Goal: Task Accomplishment & Management: Use online tool/utility

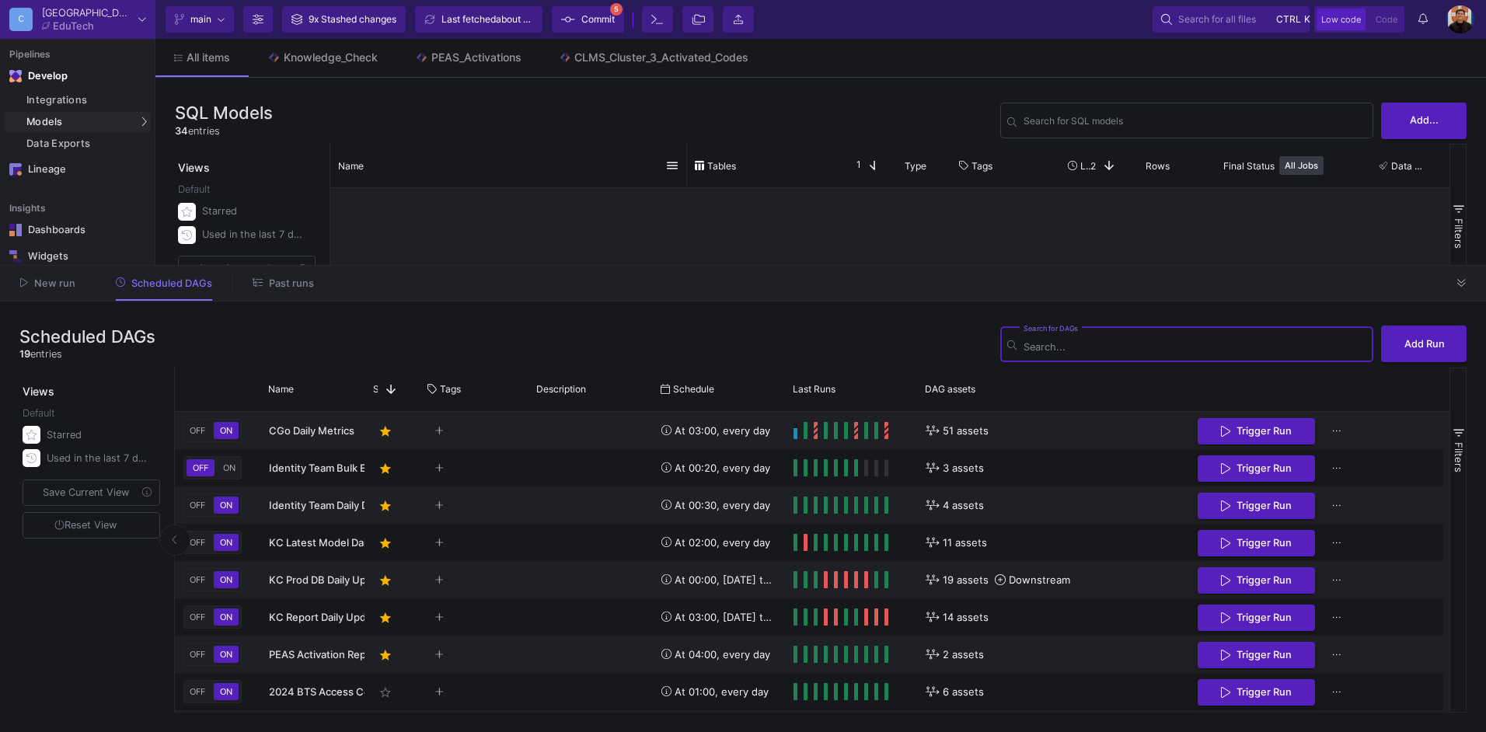
scroll to position [765, 0]
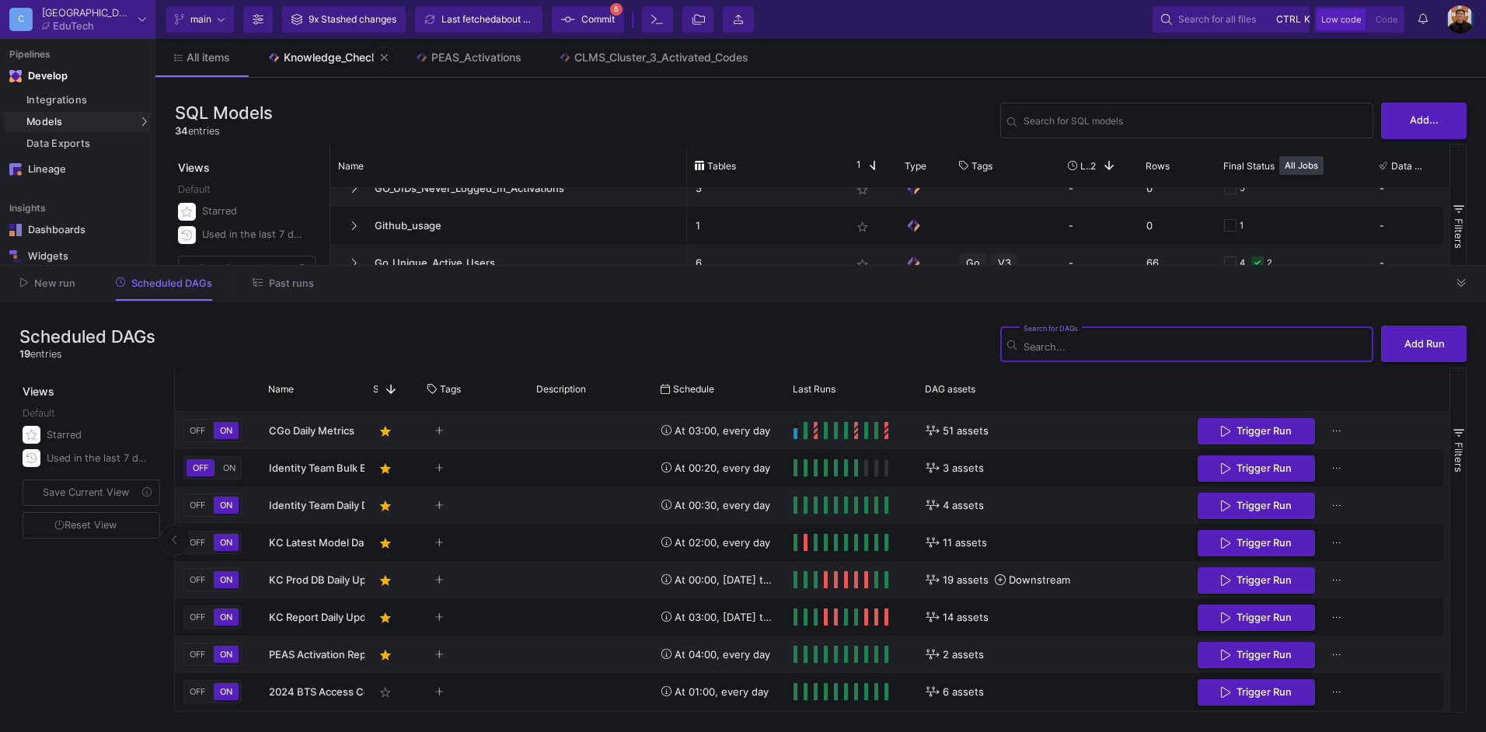
click at [323, 48] on link "Knowledge_Check" at bounding box center [323, 57] width 148 height 37
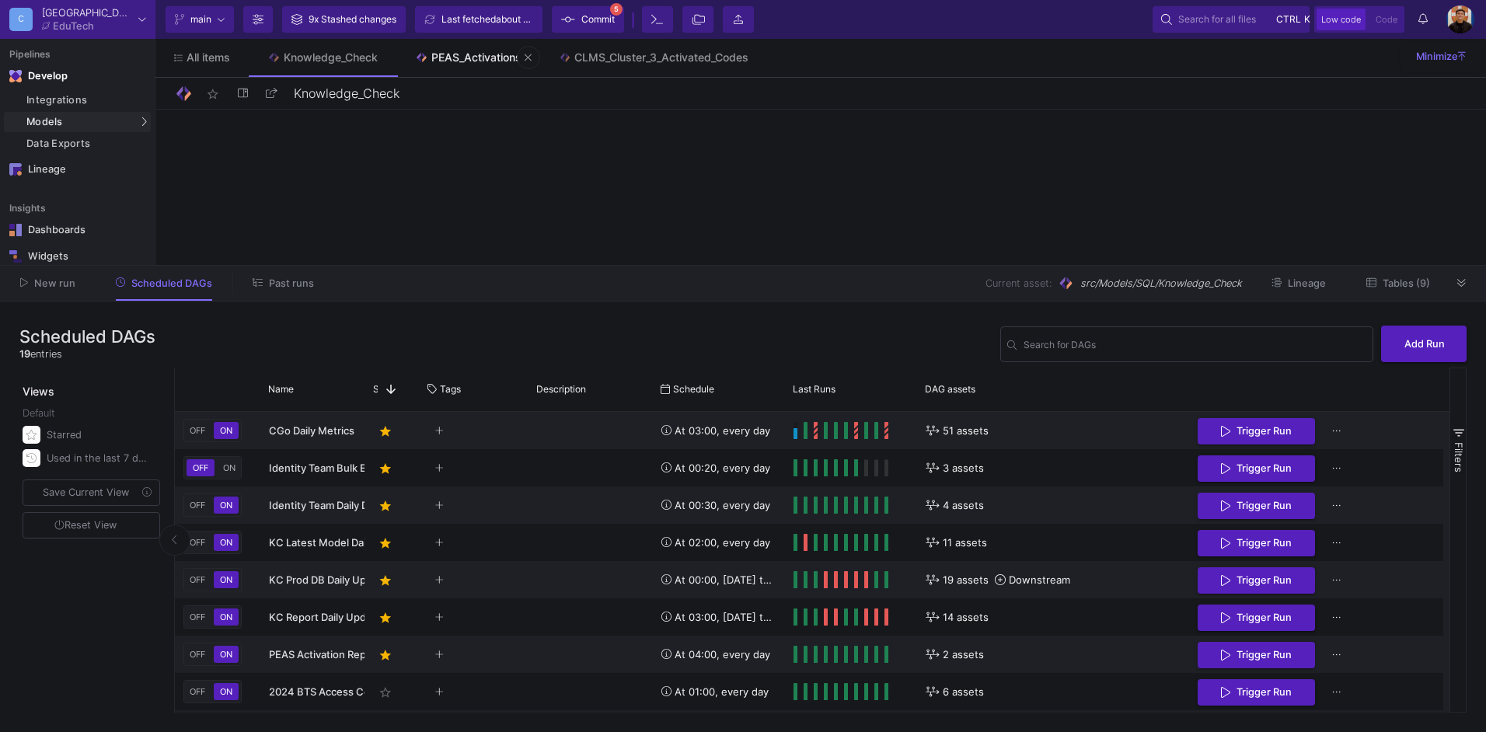
click at [482, 64] on link "PEAS_Activations" at bounding box center [468, 57] width 144 height 37
type input "PEAS_Activations"
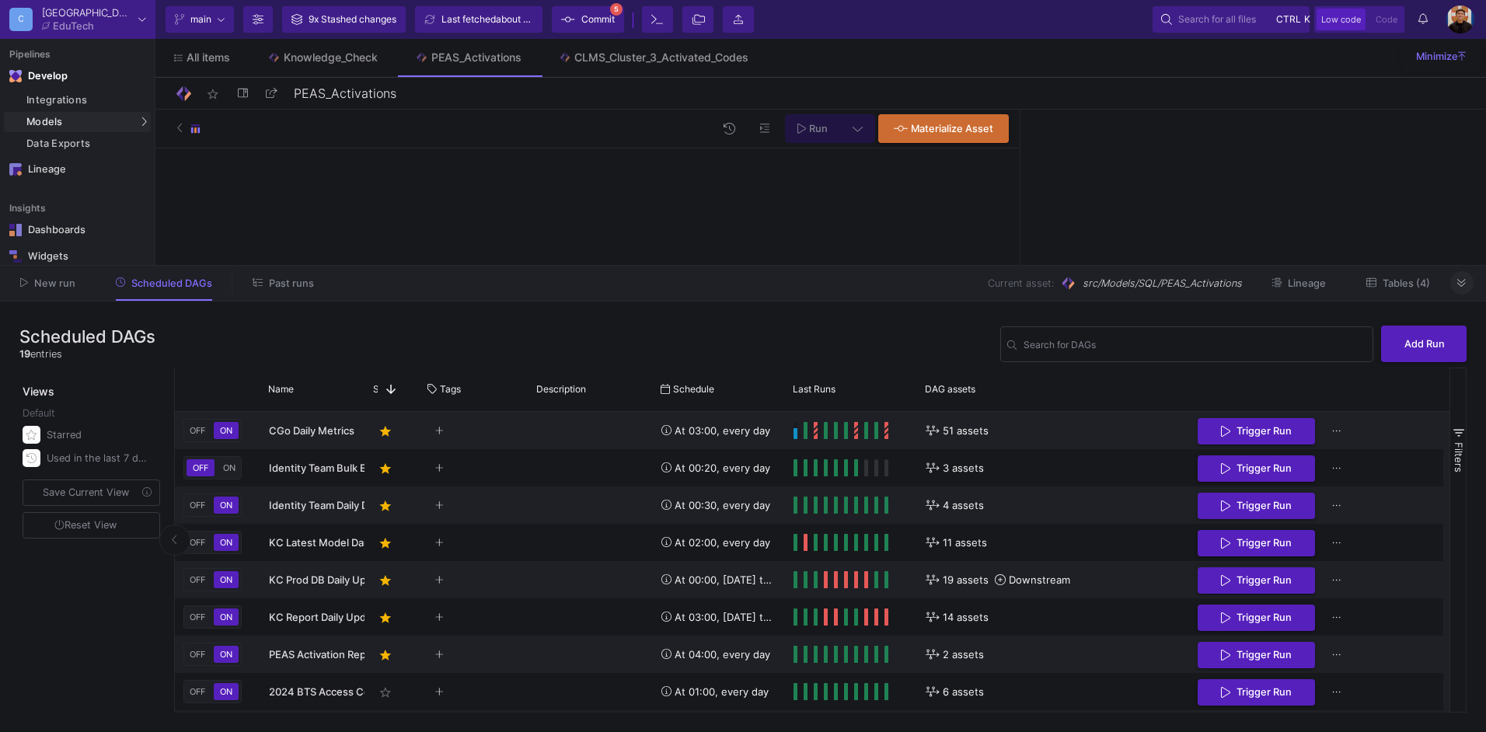
click at [1466, 279] on icon at bounding box center [1461, 283] width 9 height 8
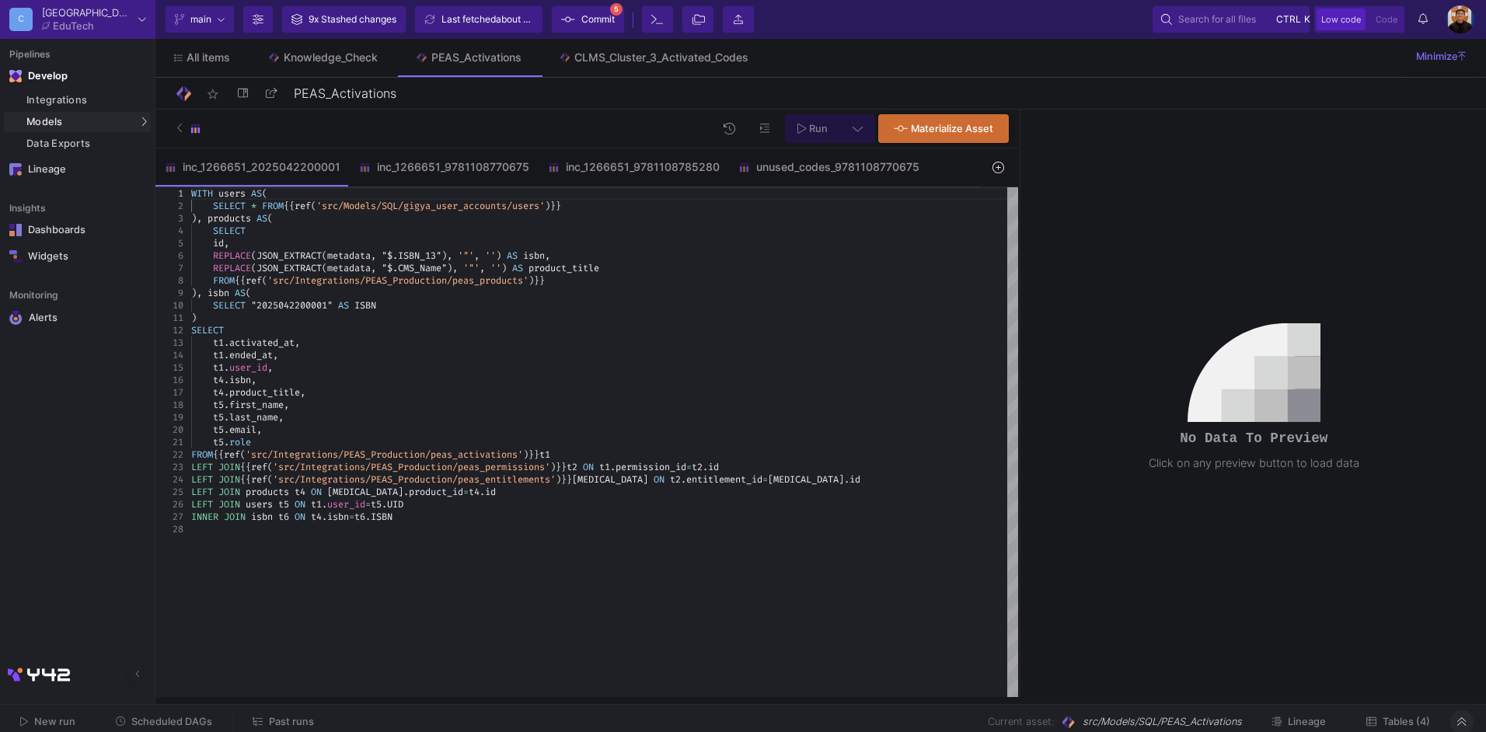
click at [843, 189] on div "WITH users AS (" at bounding box center [604, 193] width 827 height 12
click at [839, 170] on div "unused_codes_9781108770675" at bounding box center [828, 167] width 181 height 12
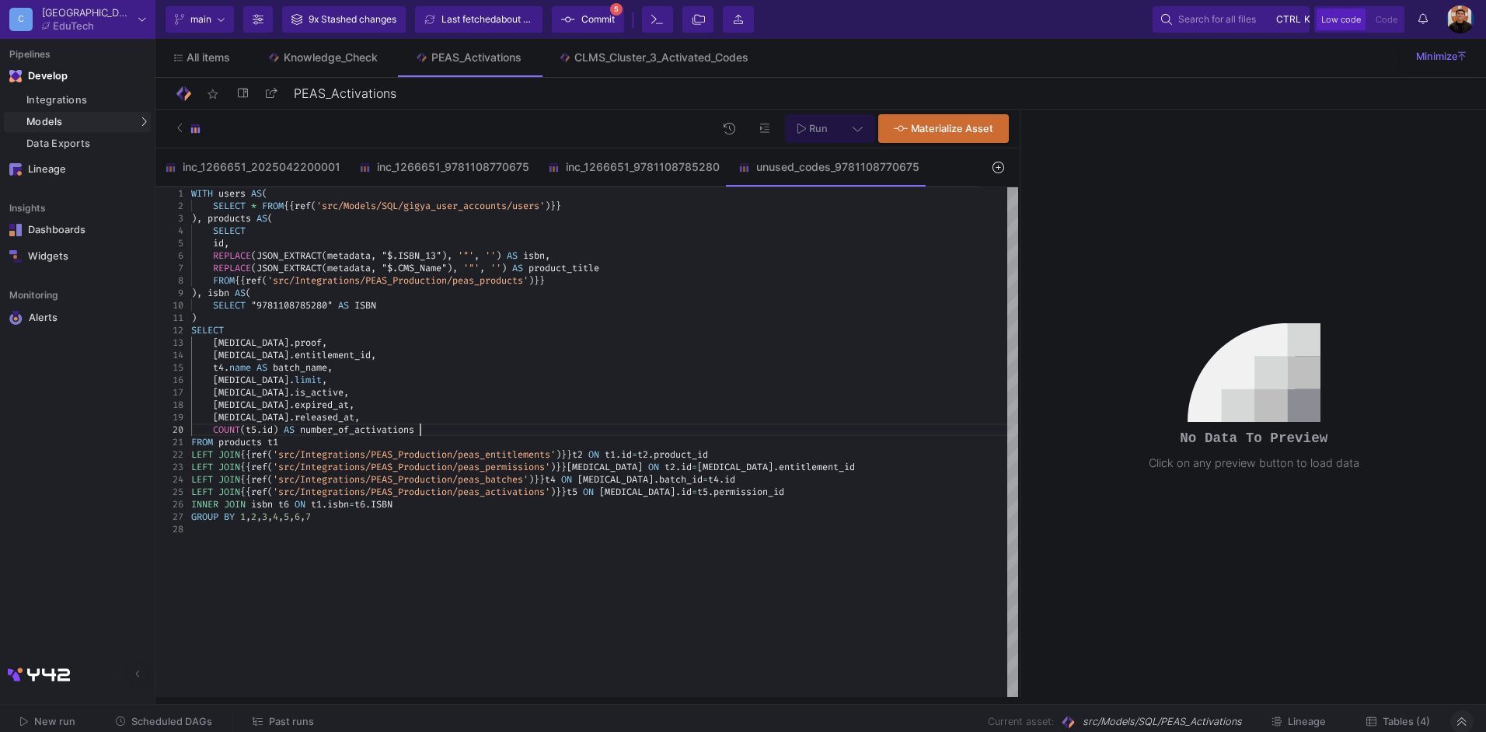
click at [654, 424] on div "COUNT ( t5 . id ) AS number_of_activations" at bounding box center [604, 430] width 827 height 12
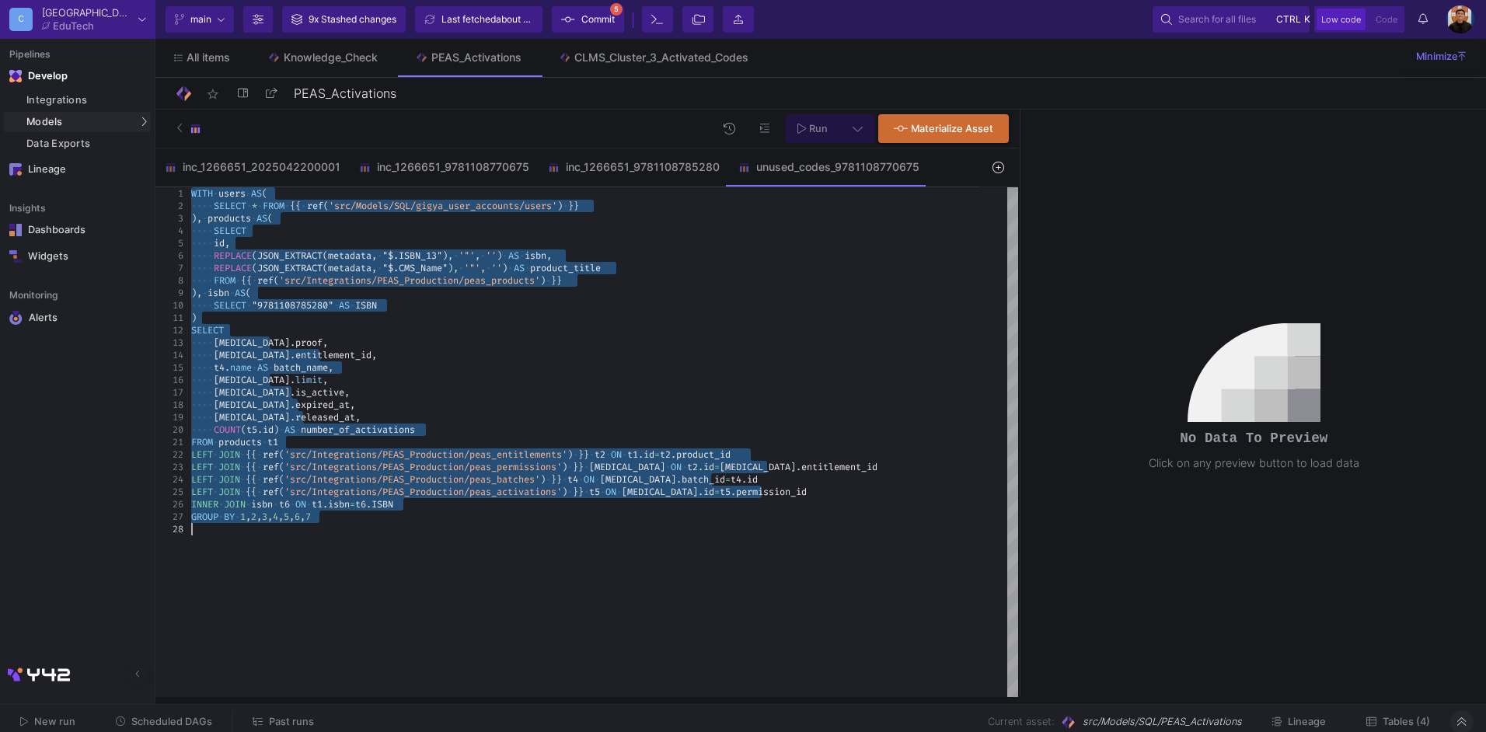
click at [221, 511] on span "·" at bounding box center [220, 517] width 5 height 12
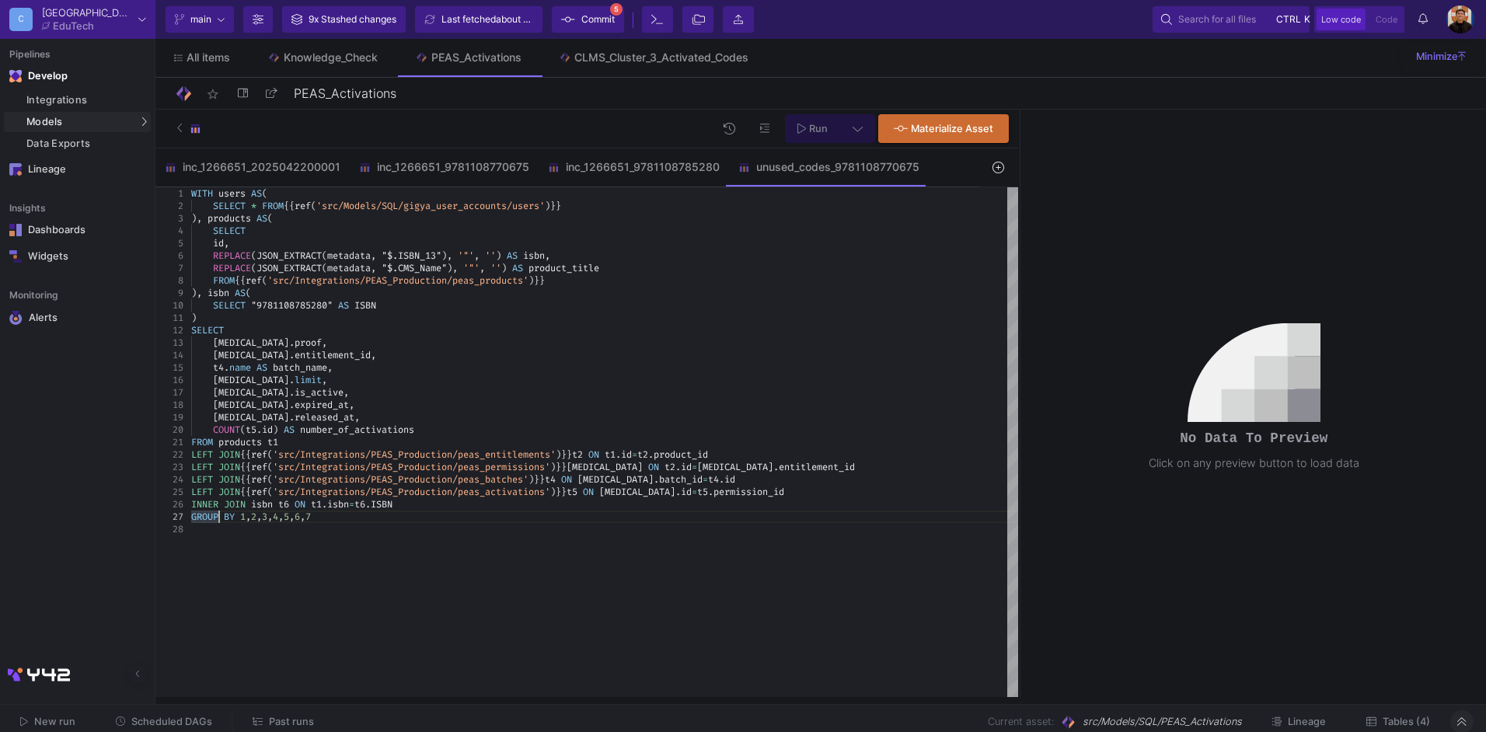
click at [458, 540] on div "WITH users AS ( SELECT * FROM {{ ref ( 'src/Models/SQL/gigya_user_accounts/user…" at bounding box center [604, 442] width 827 height 510
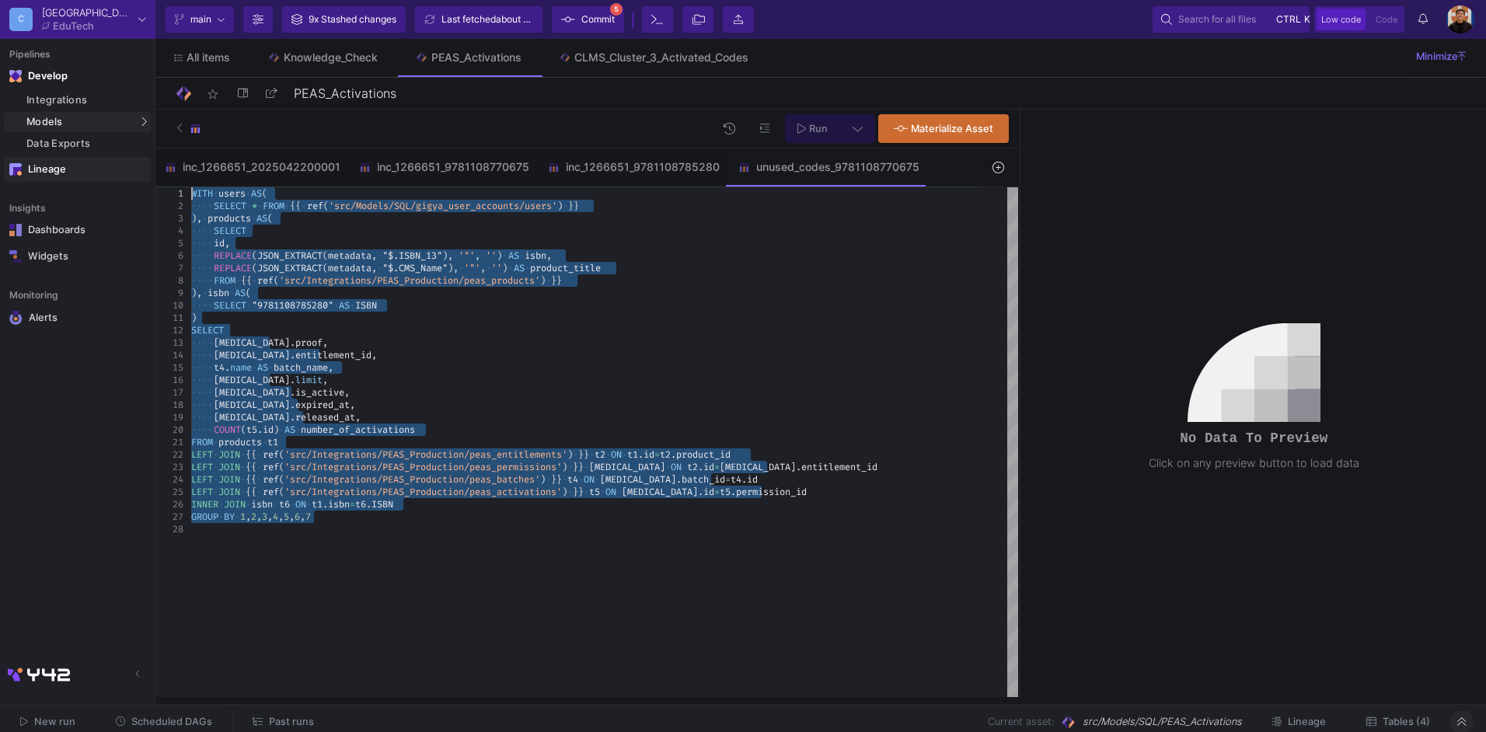
drag, startPoint x: 455, startPoint y: 512, endPoint x: 130, endPoint y: 177, distance: 467.2
click at [411, 604] on div "WITH · users · AS ( ···· SELECT · * · FROM · {{ · ref ( 'src/Models/SQL/gigya_u…" at bounding box center [604, 442] width 827 height 510
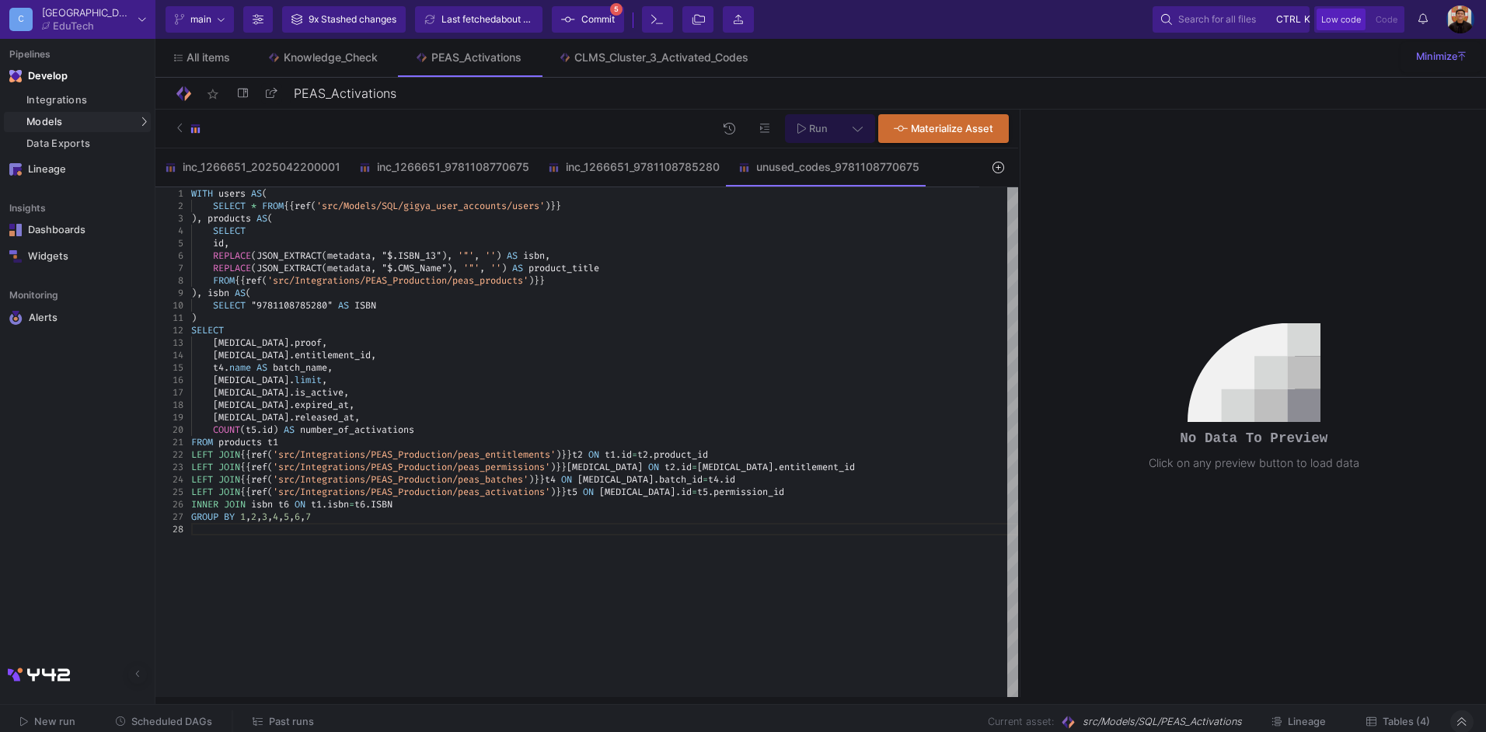
type textarea "WITH users AS( SELECT * FROM {{ ref('src/Models/SQL/gigya_user_accounts/users')…"
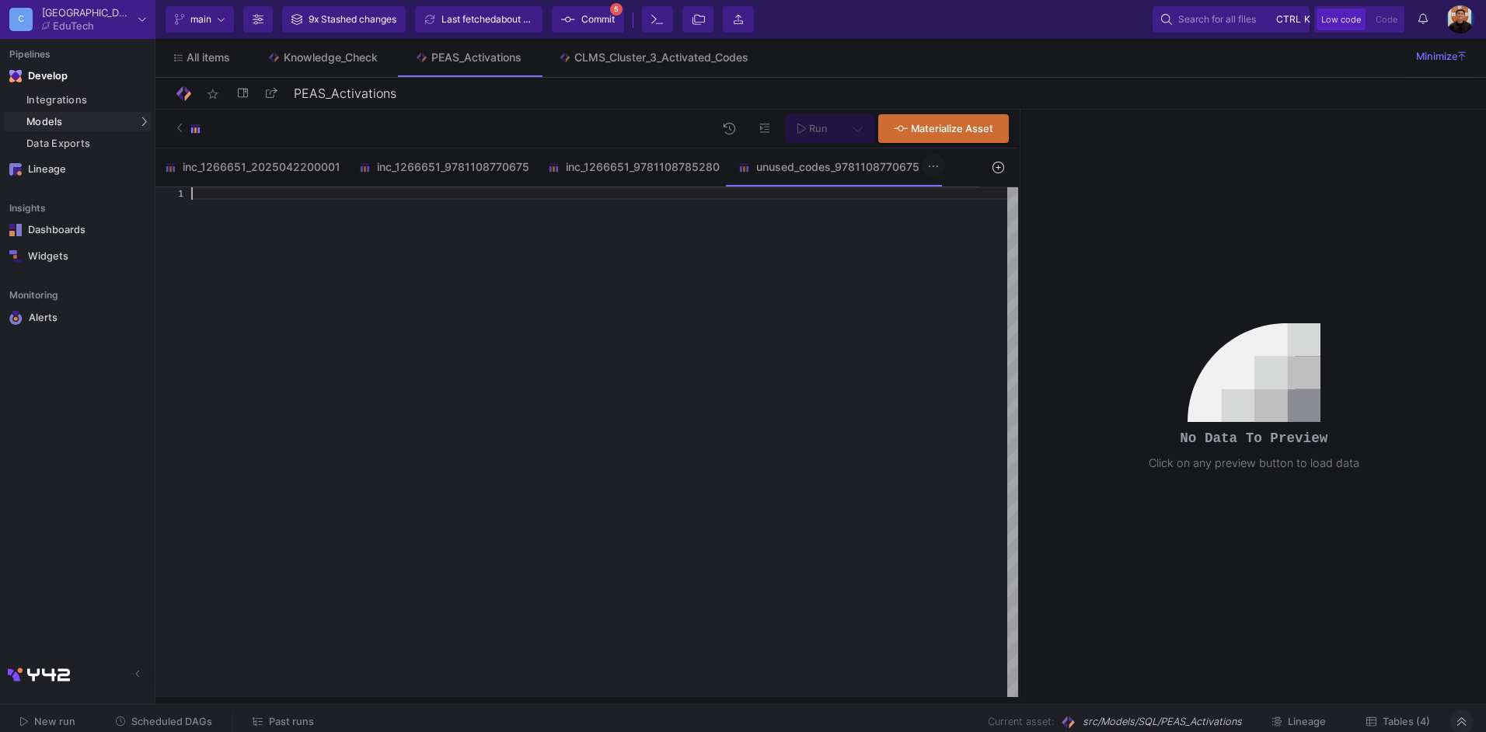
click at [935, 165] on icon at bounding box center [933, 166] width 11 height 12
click at [971, 225] on div "Delete" at bounding box center [962, 232] width 62 height 37
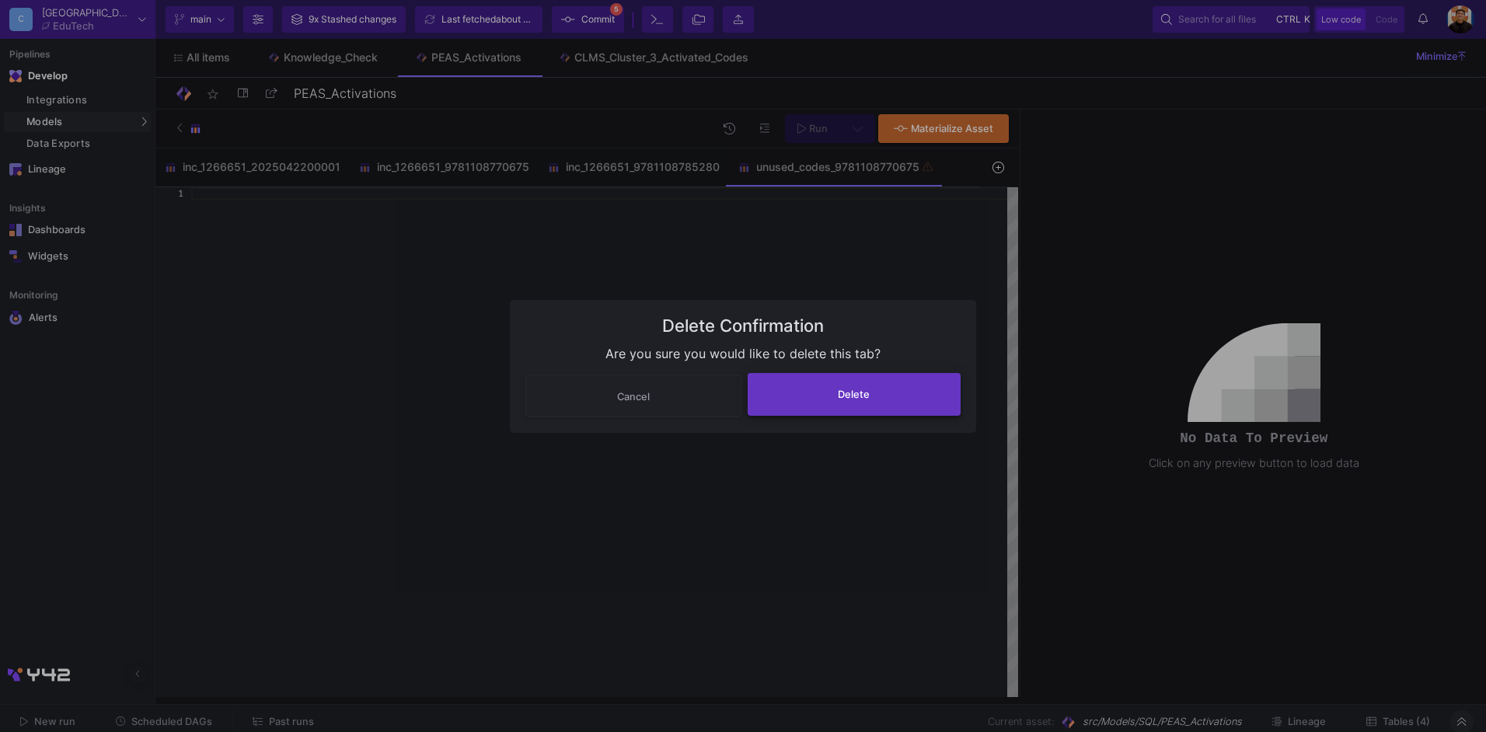
click at [861, 389] on span "Delete" at bounding box center [854, 395] width 32 height 12
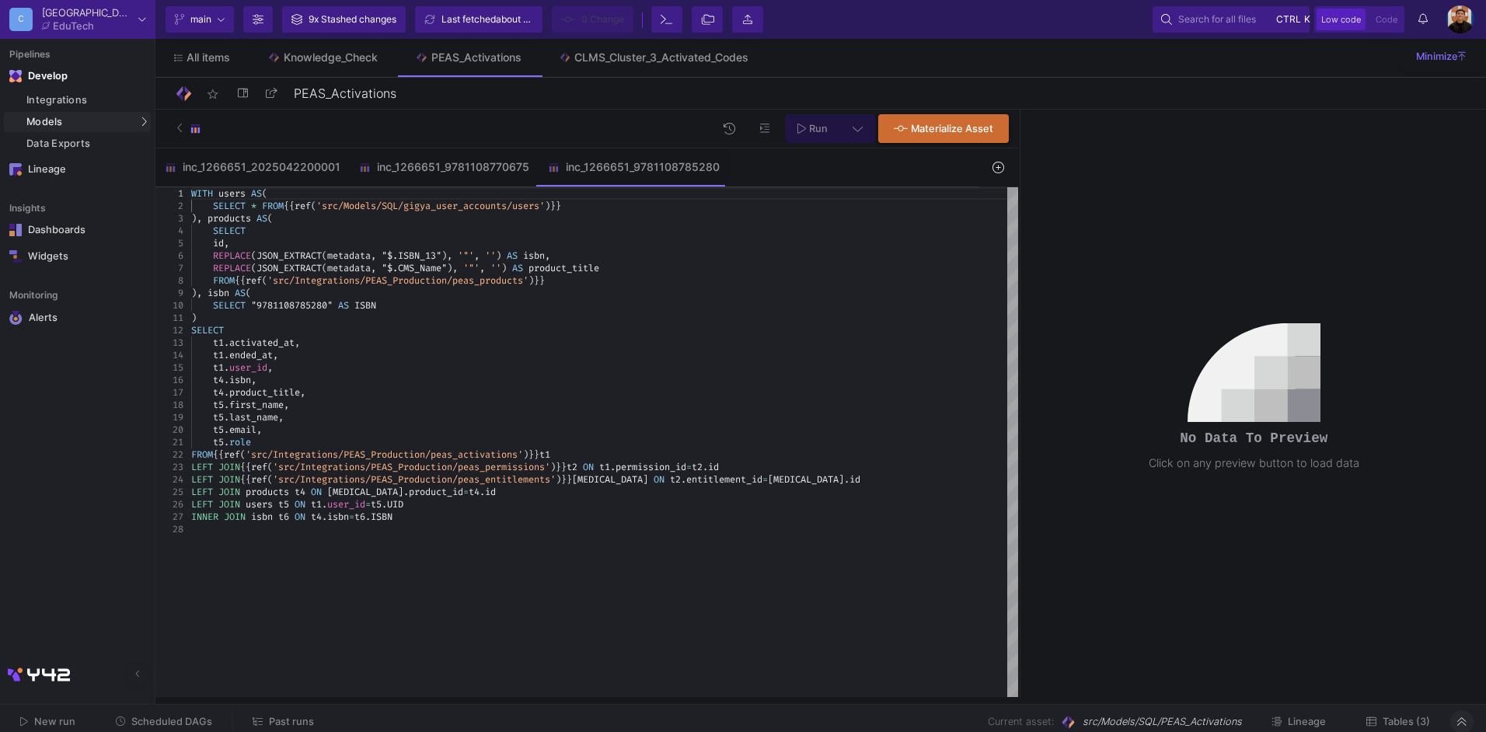
type textarea ") SELECT t1.activated_at, t1.ended_at, t1.user_id, t4.isbn, t4.product_title, t…"
click at [880, 375] on div "t4 . isbn ," at bounding box center [604, 380] width 827 height 12
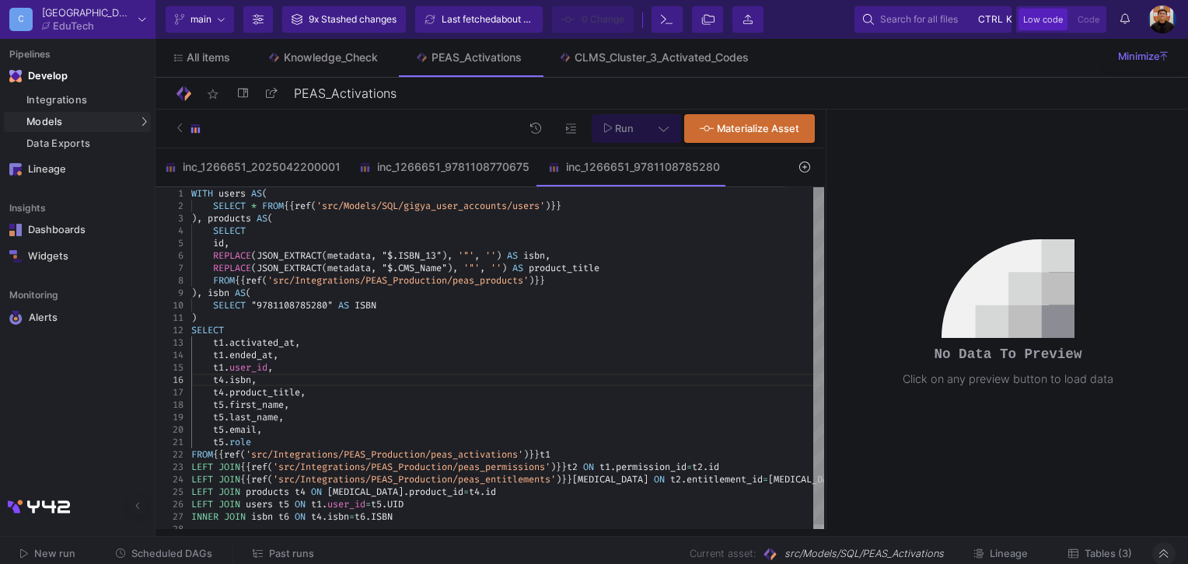
click at [703, 348] on div "t1 . activated_at ," at bounding box center [507, 343] width 633 height 12
click at [524, 169] on icon at bounding box center [526, 166] width 11 height 12
click at [403, 338] on div at bounding box center [594, 282] width 1188 height 564
click at [458, 166] on div "inc_1266651_9781108770675" at bounding box center [444, 167] width 170 height 12
click at [535, 309] on div "SELECT "9781108770675" AS ISBN" at bounding box center [507, 305] width 633 height 12
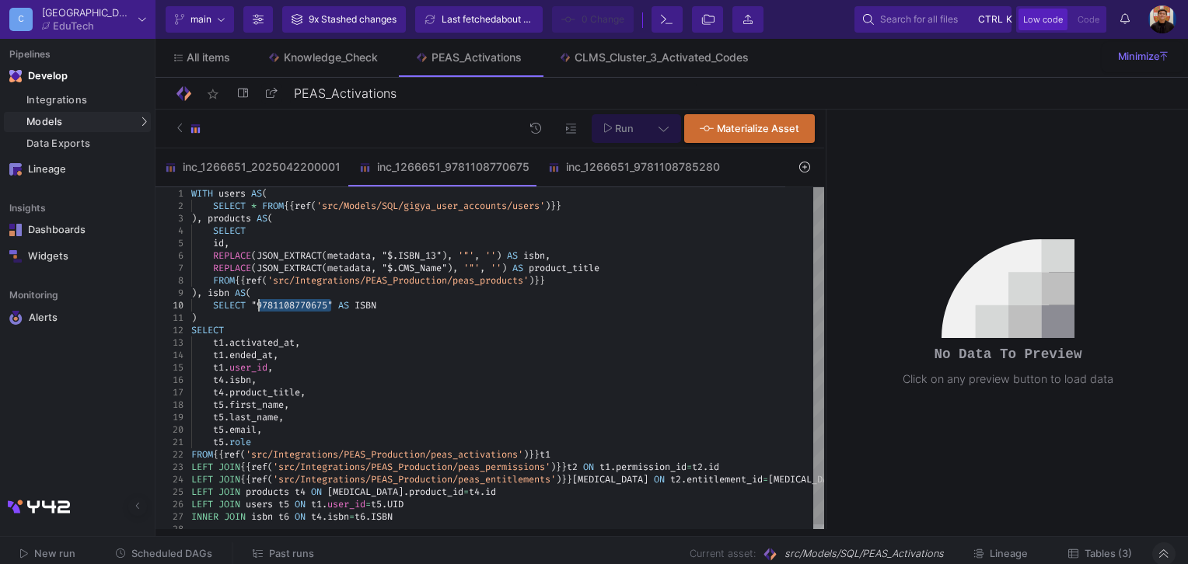
drag, startPoint x: 331, startPoint y: 303, endPoint x: 262, endPoint y: 304, distance: 69.2
click at [805, 166] on icon at bounding box center [804, 167] width 11 height 11
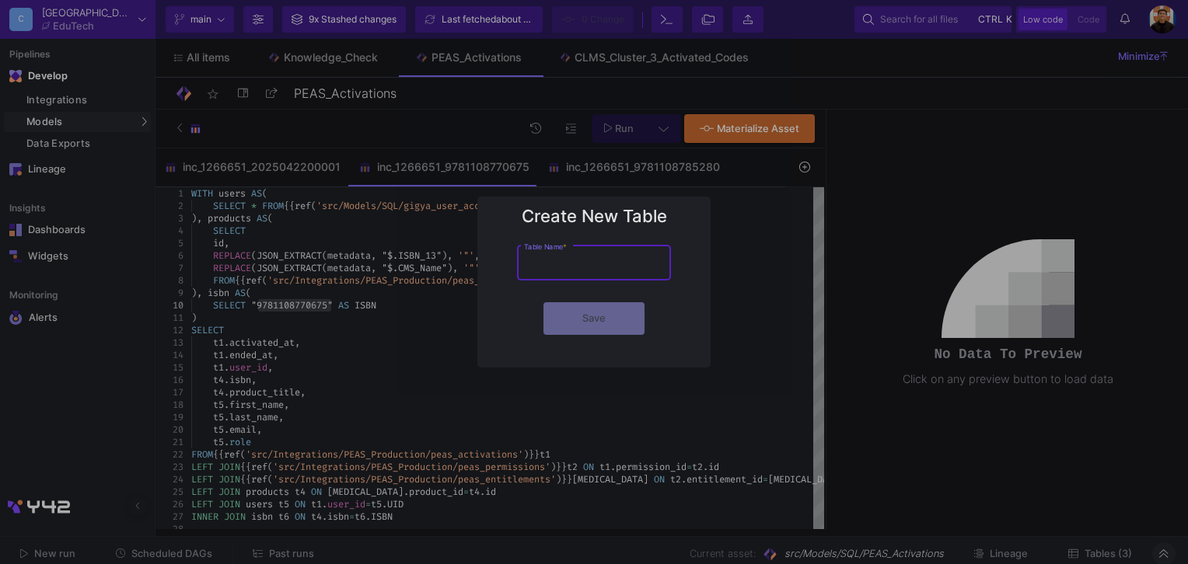
click at [595, 270] on input "Table Name *" at bounding box center [594, 266] width 140 height 12
type input "unused_codes_9781108770675"
click at [631, 316] on button "Save" at bounding box center [593, 317] width 101 height 33
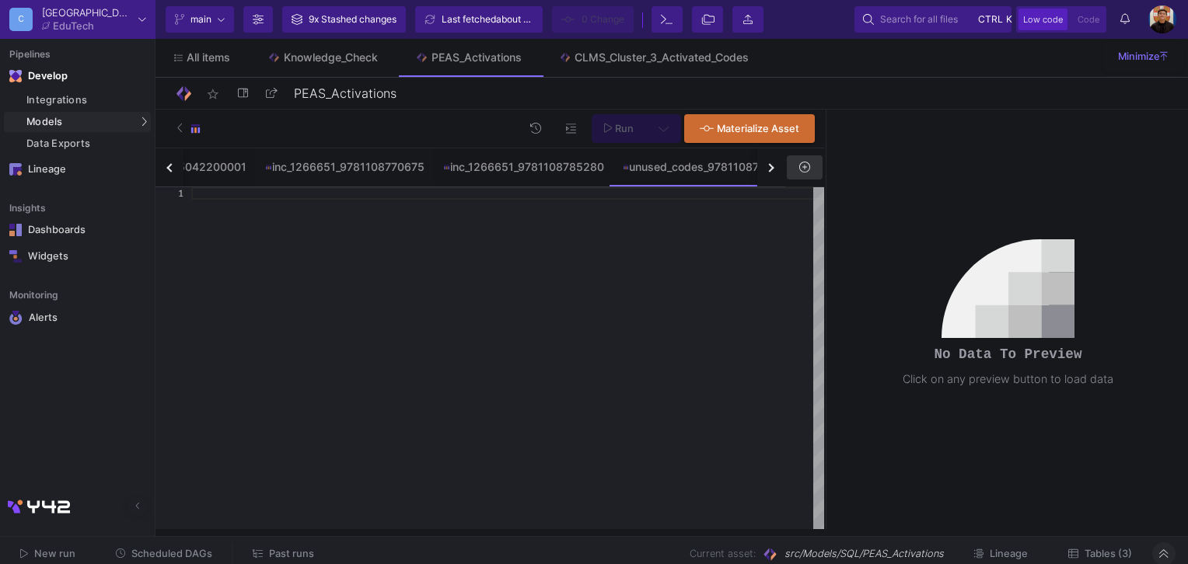
click at [626, 295] on div at bounding box center [507, 358] width 633 height 343
click at [649, 228] on div at bounding box center [507, 358] width 633 height 343
click at [318, 163] on div "inc_1266651_9781108770675" at bounding box center [344, 167] width 159 height 12
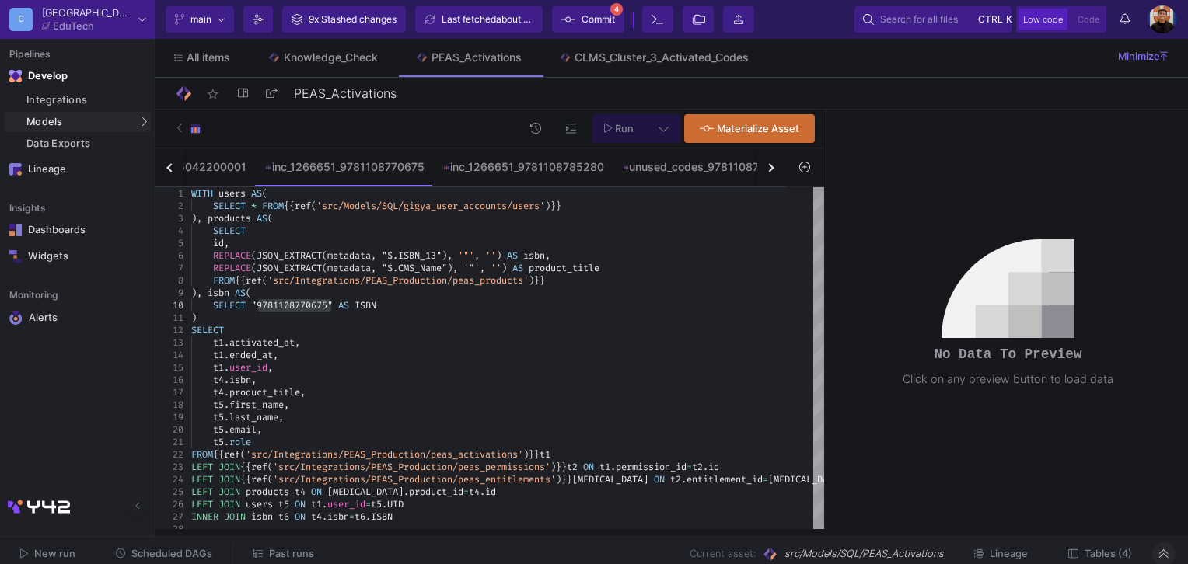
click at [170, 174] on button "button" at bounding box center [169, 167] width 28 height 38
click at [170, 174] on div "inc_1266651_2025042200001 inc_1266651_9781108770675 inc_1266651_9781108785280 u…" at bounding box center [470, 167] width 630 height 39
click at [454, 312] on div ")" at bounding box center [507, 318] width 633 height 12
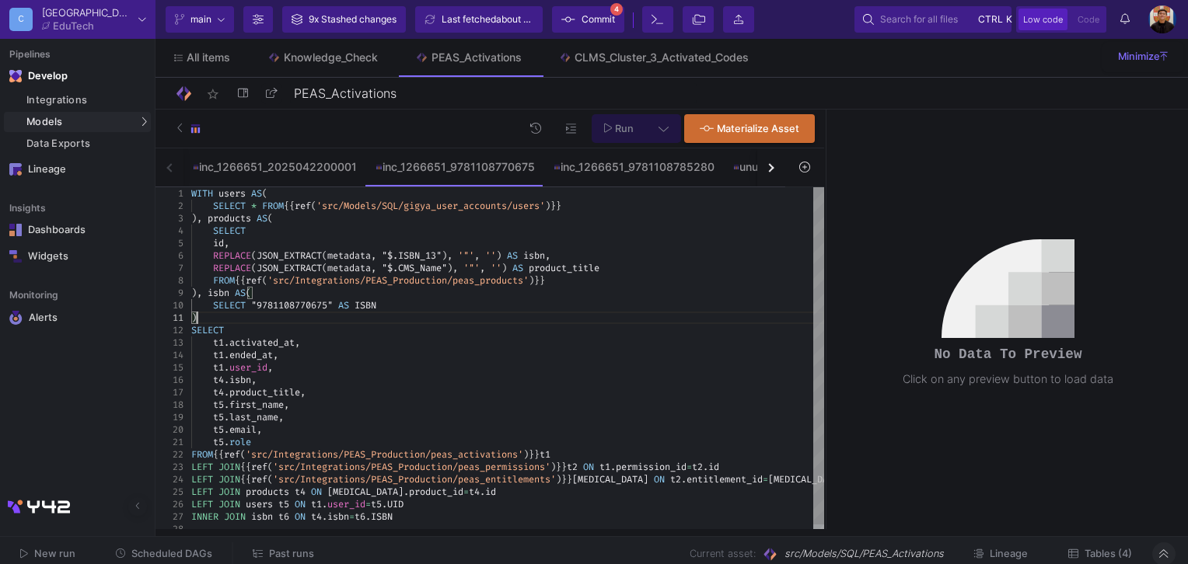
type textarea "WITH users AS( SELECT * FROM {{ ref('src/Models/SQL/gigya_user_accounts/users')…"
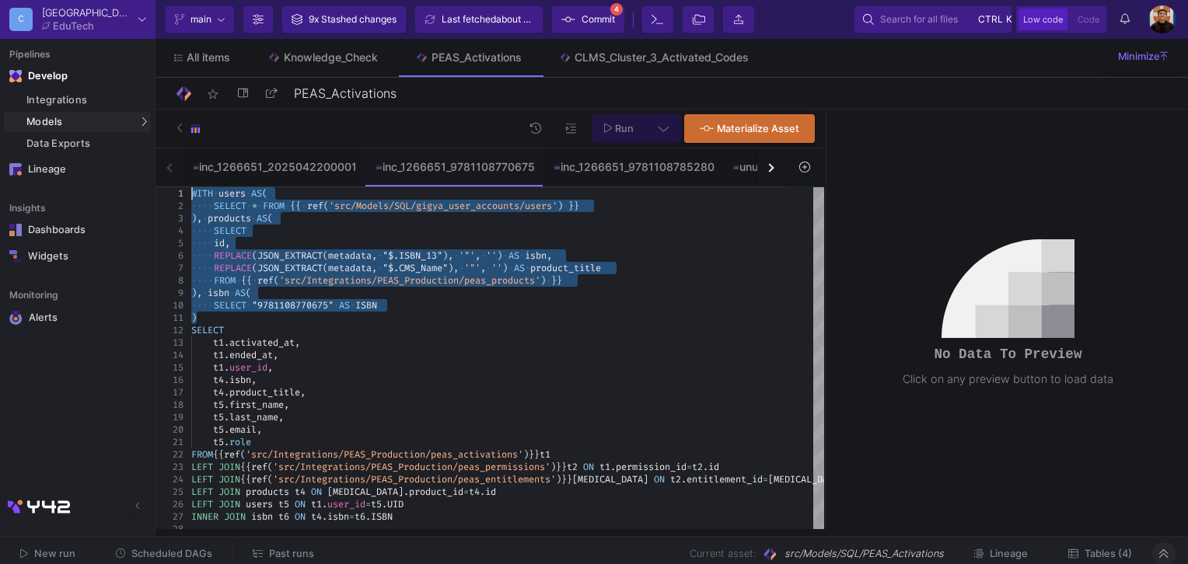
drag, startPoint x: 213, startPoint y: 317, endPoint x: 158, endPoint y: 171, distance: 156.2
click at [733, 166] on img at bounding box center [736, 167] width 6 height 6
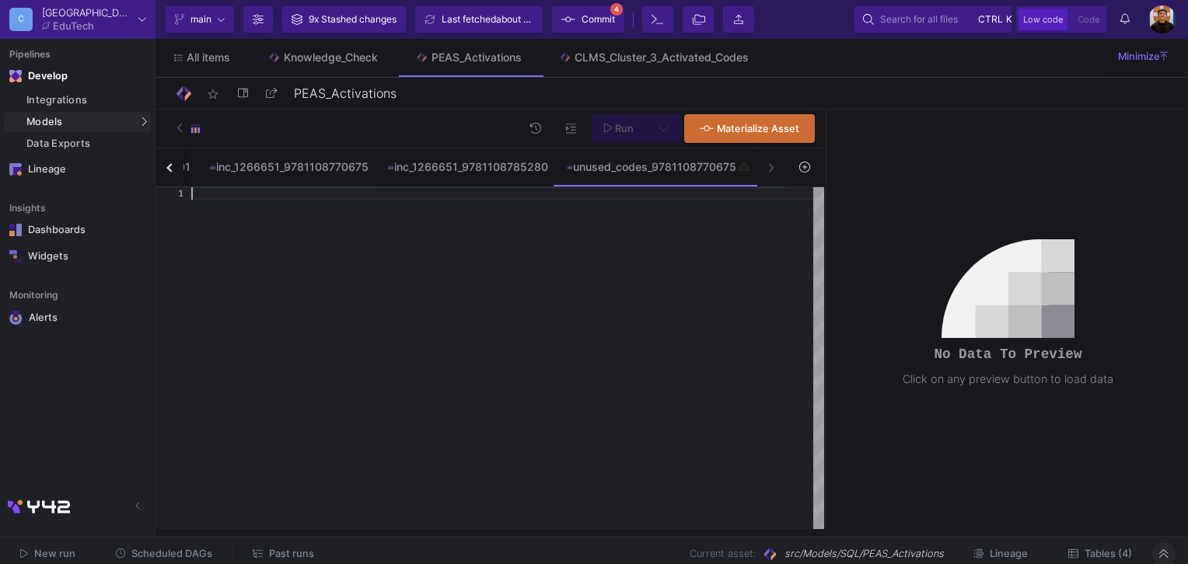
click at [282, 202] on div at bounding box center [507, 358] width 633 height 343
paste textarea ")"
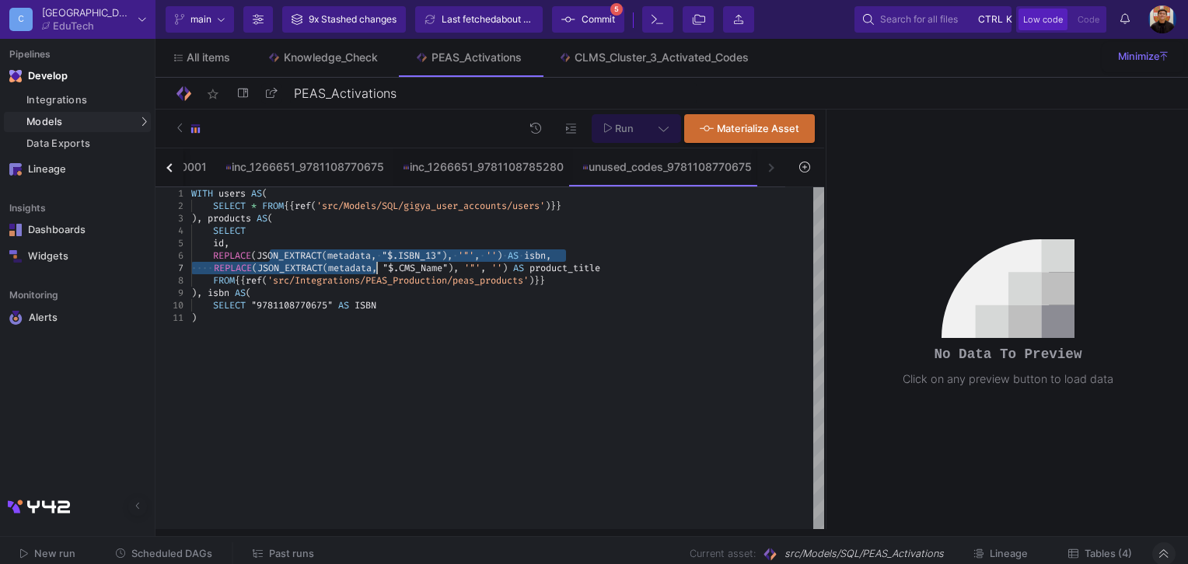
drag, startPoint x: 272, startPoint y: 258, endPoint x: 377, endPoint y: 267, distance: 105.3
click at [632, 284] on div "FROM {{ ref ( 'src/Integrations/PEAS_Production/peas_products' ) }}" at bounding box center [507, 280] width 633 height 12
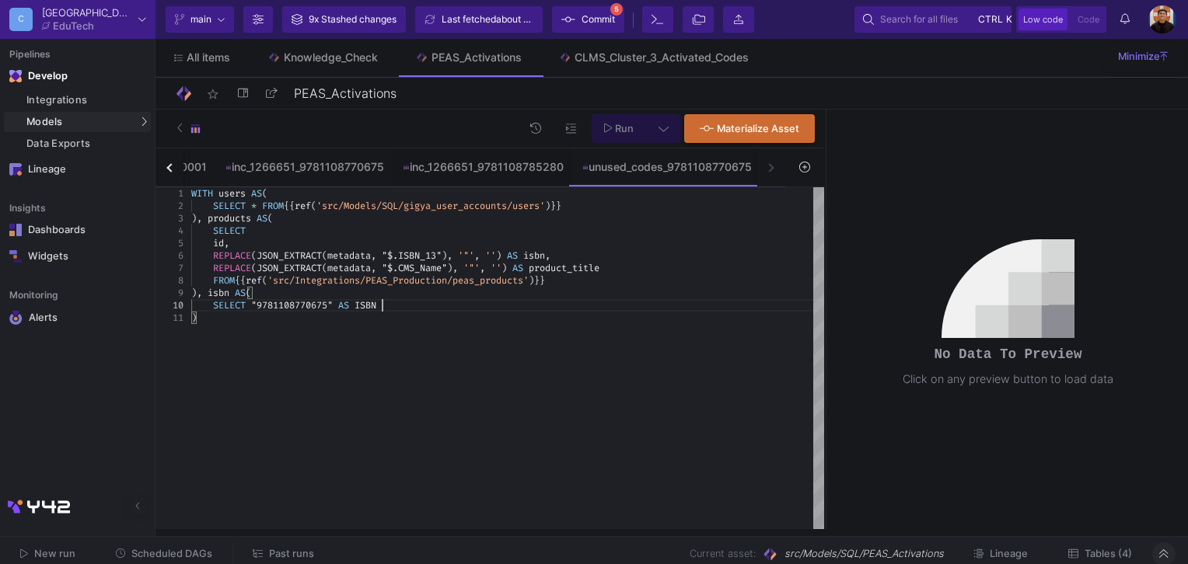
click at [422, 309] on div "SELECT "9781108770675" AS ISBN" at bounding box center [507, 305] width 633 height 12
click at [237, 316] on div ")" at bounding box center [507, 318] width 633 height 12
click at [311, 326] on div "SELECT" at bounding box center [507, 330] width 633 height 12
drag, startPoint x: 330, startPoint y: 308, endPoint x: 258, endPoint y: 304, distance: 71.6
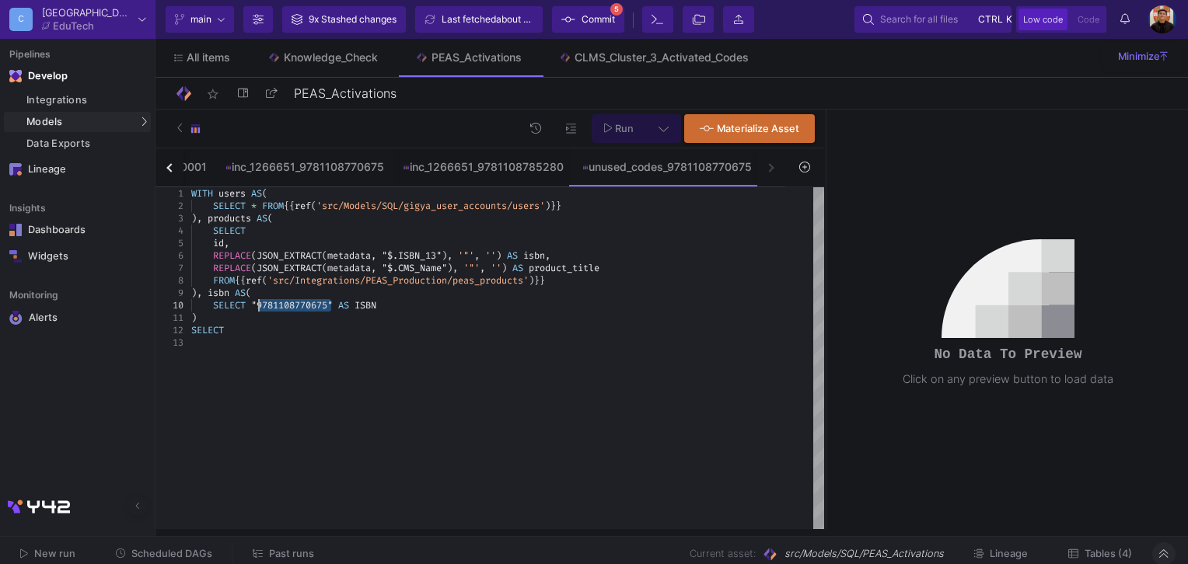
click at [364, 360] on div "products t1" at bounding box center [507, 355] width 633 height 12
drag, startPoint x: 256, startPoint y: 375, endPoint x: 187, endPoint y: 345, distance: 75.9
click at [187, 345] on div "1 2 3 4 5 6 7 8 9 10 11 12 13 14 15 WITH users AS ( SELECT * FROM {{ ref ( 'src…" at bounding box center [489, 358] width 668 height 343
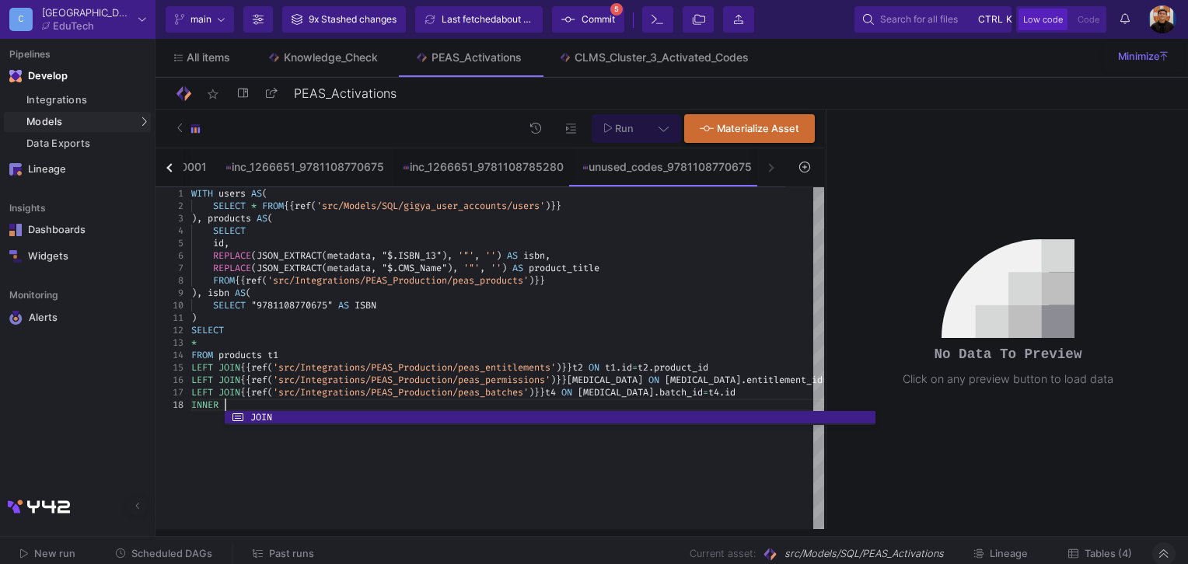
scroll to position [87, 32]
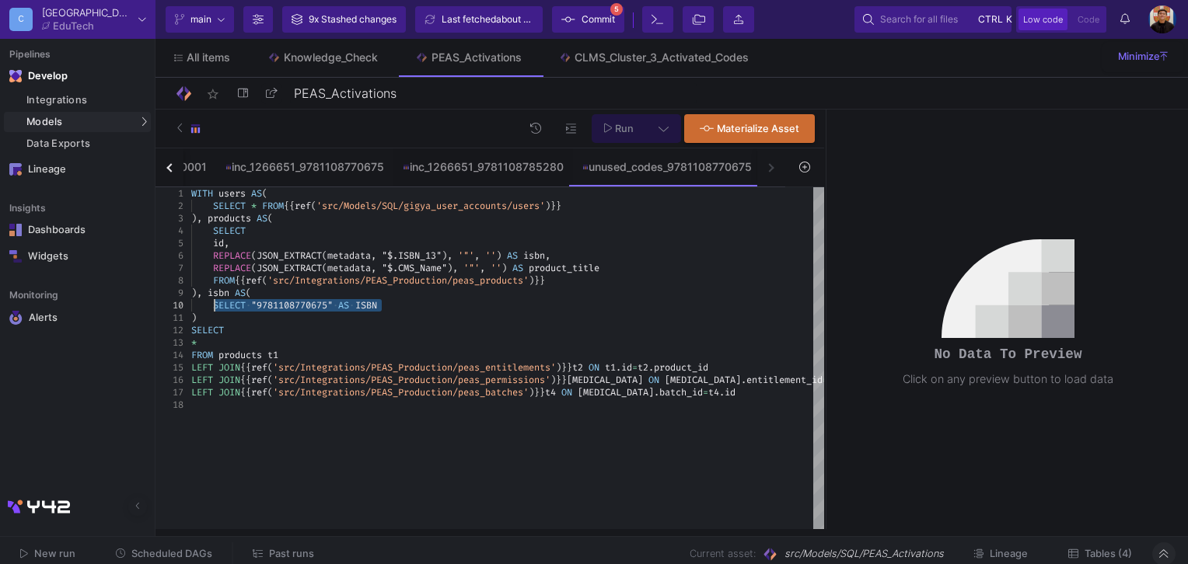
drag, startPoint x: 403, startPoint y: 311, endPoint x: 214, endPoint y: 309, distance: 189.6
click at [202, 404] on div at bounding box center [507, 405] width 633 height 12
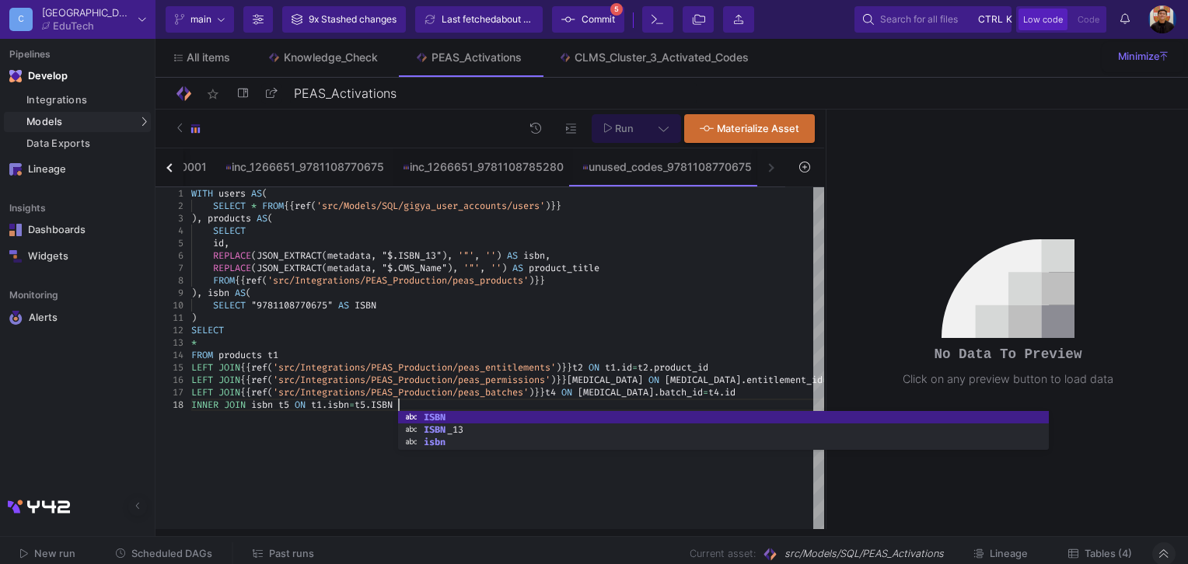
scroll to position [87, 205]
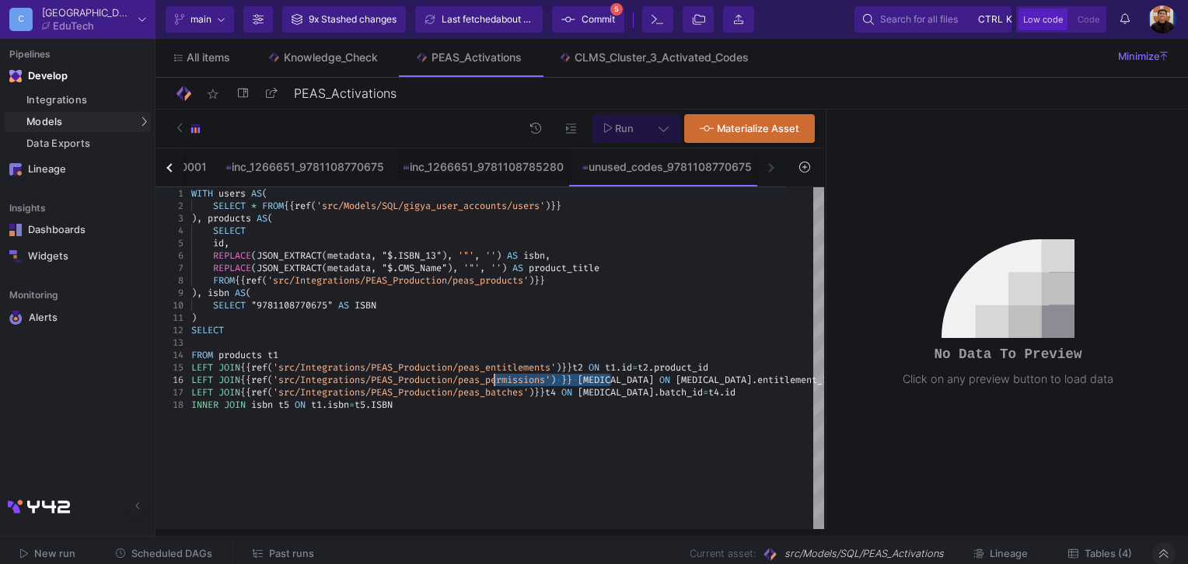
drag, startPoint x: 609, startPoint y: 377, endPoint x: 494, endPoint y: 375, distance: 115.0
click at [218, 341] on div at bounding box center [507, 343] width 633 height 12
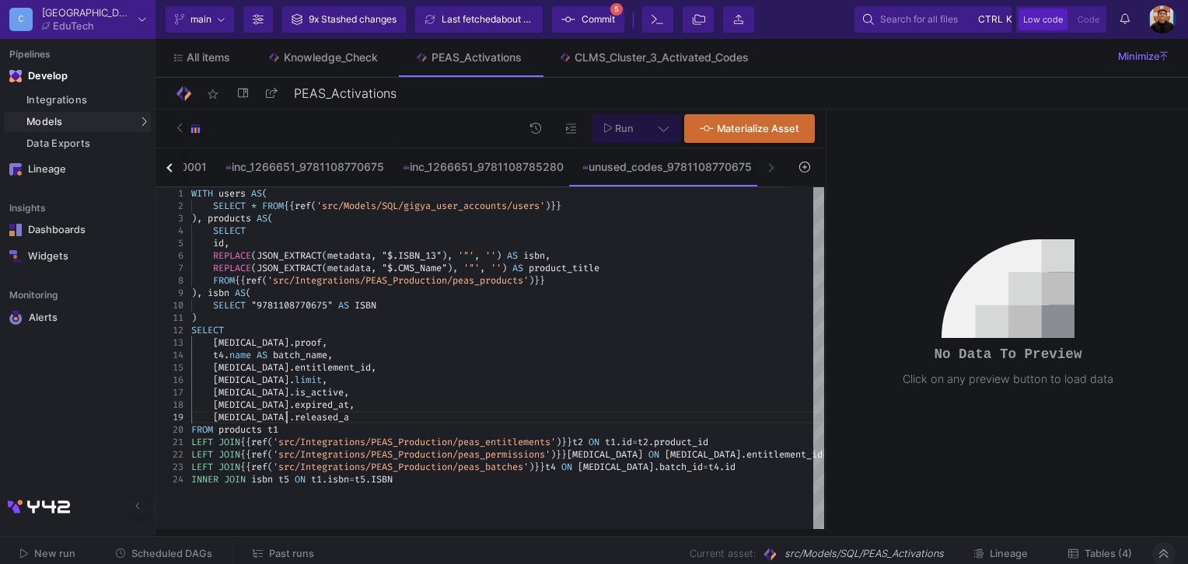
scroll to position [99, 99]
click at [567, 480] on div "INNER JOIN isbn t5 ON t1 . isbn = t5 . ISBN" at bounding box center [507, 479] width 633 height 12
type textarea "LEFT JOIN {{ ref('src/Integrations/PEAS_Production/peas_entitlements') }} t2 ON…"
click at [661, 127] on icon at bounding box center [663, 128] width 10 height 11
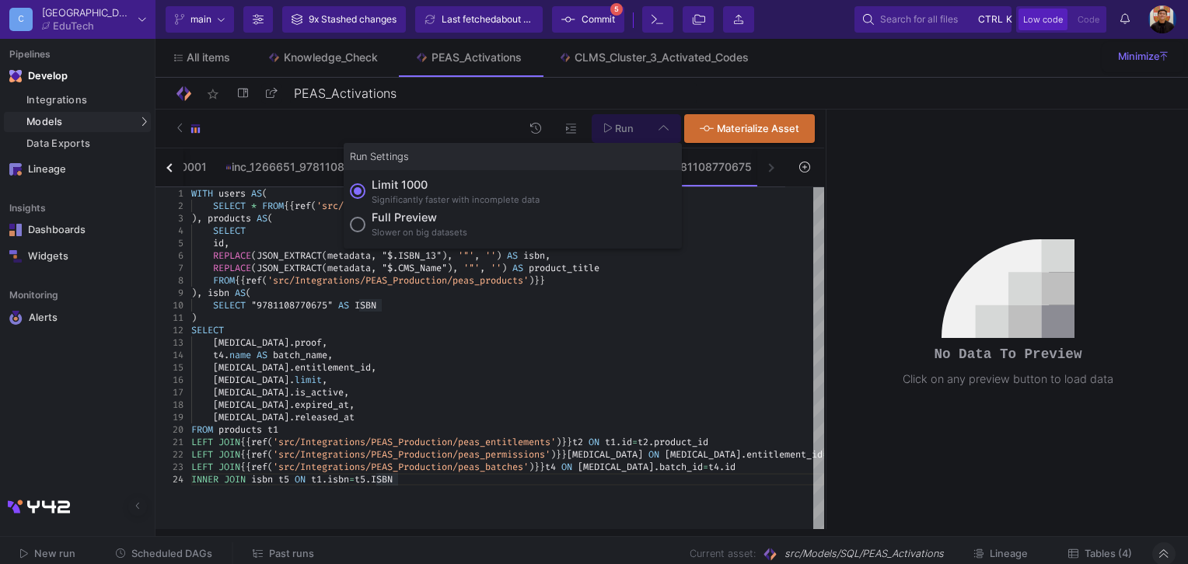
click at [408, 230] on div "Slower on big datasets" at bounding box center [419, 232] width 96 height 13
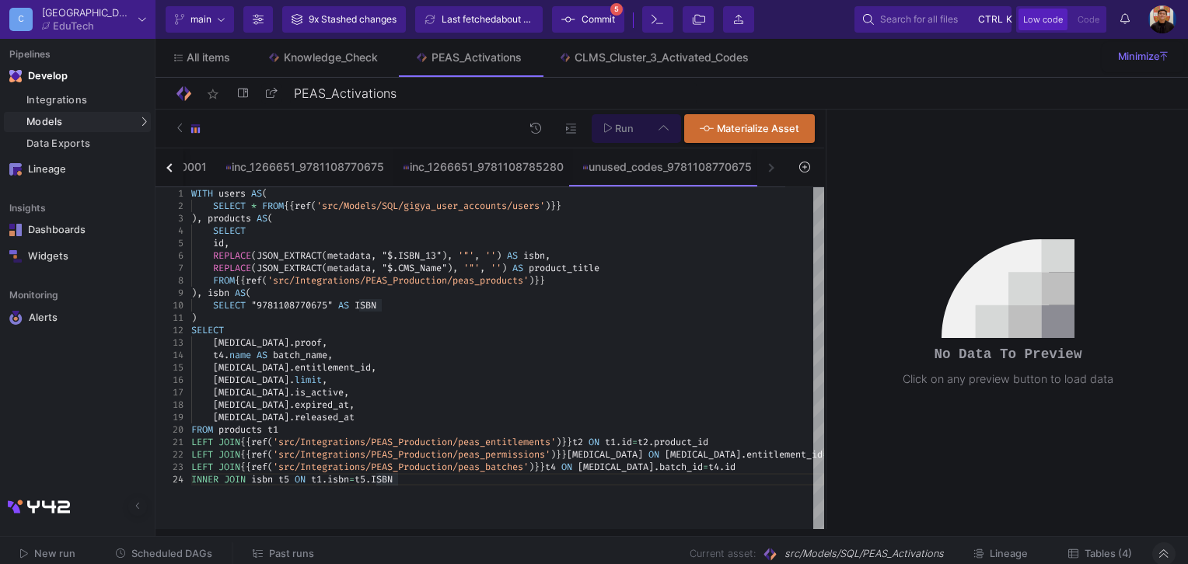
click at [365, 230] on input "Full preview Slower on big datasets" at bounding box center [358, 225] width 16 height 16
radio input "true"
click at [620, 124] on span "Run" at bounding box center [624, 129] width 19 height 12
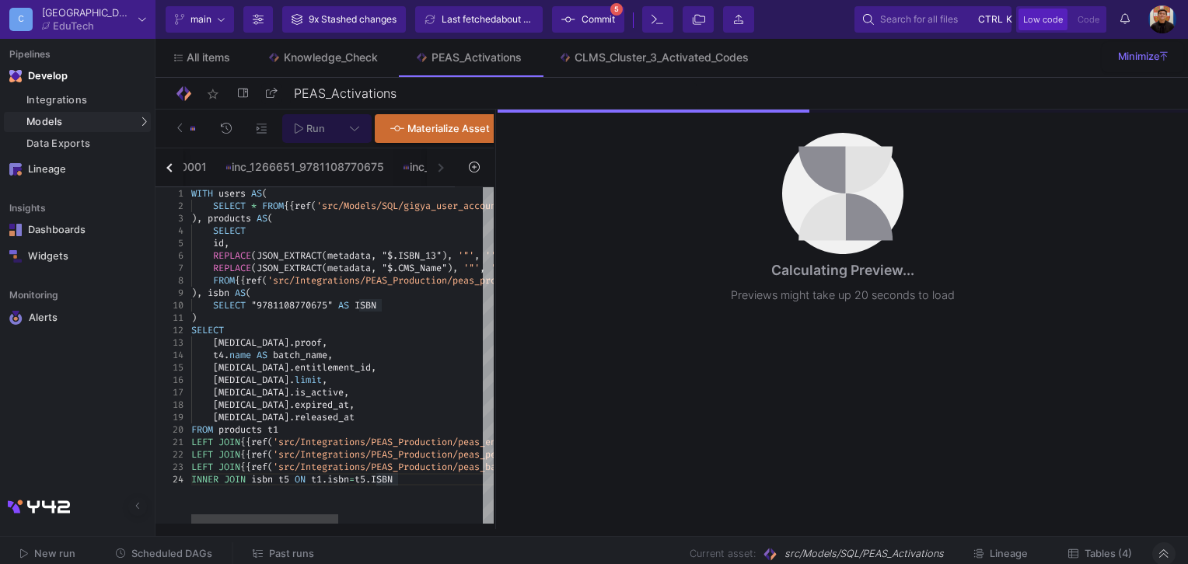
drag, startPoint x: 824, startPoint y: 217, endPoint x: 504, endPoint y: 236, distance: 320.8
click at [494, 237] on div at bounding box center [496, 320] width 4 height 420
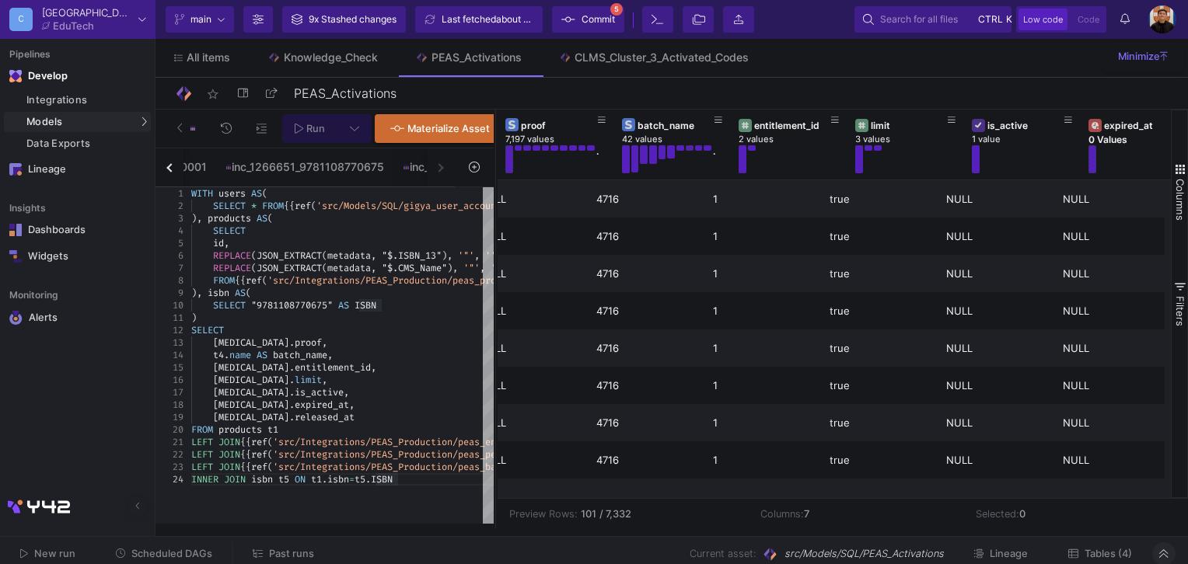
scroll to position [0, 0]
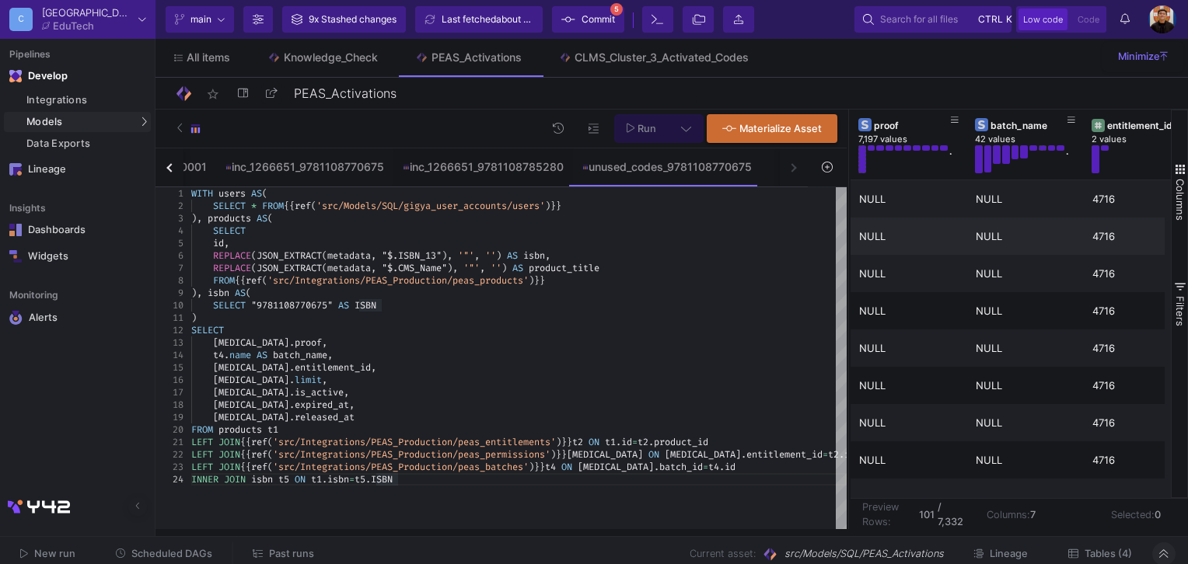
drag, startPoint x: 495, startPoint y: 238, endPoint x: 848, endPoint y: 224, distance: 353.1
click at [848, 224] on div at bounding box center [848, 320] width 4 height 420
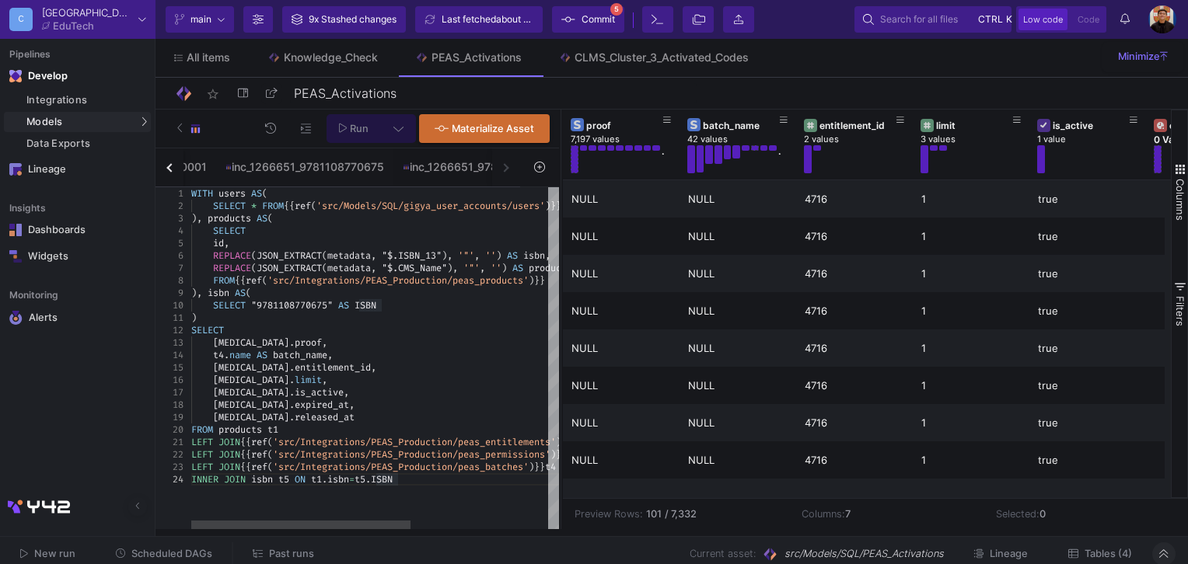
drag, startPoint x: 846, startPoint y: 253, endPoint x: 558, endPoint y: 269, distance: 288.0
click at [559, 269] on div at bounding box center [561, 320] width 4 height 420
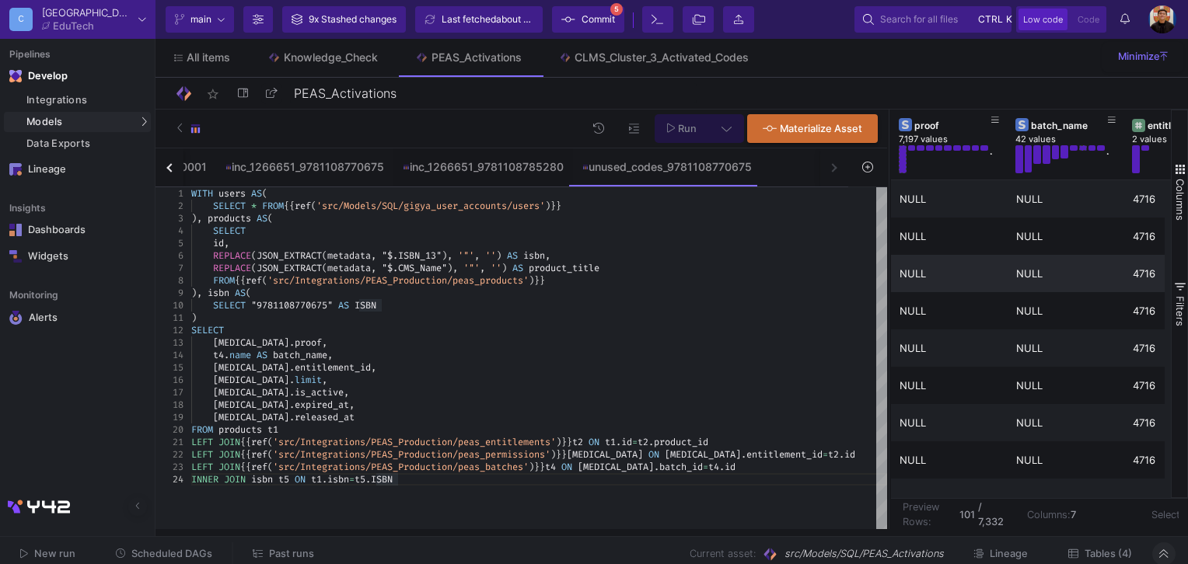
drag, startPoint x: 560, startPoint y: 270, endPoint x: 888, endPoint y: 283, distance: 328.2
click at [888, 283] on div at bounding box center [889, 320] width 4 height 420
click at [632, 440] on span "id" at bounding box center [626, 442] width 11 height 12
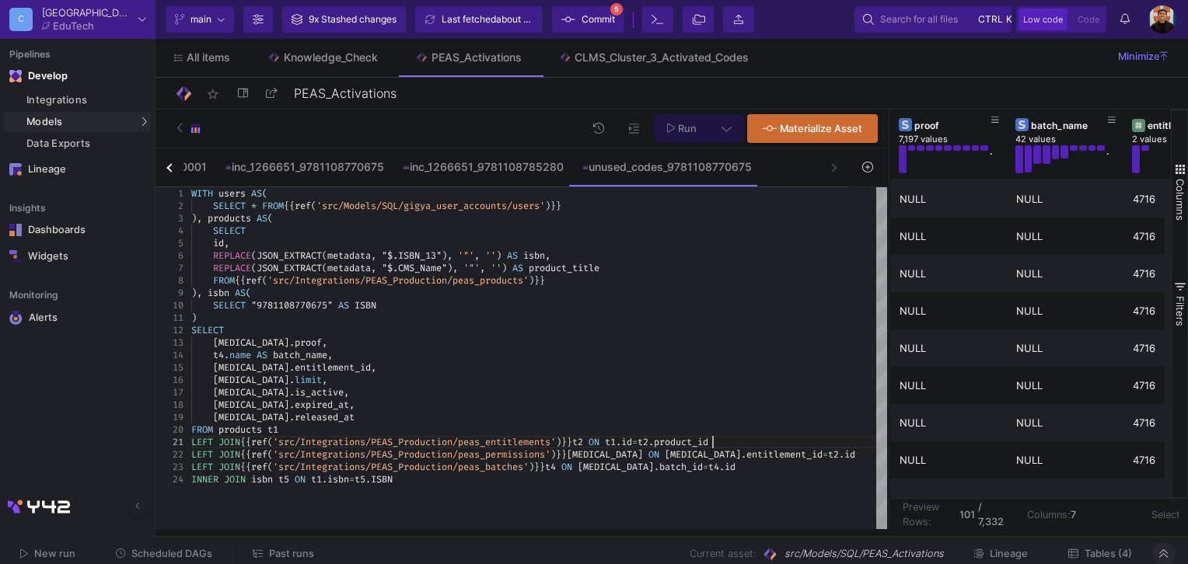
click at [708, 443] on span "product_id" at bounding box center [681, 442] width 54 height 12
click at [603, 459] on span "t3" at bounding box center [605, 454] width 76 height 12
click at [659, 466] on span "batch_id" at bounding box center [681, 467] width 44 height 12
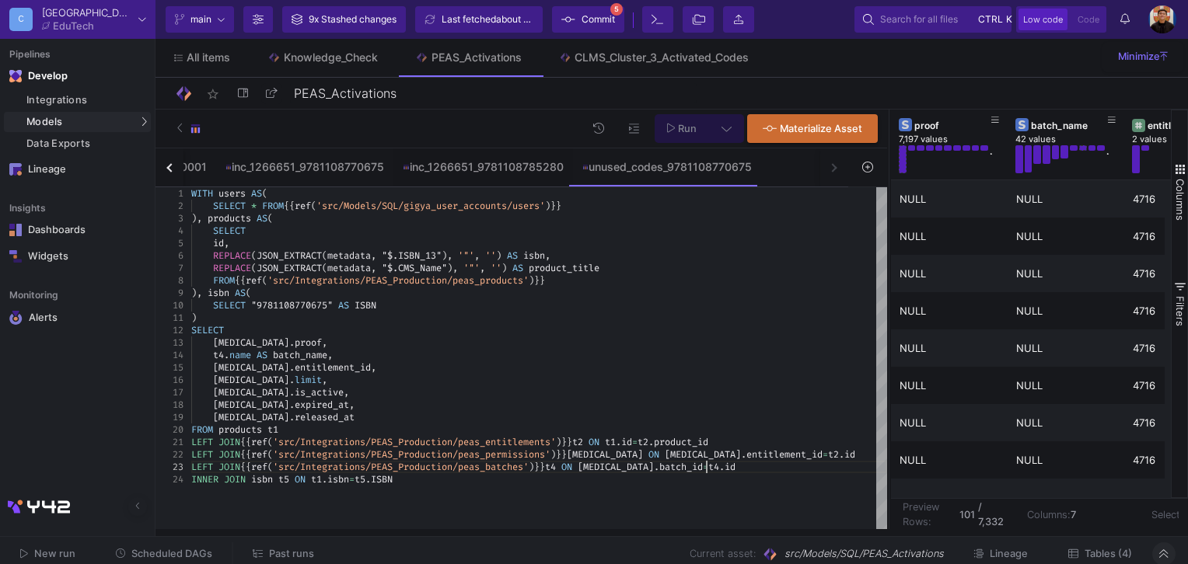
click at [749, 463] on div "LEFT JOIN {{ ref ( 'src/Integrations/PEAS_Production/peas_batches' ) }} t4 ON t…" at bounding box center [539, 467] width 696 height 12
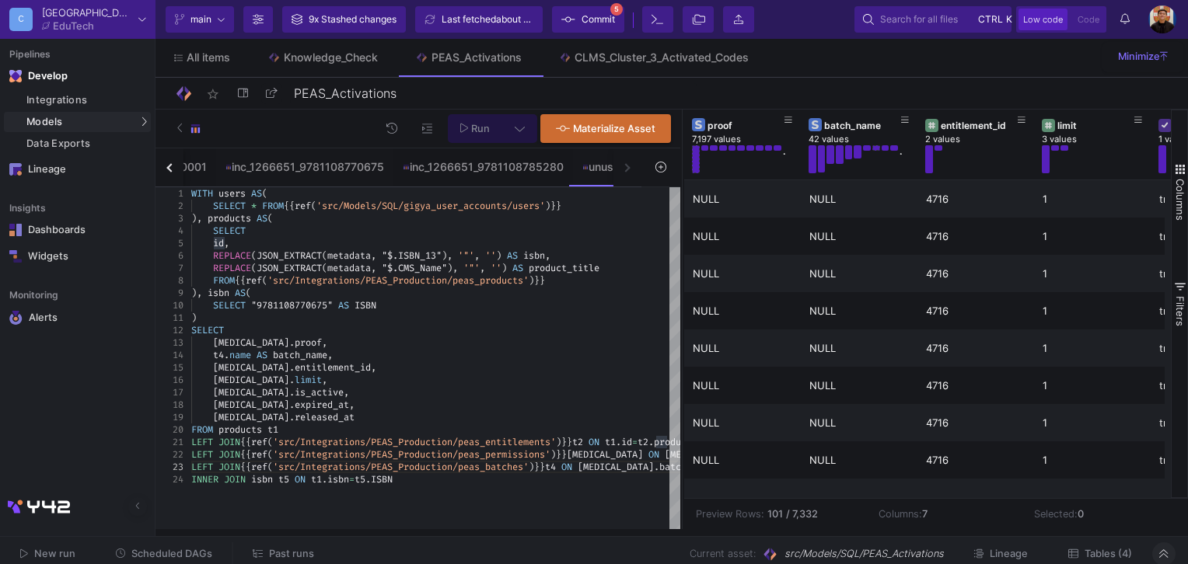
drag, startPoint x: 888, startPoint y: 412, endPoint x: 681, endPoint y: 413, distance: 206.7
click at [681, 413] on div at bounding box center [682, 320] width 4 height 420
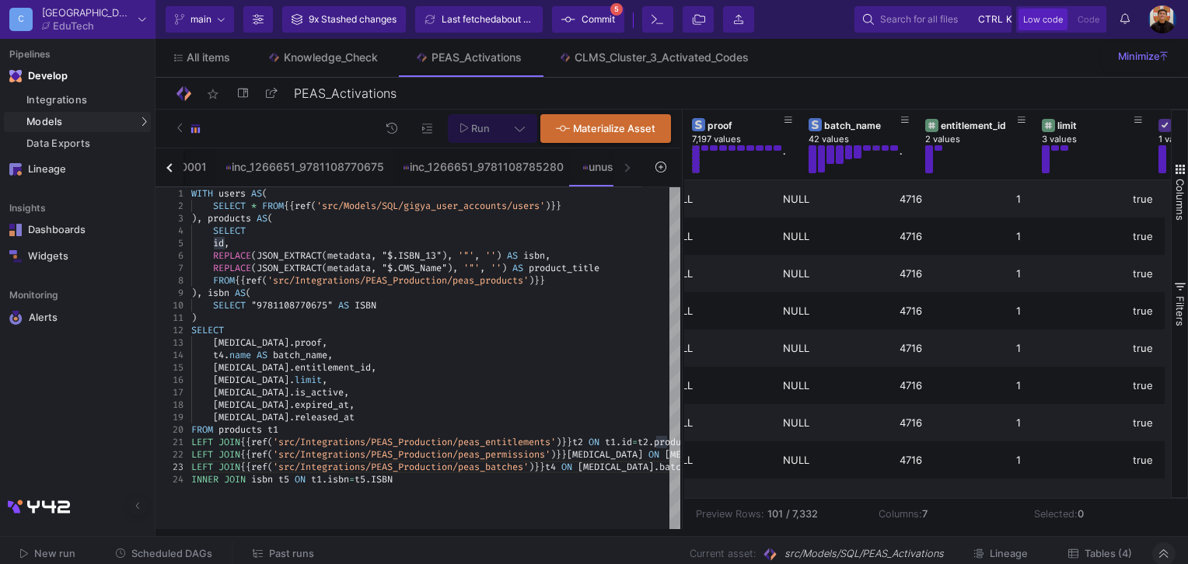
scroll to position [0, 0]
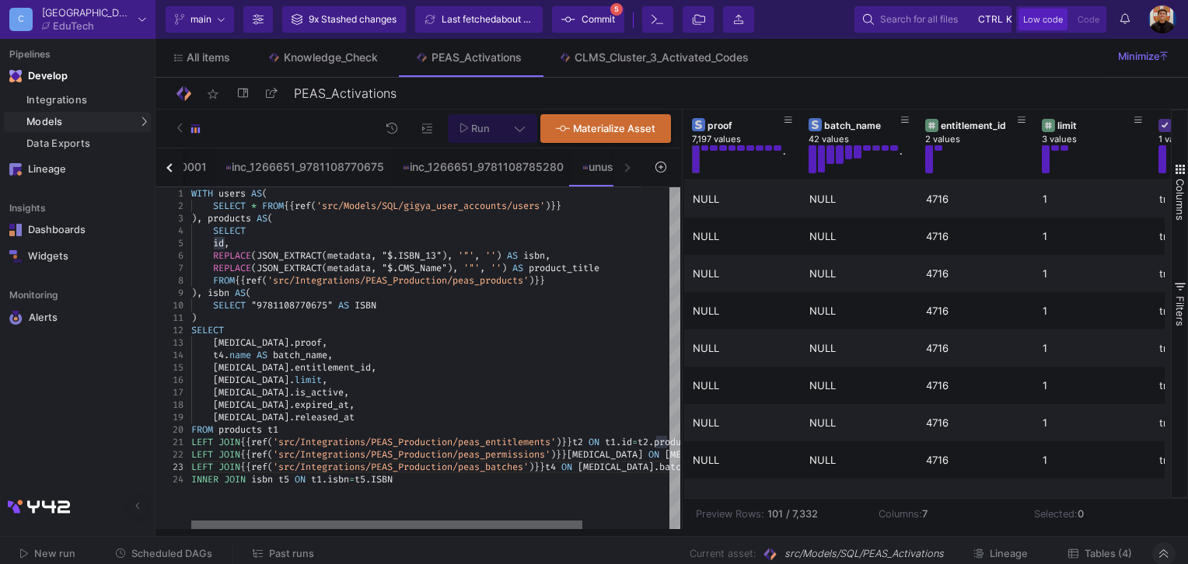
drag, startPoint x: 473, startPoint y: 527, endPoint x: 345, endPoint y: 529, distance: 128.3
click at [345, 529] on as-split-area "C Cambridge EduTech Current branch main Branch Options 9x Stashed changes Last …" at bounding box center [594, 268] width 1188 height 536
click at [285, 484] on span "t5" at bounding box center [283, 479] width 11 height 12
type textarea "WITH users AS( SELECT * FROM {{ ref('src/Models/SQL/gigya_user_accounts/users')…"
click at [317, 302] on span ""9781108770675"" at bounding box center [292, 305] width 82 height 12
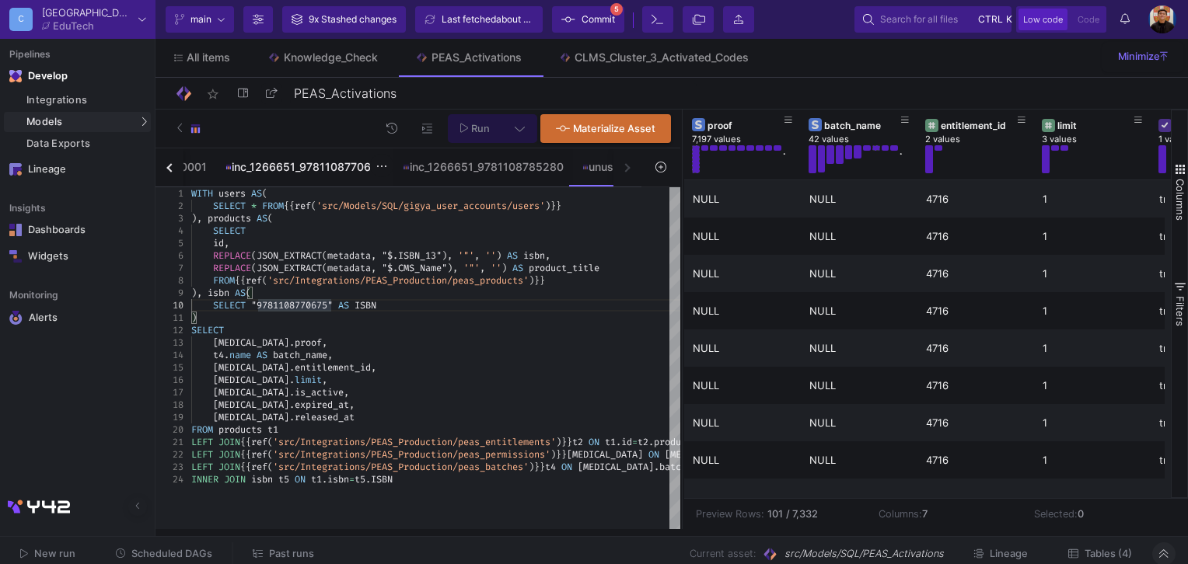
click at [319, 155] on div "inc_1266651_9781108770675" at bounding box center [304, 166] width 177 height 37
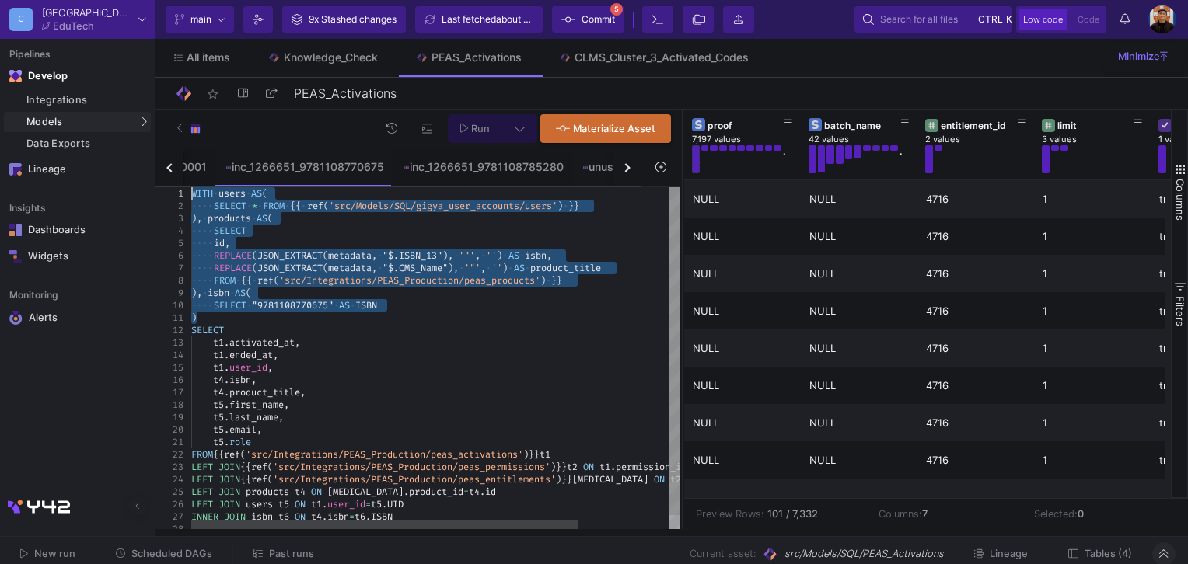
click at [367, 308] on span "ISBN" at bounding box center [366, 305] width 22 height 12
type textarea "WITH users AS( SELECT * FROM {{ ref('src/Models/SQL/gigya_user_accounts/users')…"
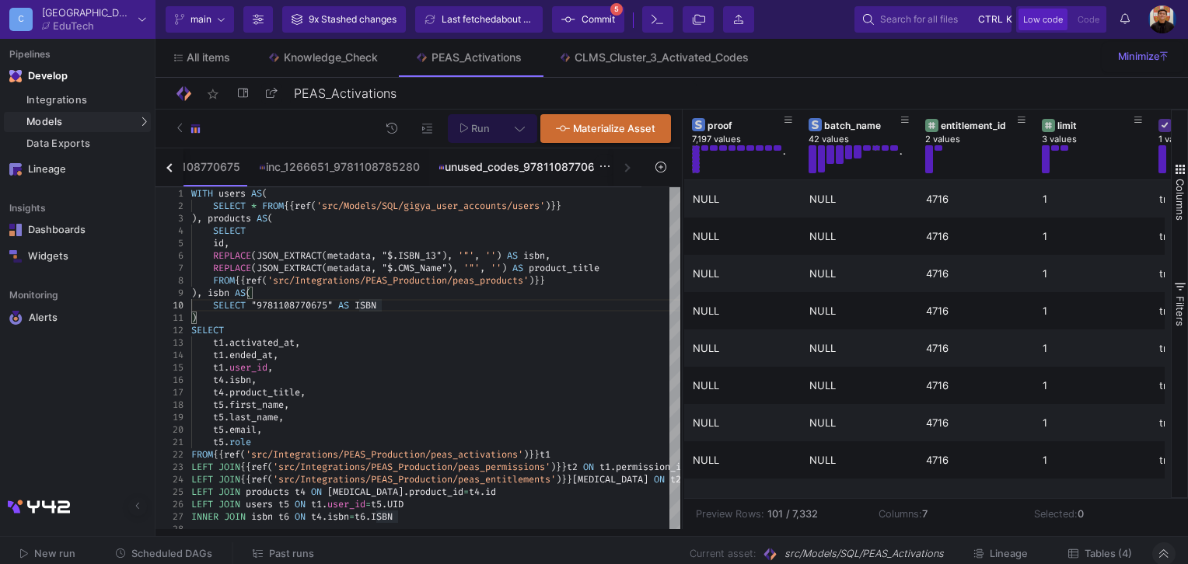
click at [594, 164] on div "unused_codes_9781108770675" at bounding box center [522, 167] width 169 height 12
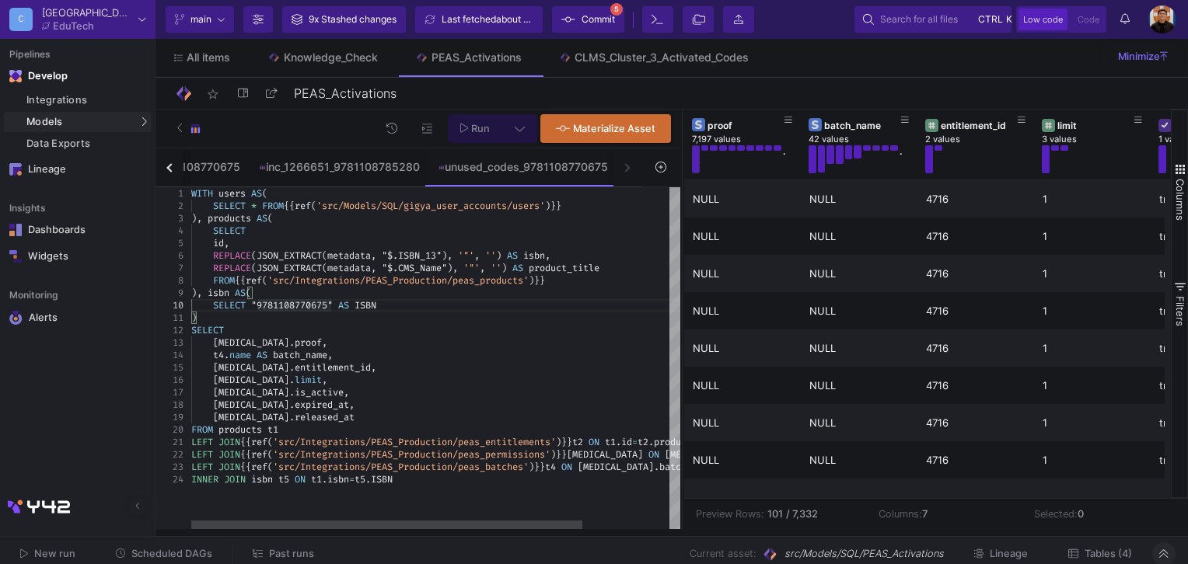
scroll to position [49, 122]
click at [456, 503] on div "WITH users AS ( SELECT * FROM {{ ref ( 'src/Models/SQL/gigya_user_accounts/user…" at bounding box center [490, 358] width 598 height 343
drag, startPoint x: 392, startPoint y: 525, endPoint x: 331, endPoint y: 525, distance: 60.6
click at [331, 525] on div at bounding box center [386, 525] width 391 height 9
drag, startPoint x: 424, startPoint y: 528, endPoint x: 524, endPoint y: 511, distance: 101.1
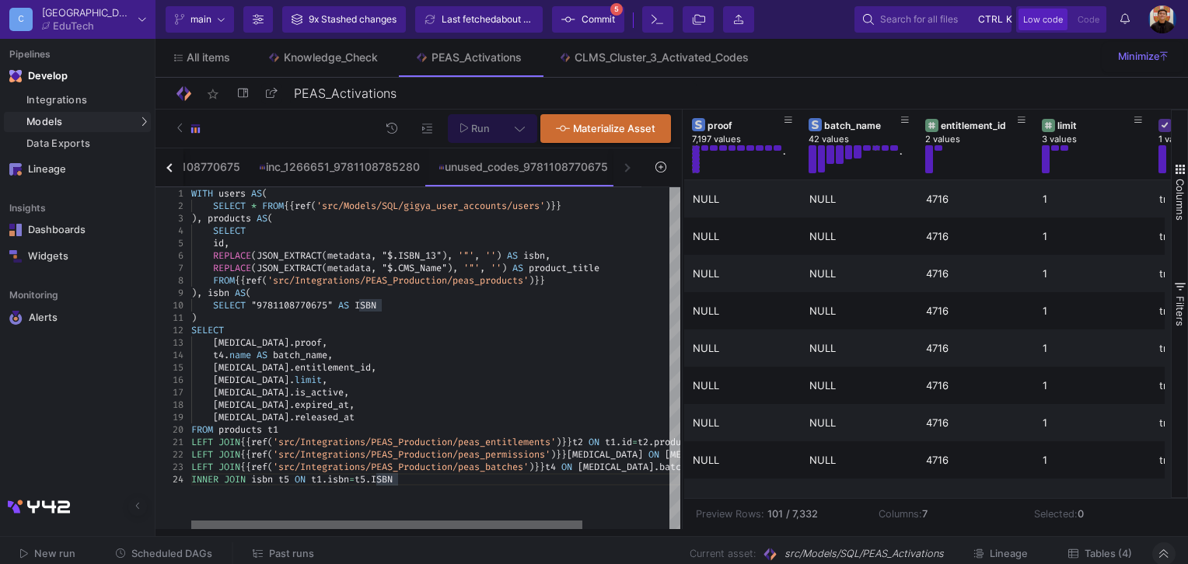
click at [299, 539] on as-split "C Cambridge EduTech Current branch main Branch Options 9x Stashed changes Last …" at bounding box center [594, 282] width 1188 height 564
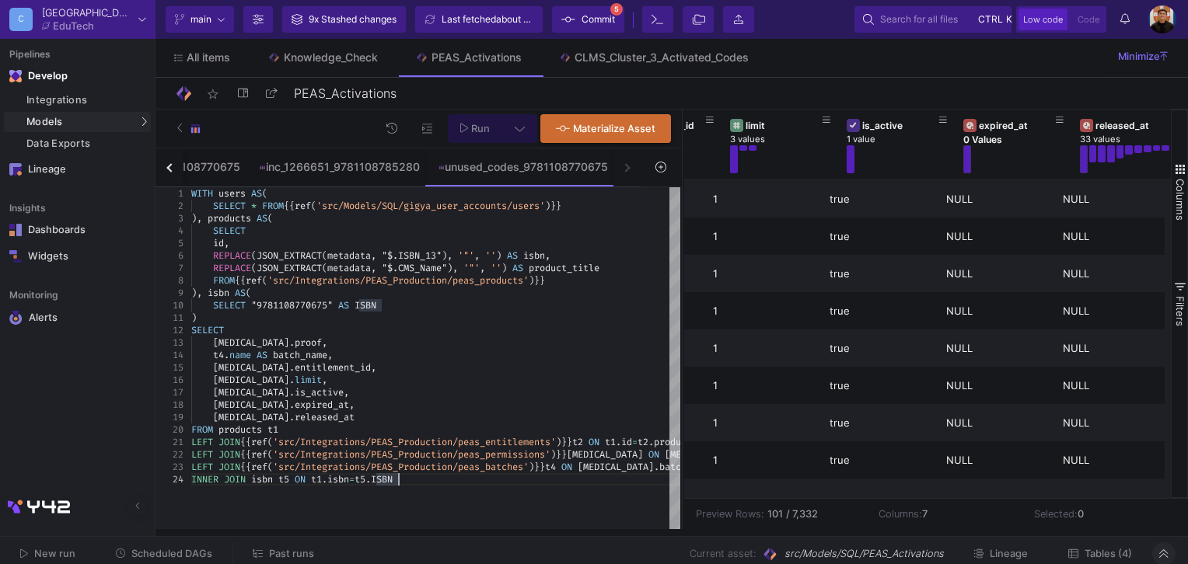
scroll to position [0, 121]
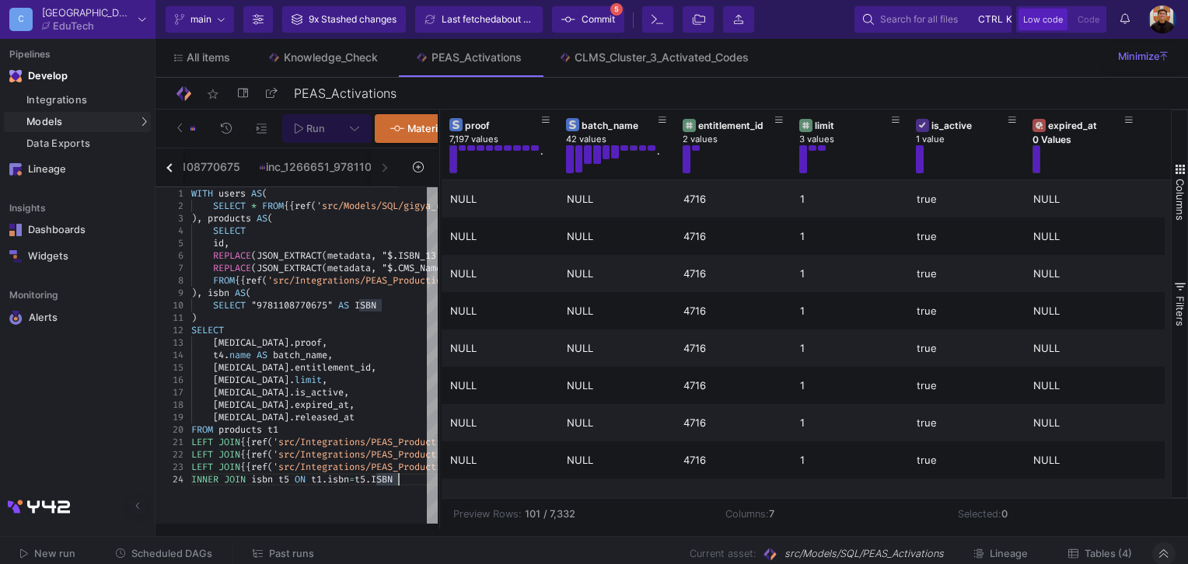
drag, startPoint x: 679, startPoint y: 275, endPoint x: 440, endPoint y: 295, distance: 240.2
click at [438, 296] on div at bounding box center [440, 320] width 4 height 420
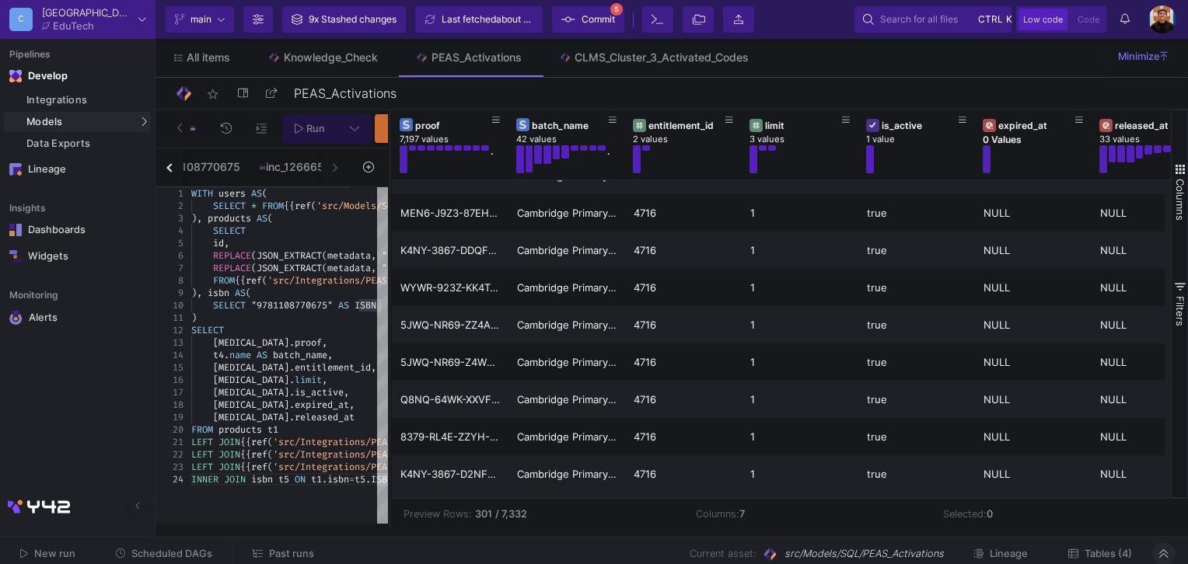
drag, startPoint x: 438, startPoint y: 258, endPoint x: 396, endPoint y: 263, distance: 43.0
click at [389, 263] on div at bounding box center [390, 320] width 4 height 420
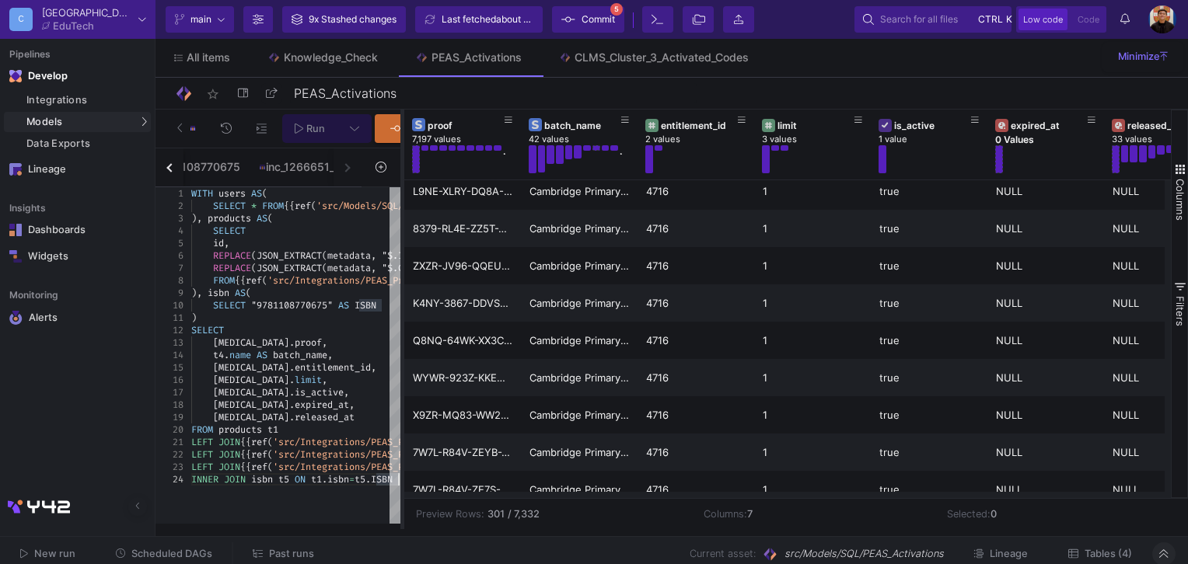
drag, startPoint x: 389, startPoint y: 196, endPoint x: 410, endPoint y: 211, distance: 26.7
click at [401, 212] on div at bounding box center [402, 320] width 4 height 420
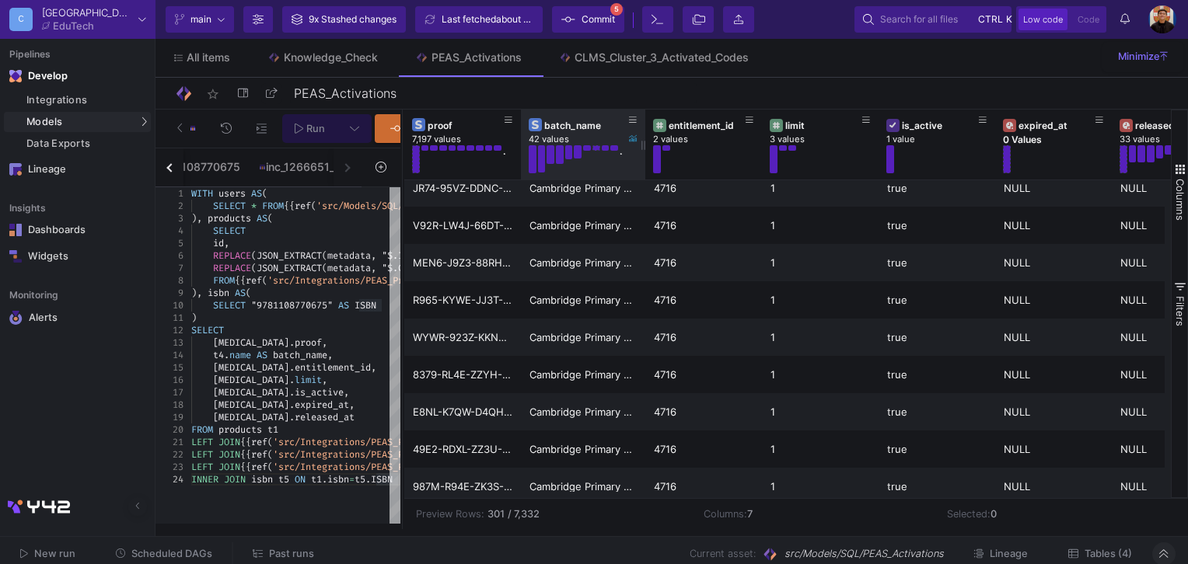
drag, startPoint x: 635, startPoint y: 143, endPoint x: 633, endPoint y: 174, distance: 31.1
click at [633, 174] on div "batch_name 42 values ." at bounding box center [583, 145] width 124 height 70
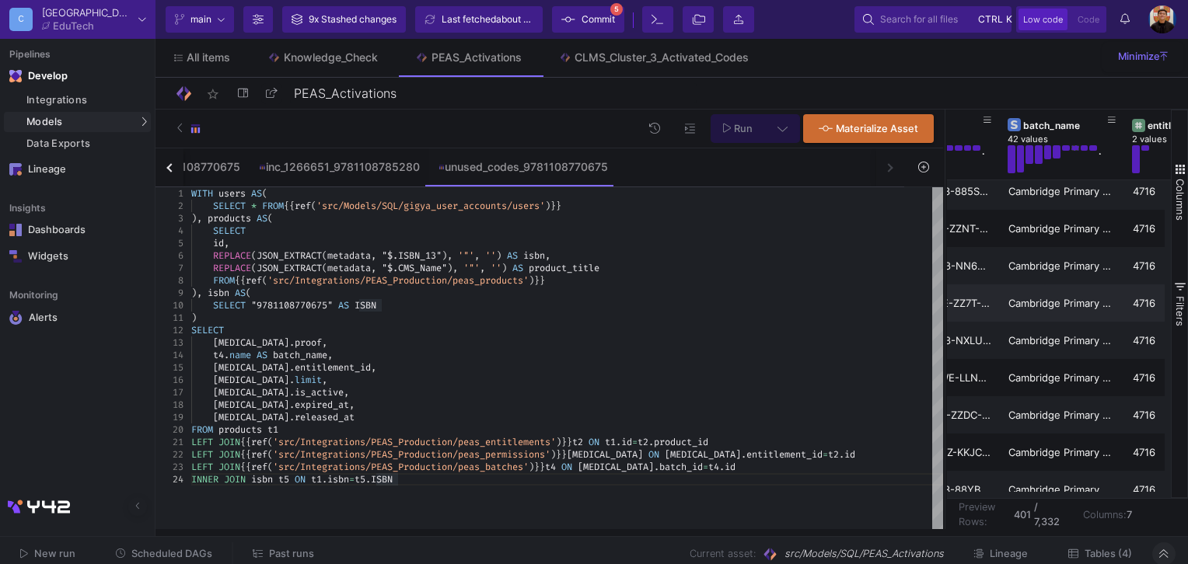
drag, startPoint x: 403, startPoint y: 274, endPoint x: 945, endPoint y: 313, distance: 543.9
click at [945, 313] on div at bounding box center [945, 320] width 4 height 420
click at [720, 465] on div "LEFT JOIN {{ ref ( 'src/Integrations/PEAS_Production/peas_batches' ) }} t4 ON t…" at bounding box center [567, 467] width 752 height 12
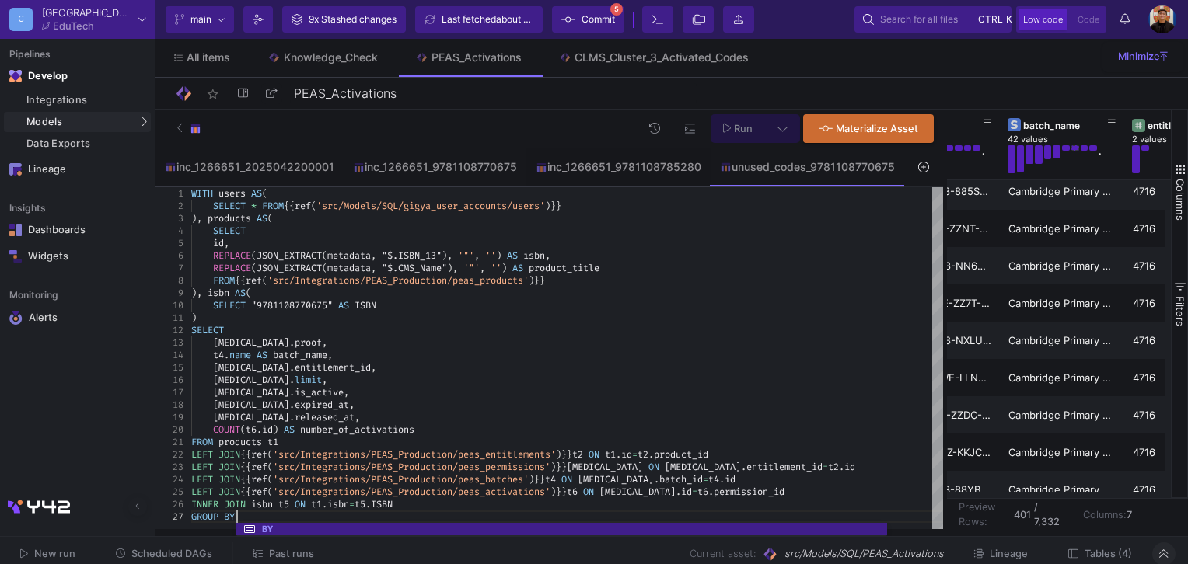
scroll to position [75, 49]
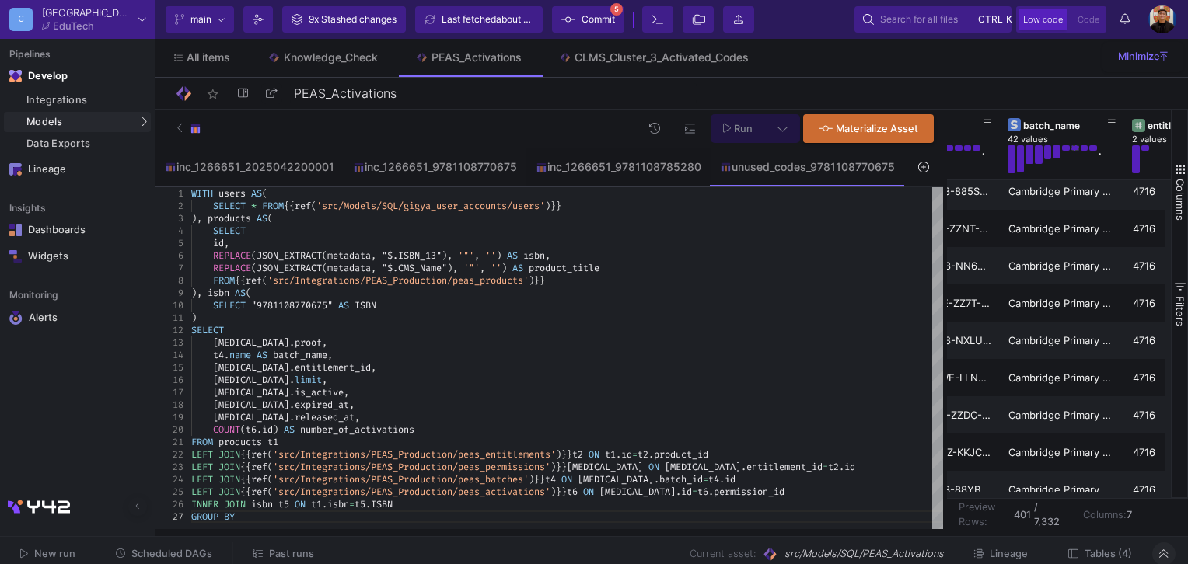
click at [295, 337] on span "proof" at bounding box center [308, 343] width 27 height 12
click at [295, 367] on span "entitlement_id" at bounding box center [333, 367] width 76 height 12
click at [295, 375] on span "limit" at bounding box center [308, 380] width 27 height 12
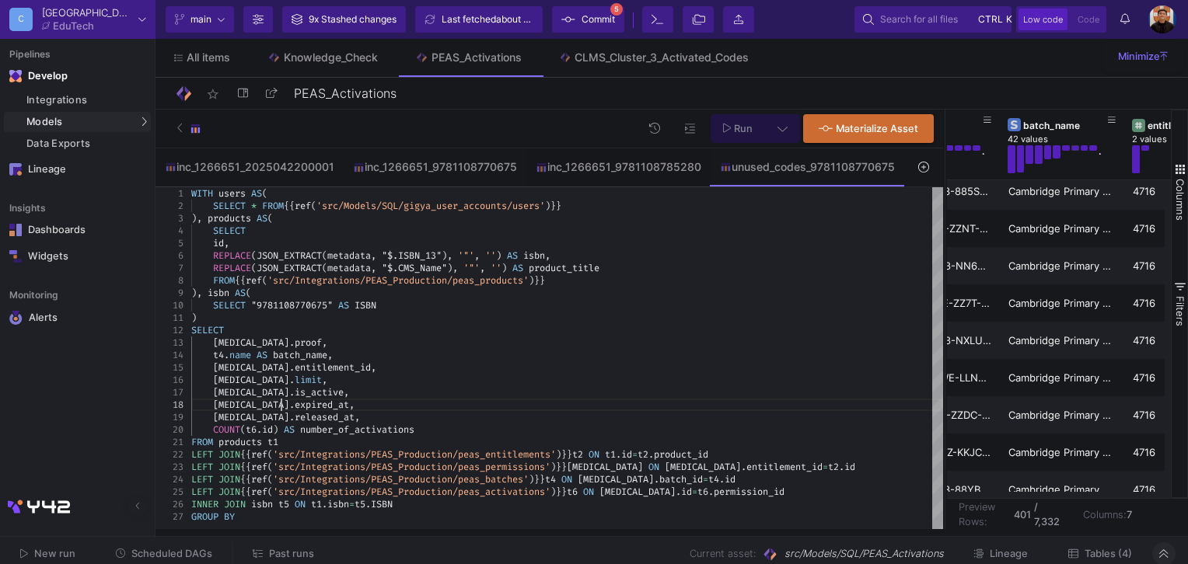
click at [295, 410] on span "expired_at" at bounding box center [322, 405] width 54 height 12
click at [252, 519] on div "GROUP BY" at bounding box center [567, 517] width 752 height 12
click at [783, 128] on icon at bounding box center [782, 128] width 10 height 11
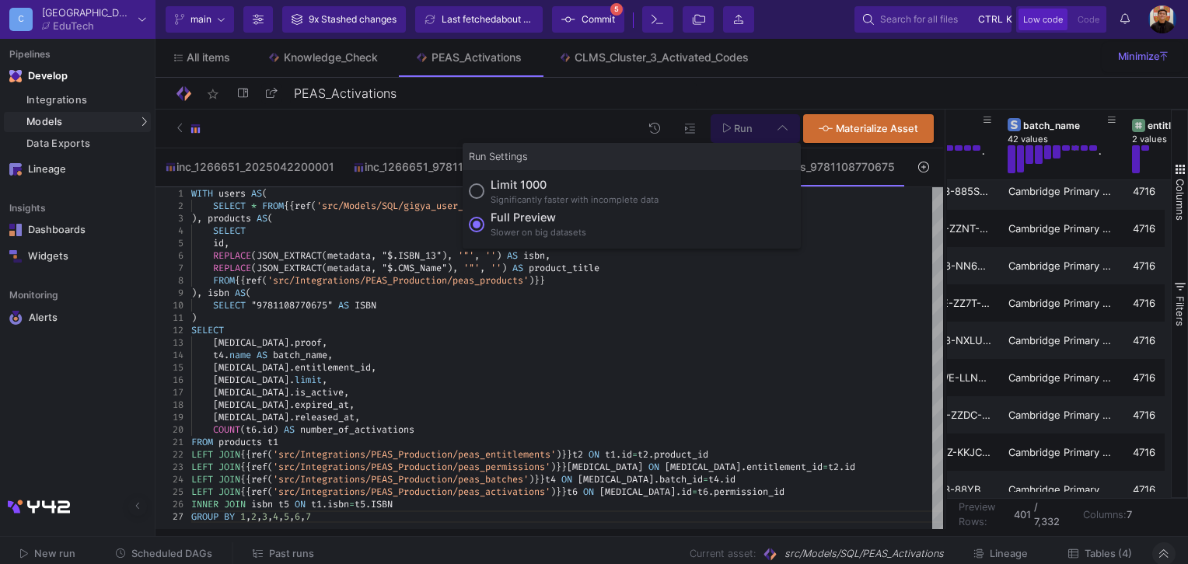
click at [520, 220] on div "Full preview" at bounding box center [538, 217] width 96 height 17
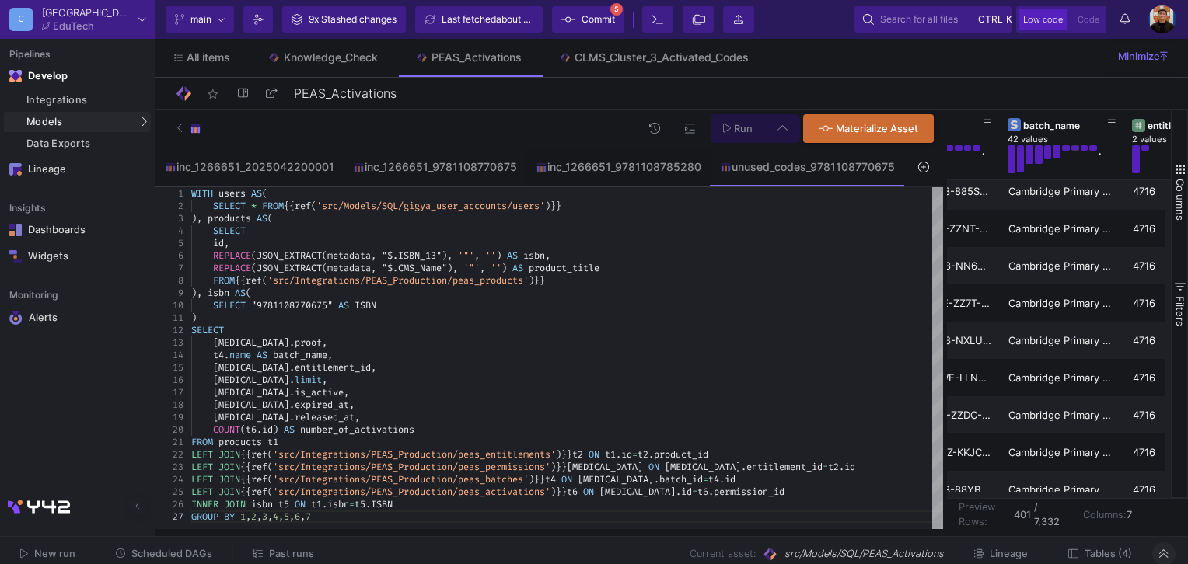
click at [484, 220] on input "Full preview Slower on big datasets" at bounding box center [477, 225] width 16 height 16
click at [728, 135] on button "Run" at bounding box center [737, 128] width 55 height 29
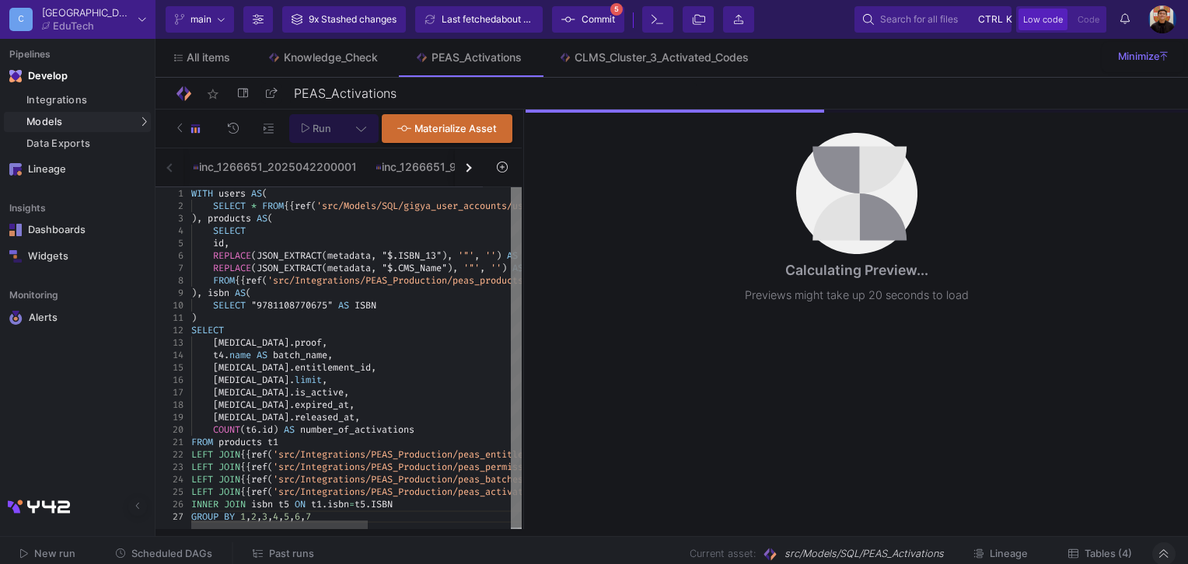
drag, startPoint x: 945, startPoint y: 218, endPoint x: 524, endPoint y: 230, distance: 421.4
click at [524, 230] on div at bounding box center [523, 320] width 4 height 420
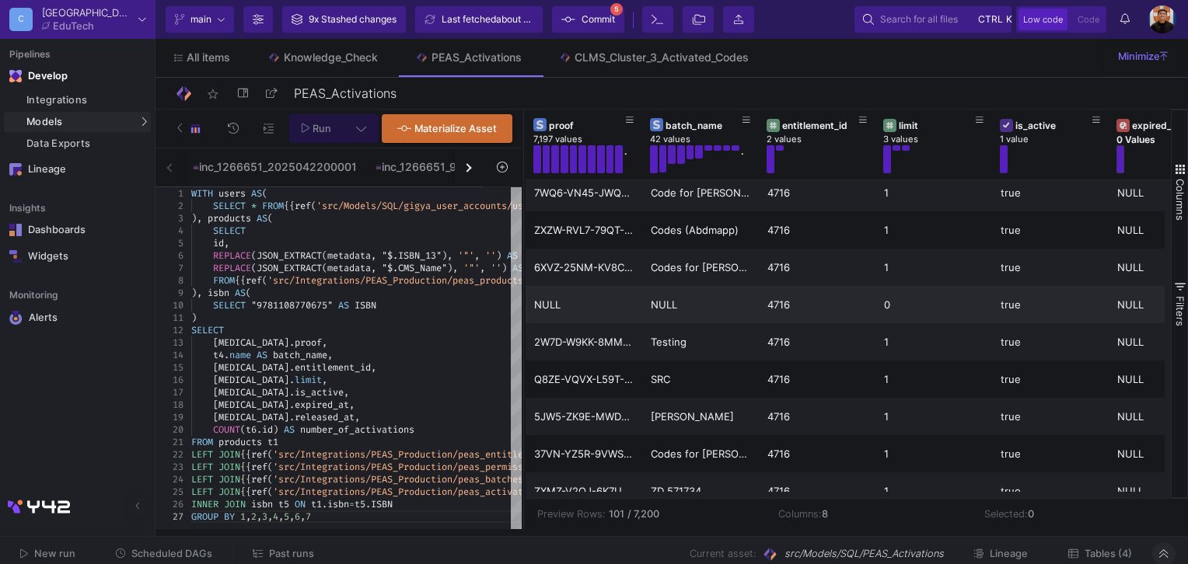
scroll to position [301, 0]
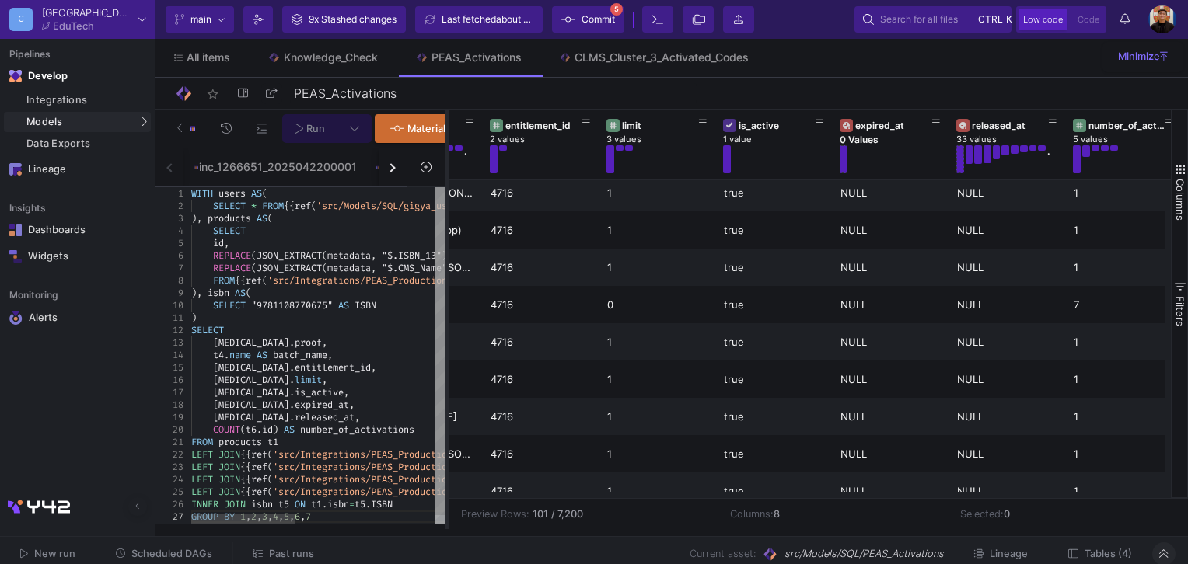
drag, startPoint x: 522, startPoint y: 249, endPoint x: 446, endPoint y: 261, distance: 77.2
click at [446, 261] on div at bounding box center [447, 320] width 4 height 420
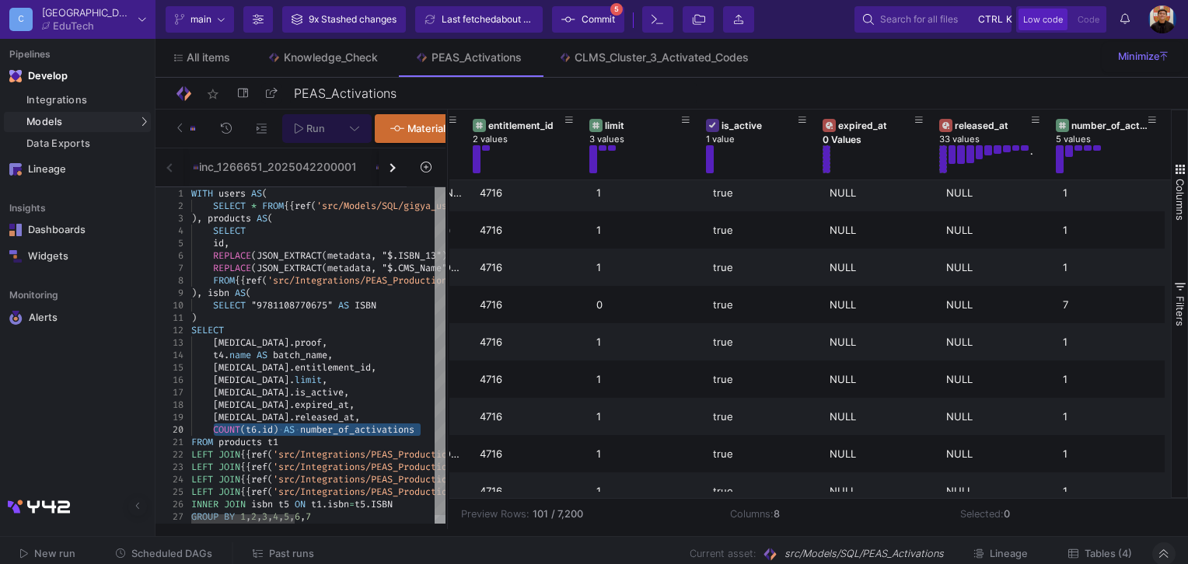
drag, startPoint x: 215, startPoint y: 435, endPoint x: 422, endPoint y: 439, distance: 206.8
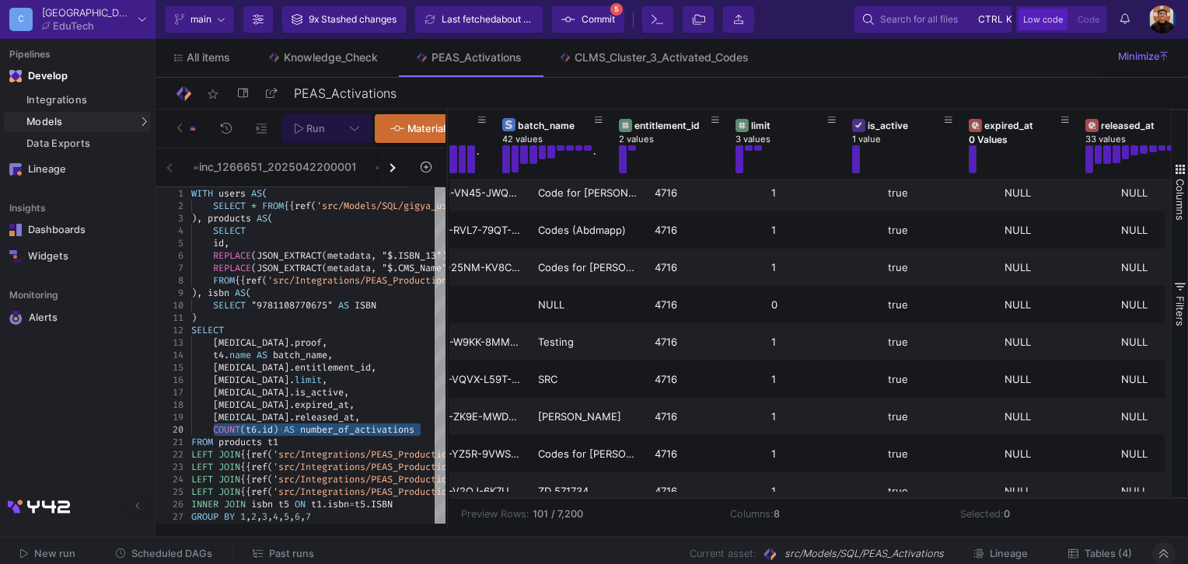
scroll to position [0, 0]
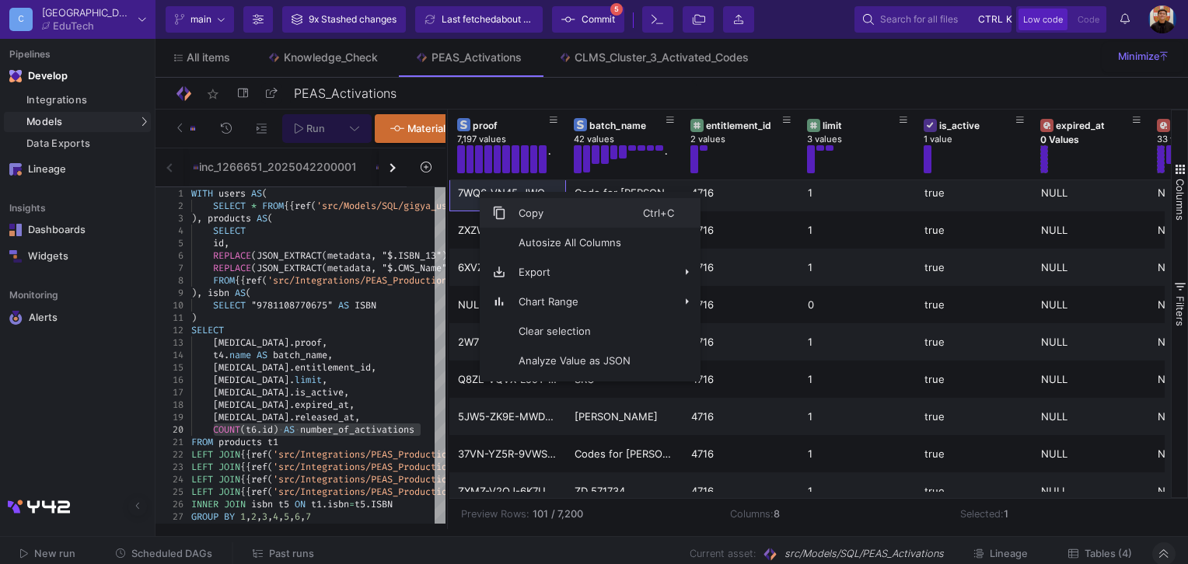
click at [553, 218] on span "Copy" at bounding box center [574, 213] width 137 height 30
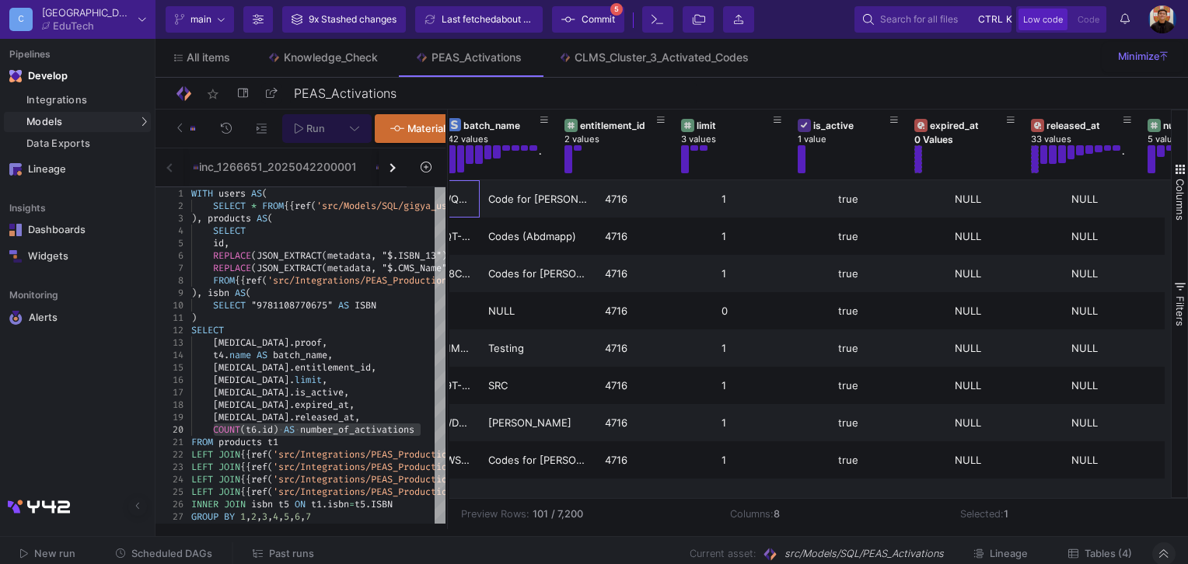
scroll to position [0, 193]
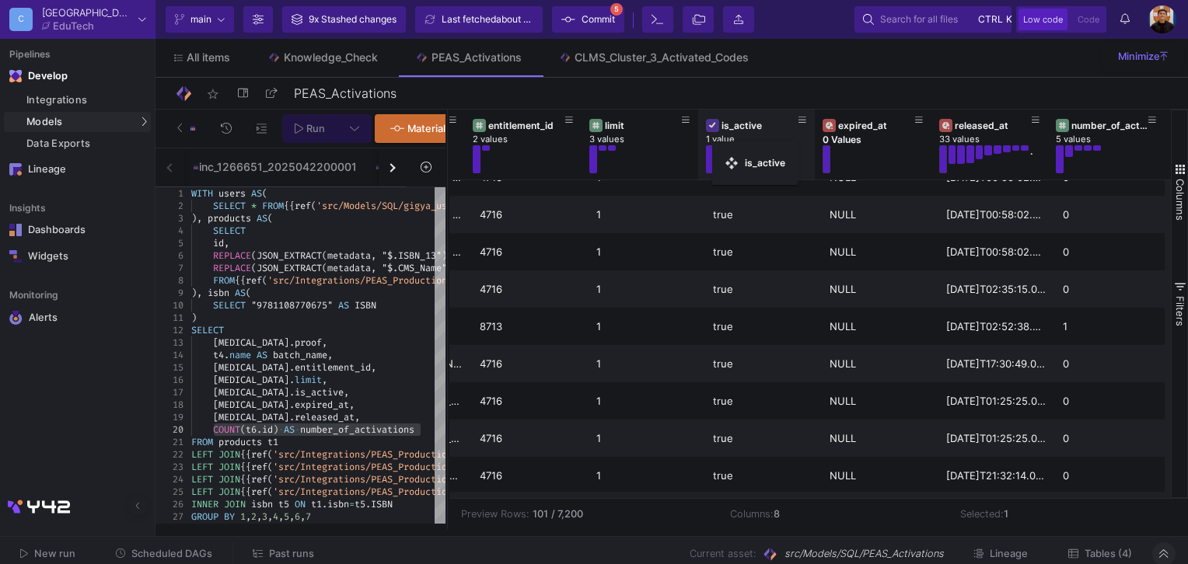
drag, startPoint x: 809, startPoint y: 149, endPoint x: 720, endPoint y: 151, distance: 89.4
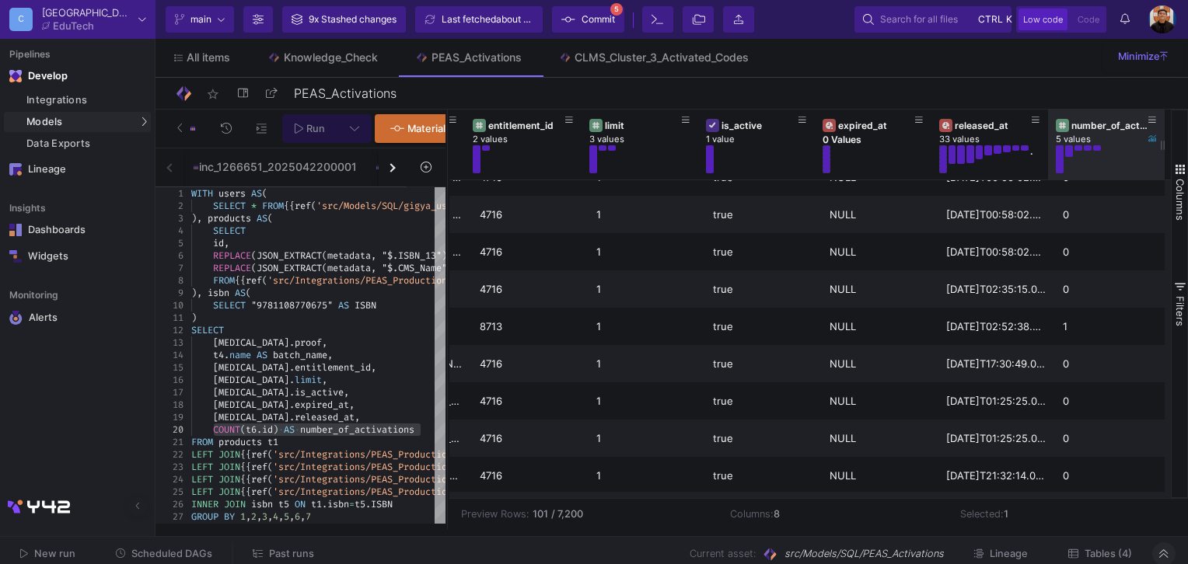
click at [1095, 148] on button at bounding box center [1097, 147] width 8 height 5
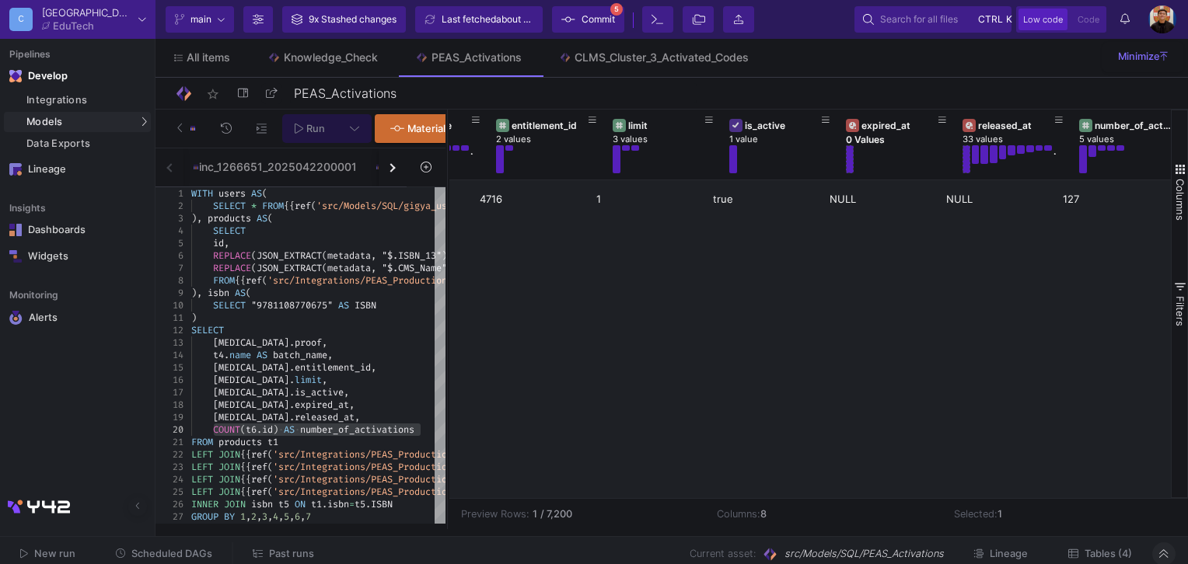
scroll to position [0, 0]
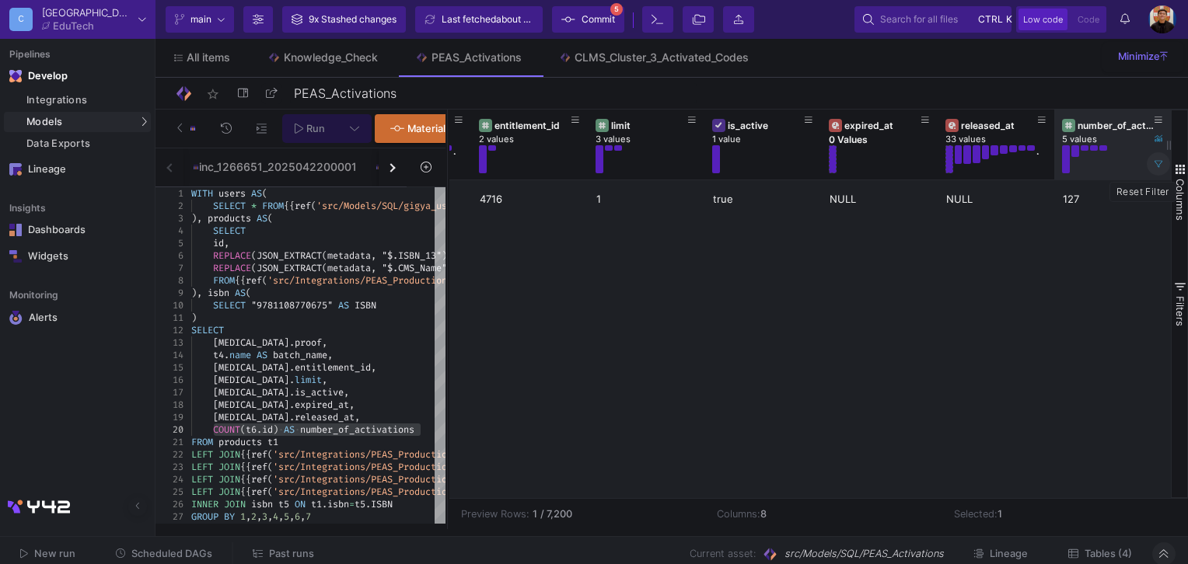
click at [1162, 167] on button at bounding box center [1157, 163] width 23 height 23
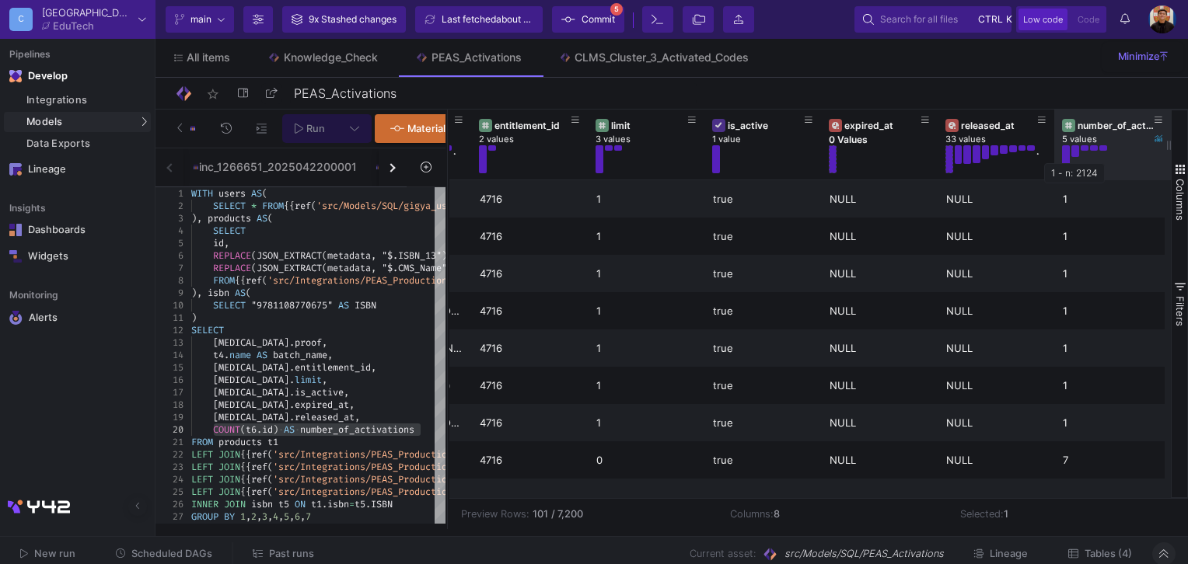
click at [1074, 149] on button at bounding box center [1075, 151] width 8 height 12
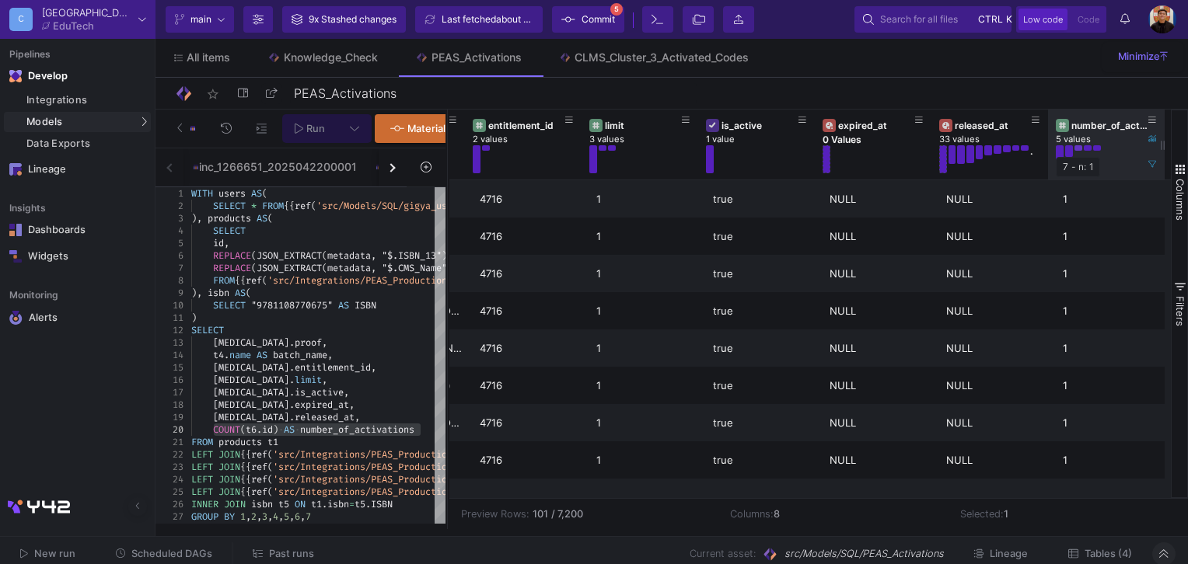
click at [1078, 149] on button at bounding box center [1078, 147] width 8 height 5
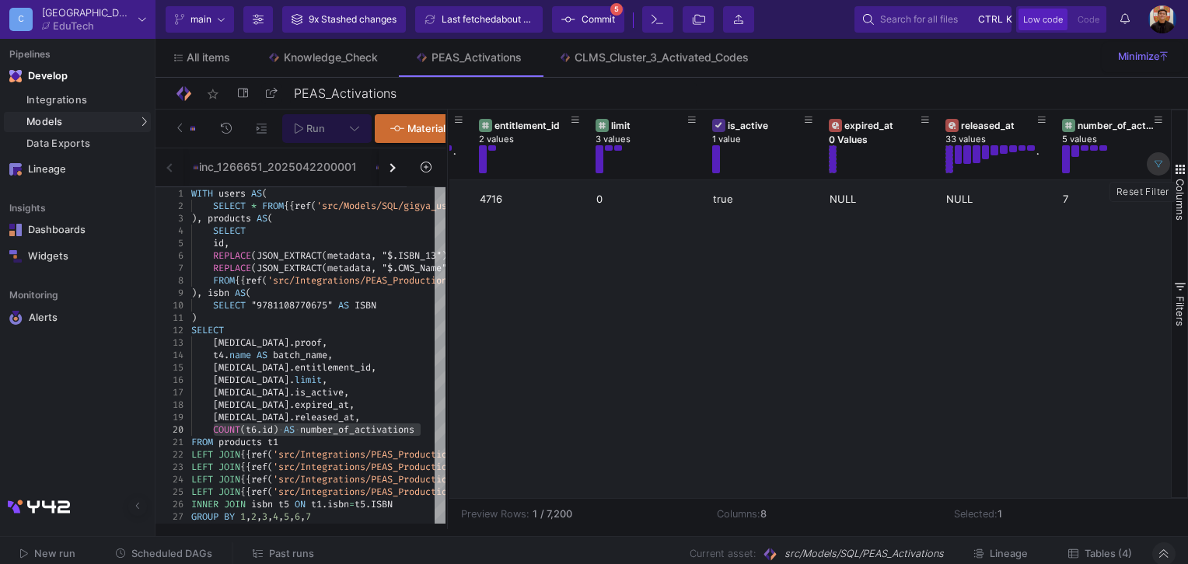
click at [1160, 162] on icon at bounding box center [1158, 164] width 8 height 8
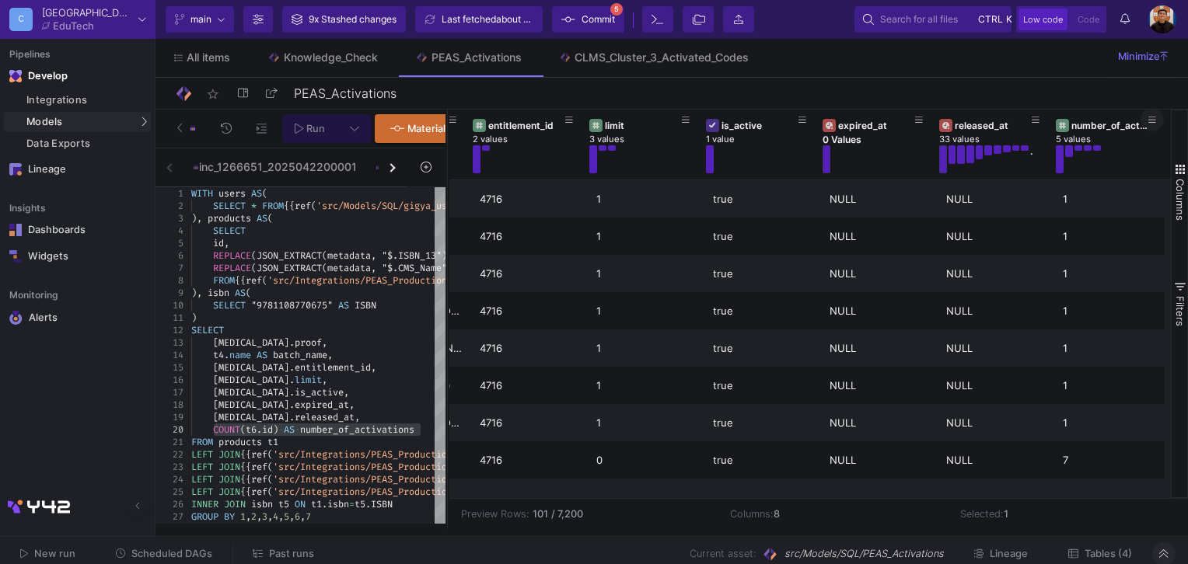
click at [1156, 118] on button at bounding box center [1151, 119] width 23 height 23
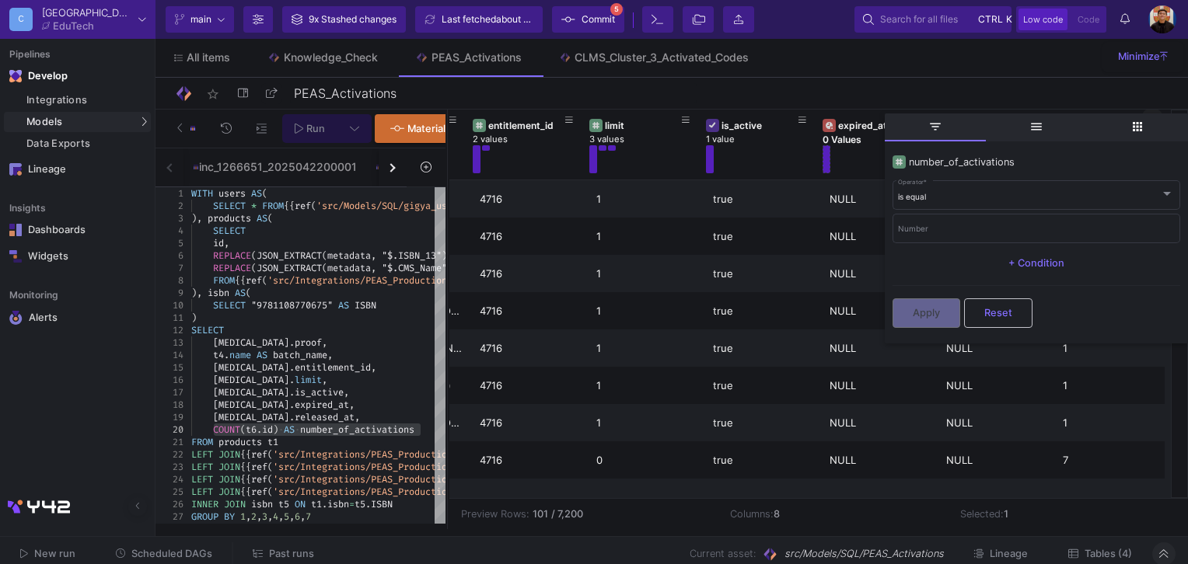
click at [1156, 118] on span "columns" at bounding box center [1136, 127] width 101 height 28
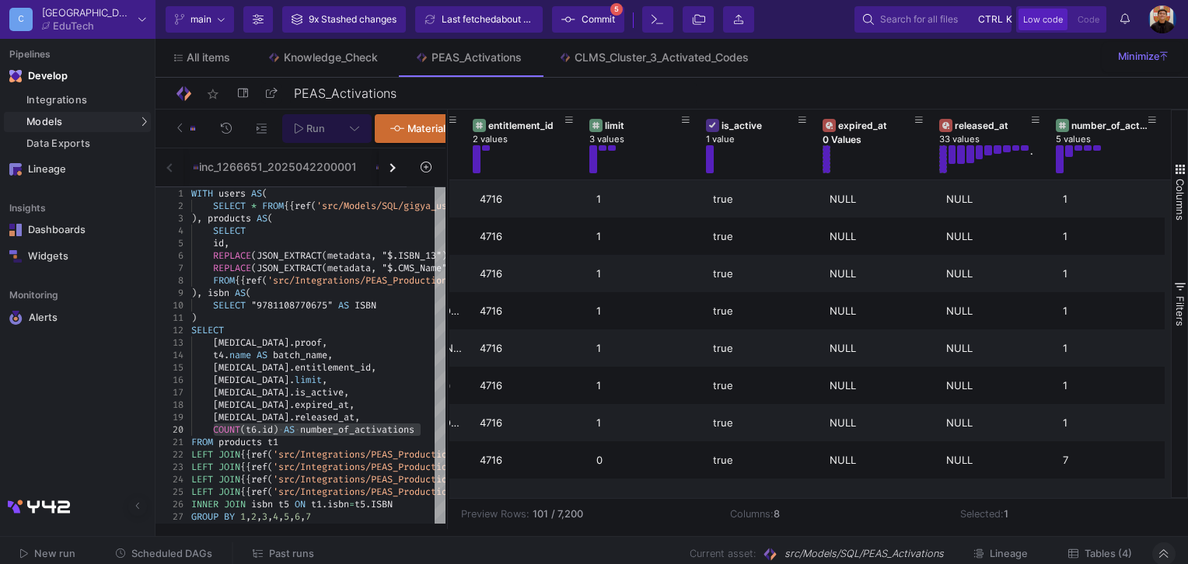
click at [1115, 88] on div "star_border PEAS_Activations 16/90" at bounding box center [671, 93] width 995 height 23
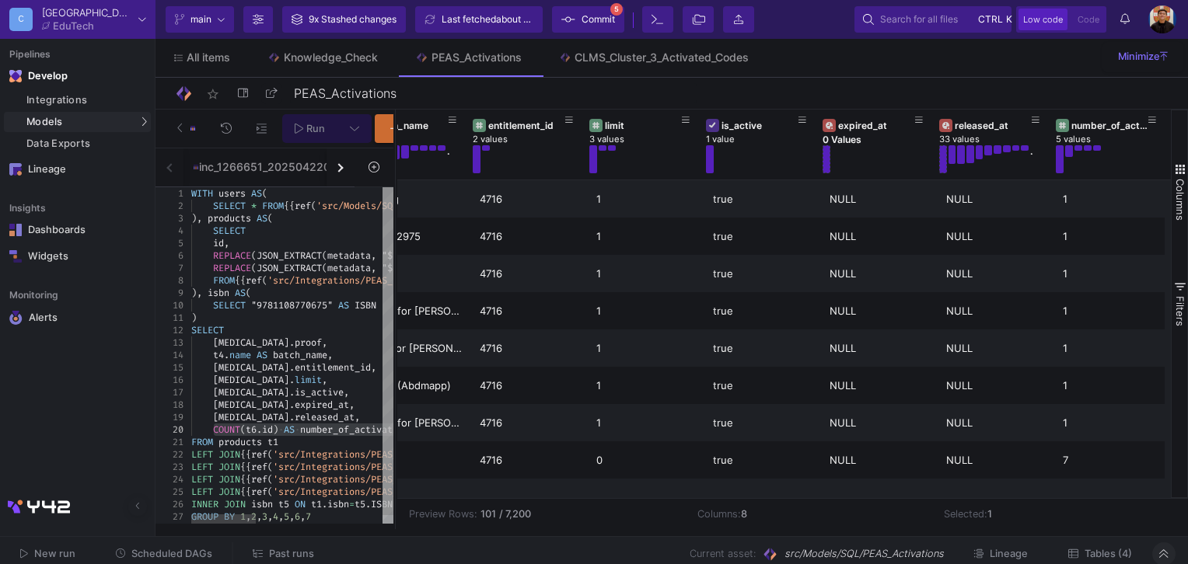
drag, startPoint x: 448, startPoint y: 245, endPoint x: 396, endPoint y: 262, distance: 54.8
click at [396, 262] on div at bounding box center [395, 320] width 4 height 420
click at [299, 448] on div "FROM products t1" at bounding box center [490, 442] width 598 height 12
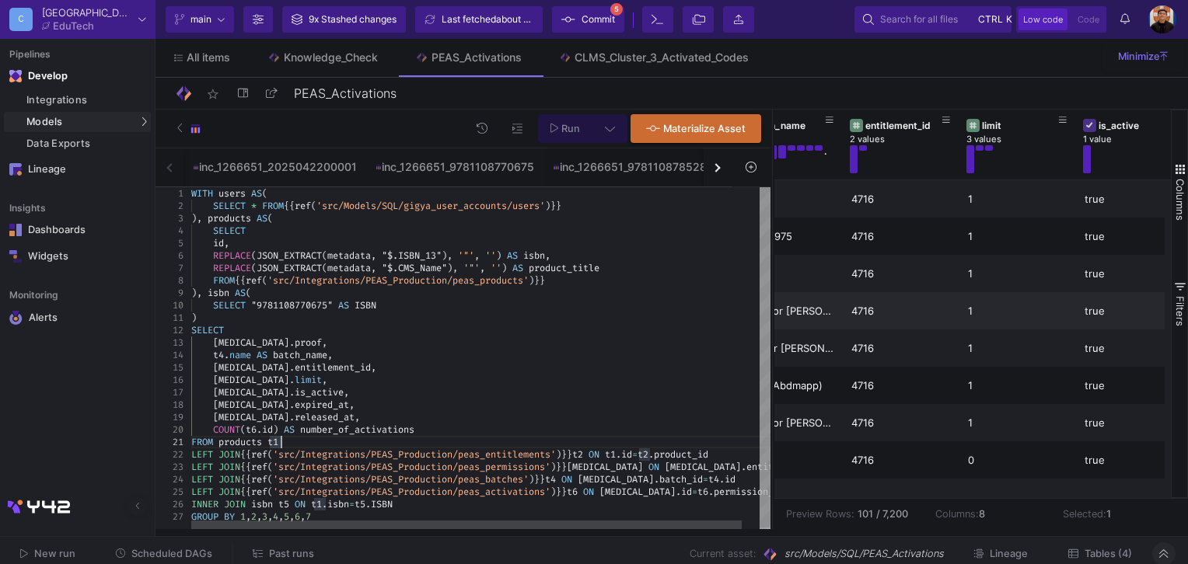
drag, startPoint x: 395, startPoint y: 298, endPoint x: 772, endPoint y: 316, distance: 377.3
click at [772, 316] on div at bounding box center [772, 320] width 4 height 420
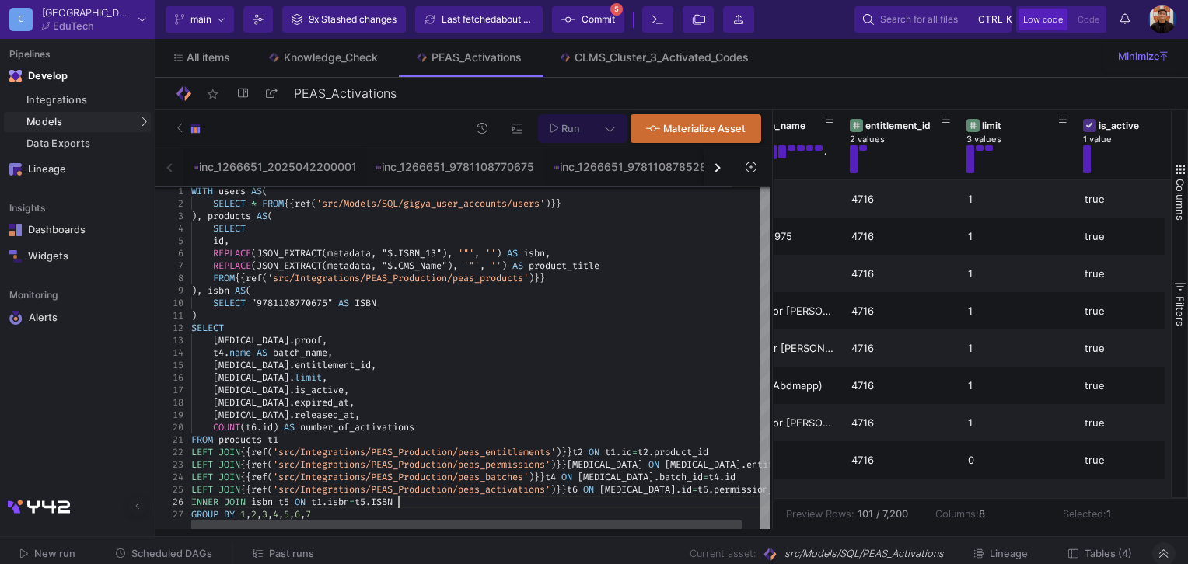
click at [417, 507] on div "INNER JOIN isbn t5 ON t1 . isbn = t5 . ISBN" at bounding box center [490, 502] width 598 height 12
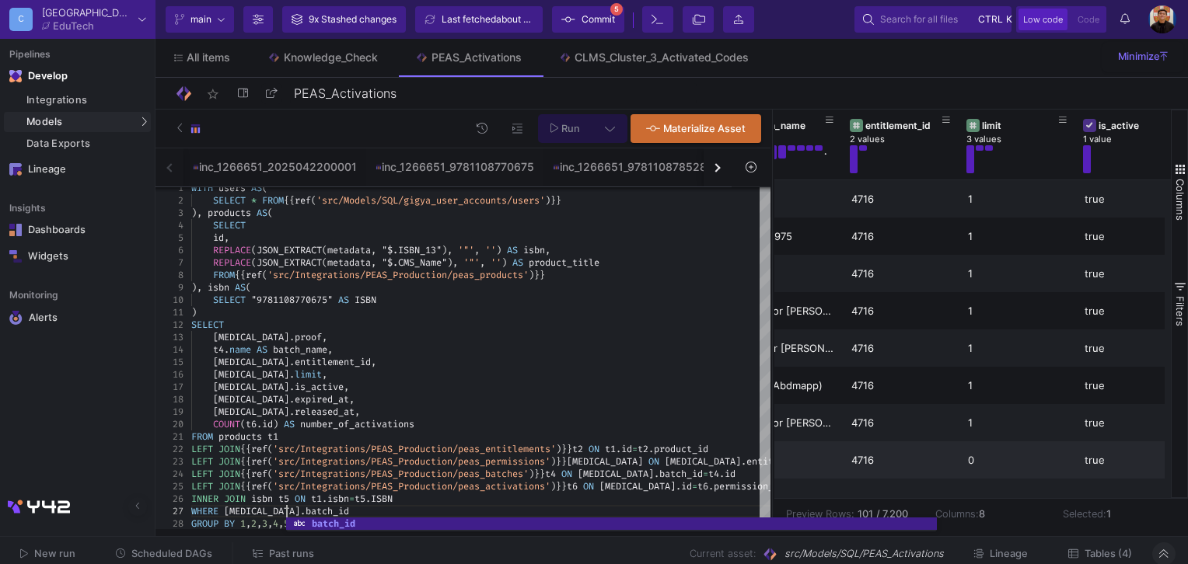
scroll to position [75, 99]
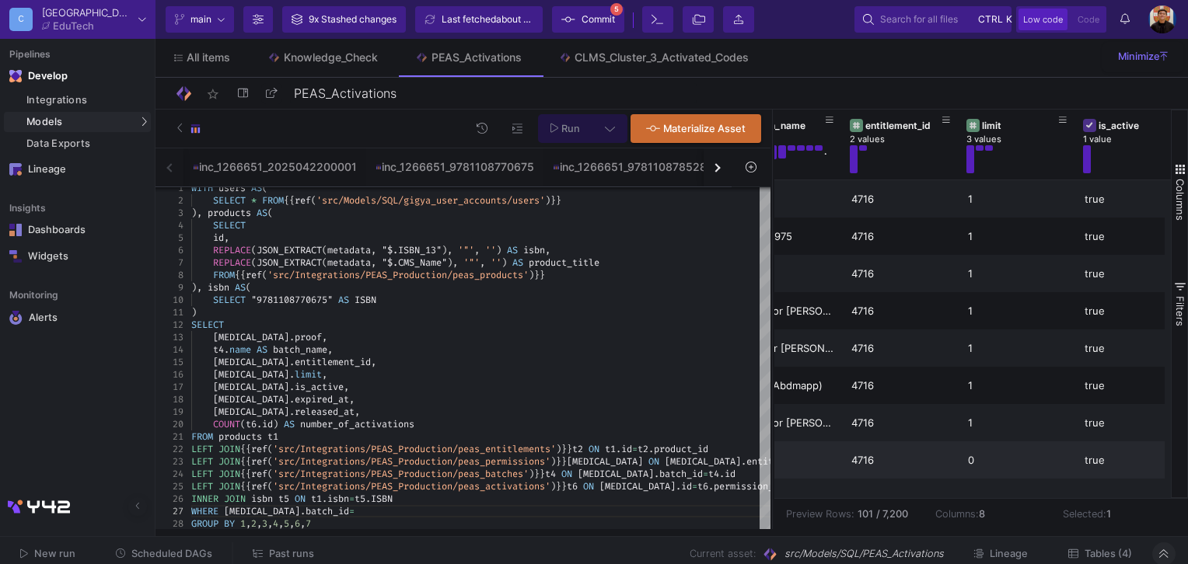
paste textarea "479985"
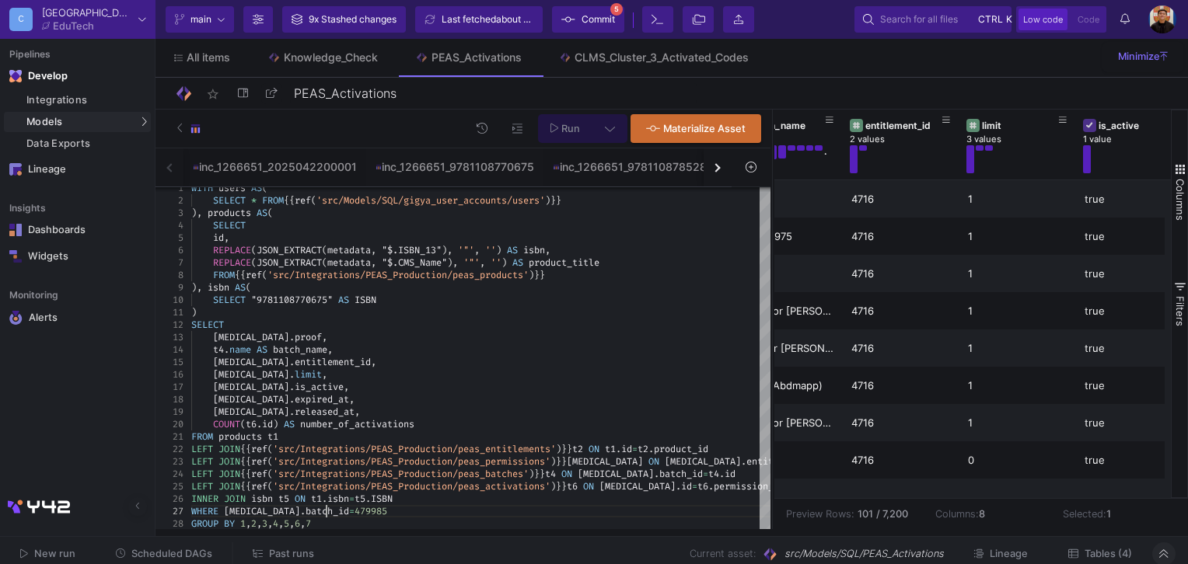
click at [619, 124] on button at bounding box center [609, 128] width 35 height 29
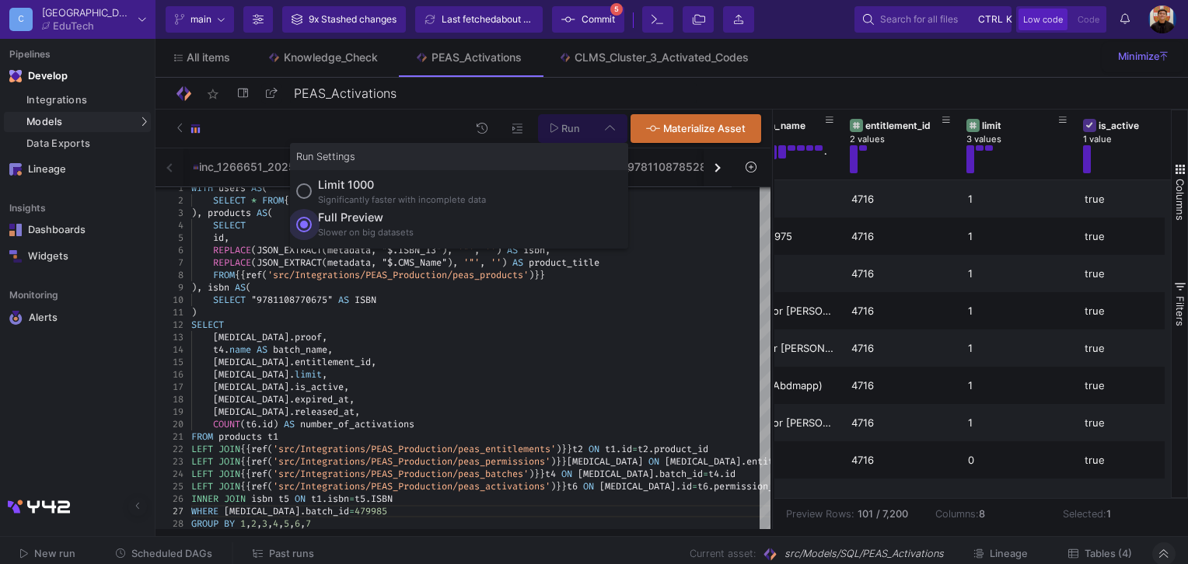
drag, startPoint x: 337, startPoint y: 228, endPoint x: 381, endPoint y: 219, distance: 45.1
click at [339, 228] on div "Slower on big datasets" at bounding box center [366, 232] width 96 height 13
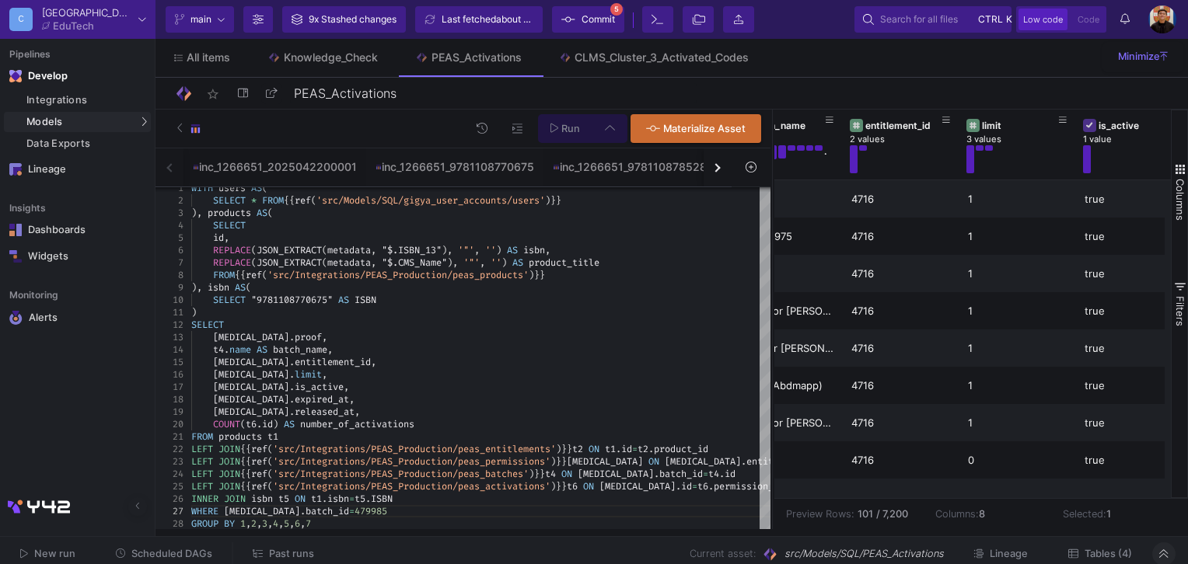
click at [312, 228] on input "Full preview Slower on big datasets" at bounding box center [304, 225] width 16 height 16
click at [565, 128] on span "Run" at bounding box center [570, 129] width 19 height 12
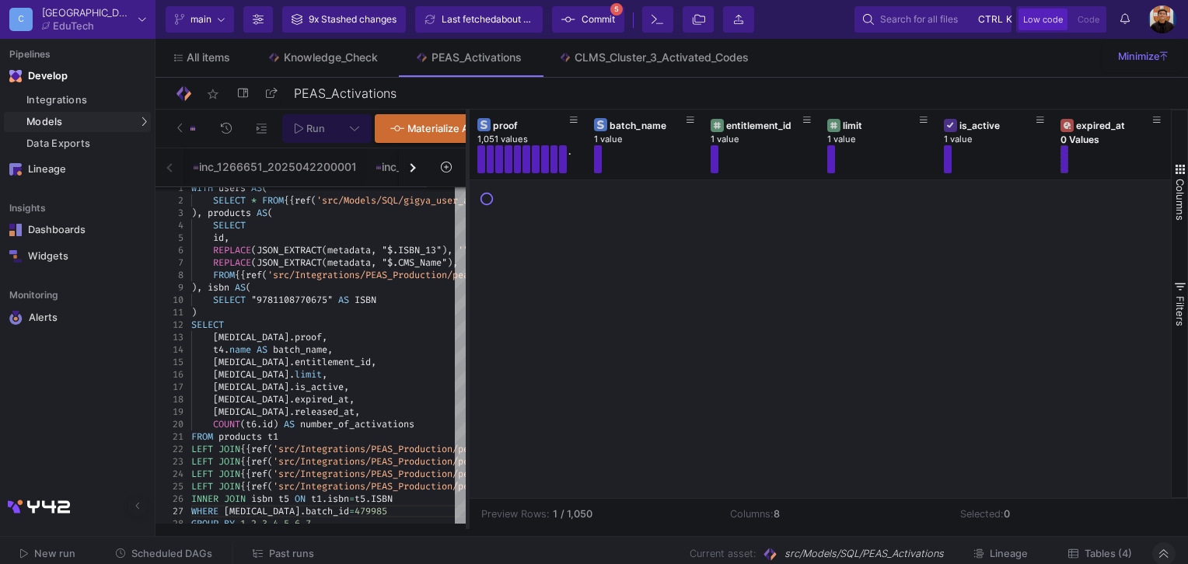
drag, startPoint x: 773, startPoint y: 221, endPoint x: 469, endPoint y: 242, distance: 305.4
click at [469, 242] on as-split "Run Materialize Asset inc_1266651_2025042200001 inc_1266651_9781108770675 inc_1…" at bounding box center [671, 320] width 1032 height 420
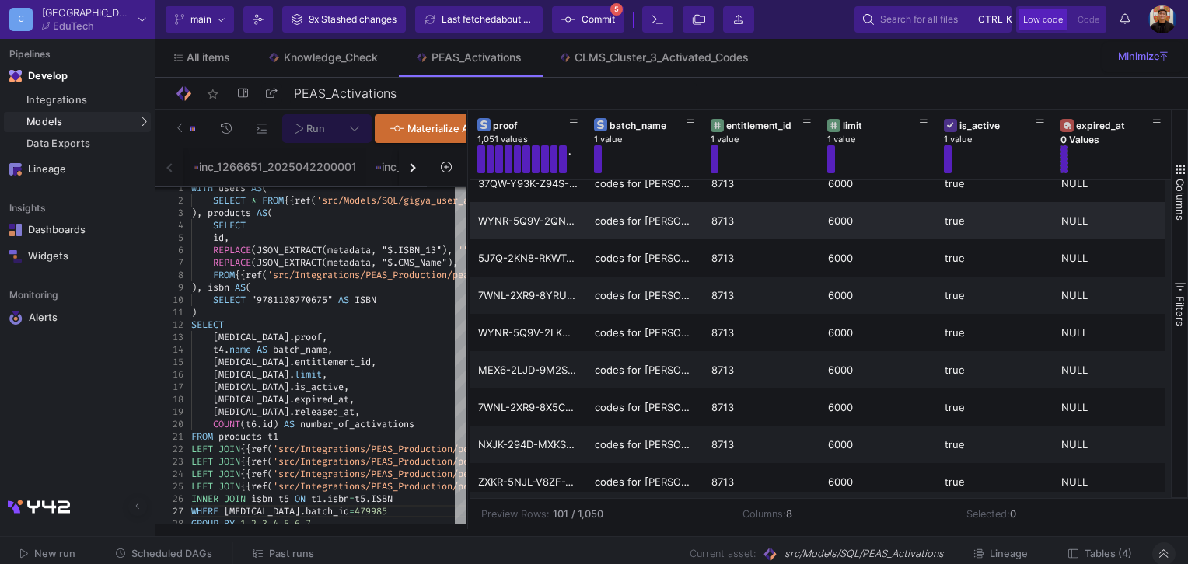
scroll to position [544, 0]
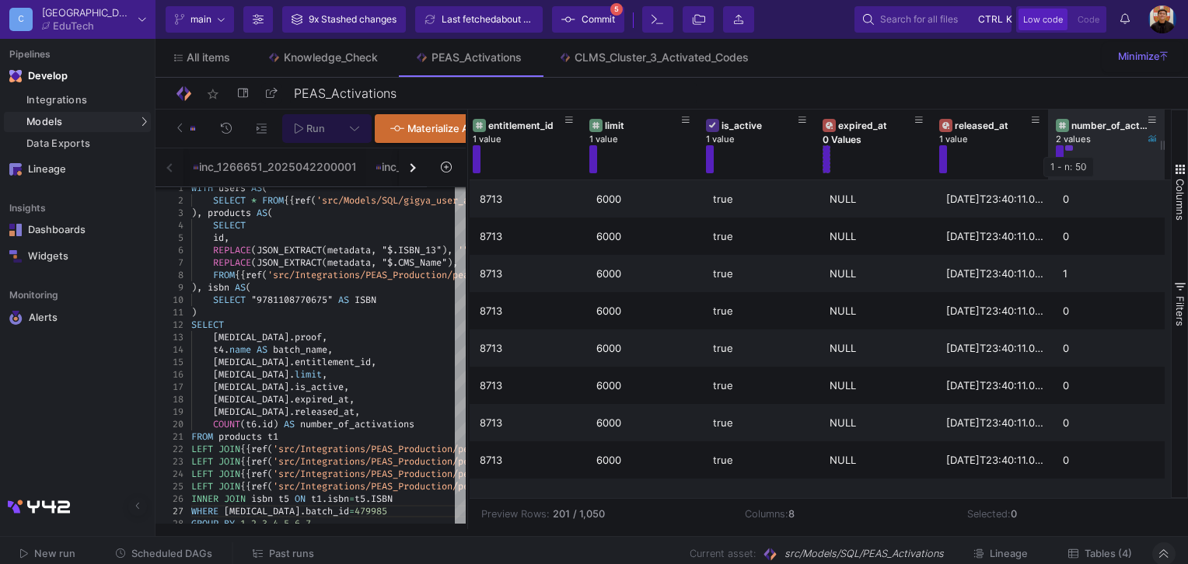
click at [1068, 149] on button at bounding box center [1069, 147] width 8 height 5
click at [1057, 154] on button at bounding box center [1059, 159] width 8 height 28
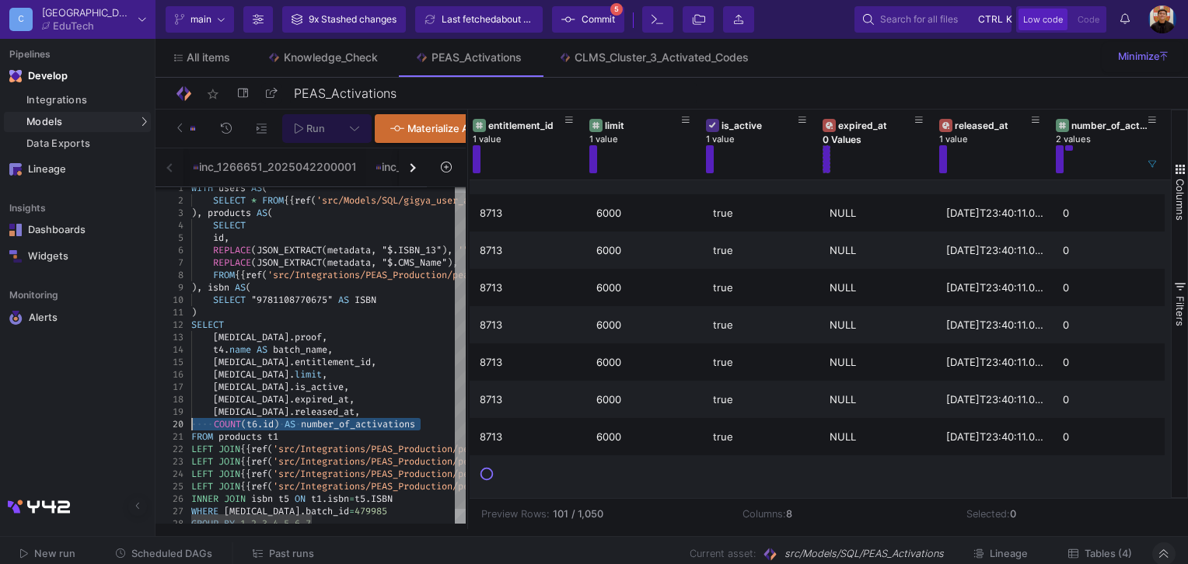
drag, startPoint x: 430, startPoint y: 431, endPoint x: 183, endPoint y: 430, distance: 247.1
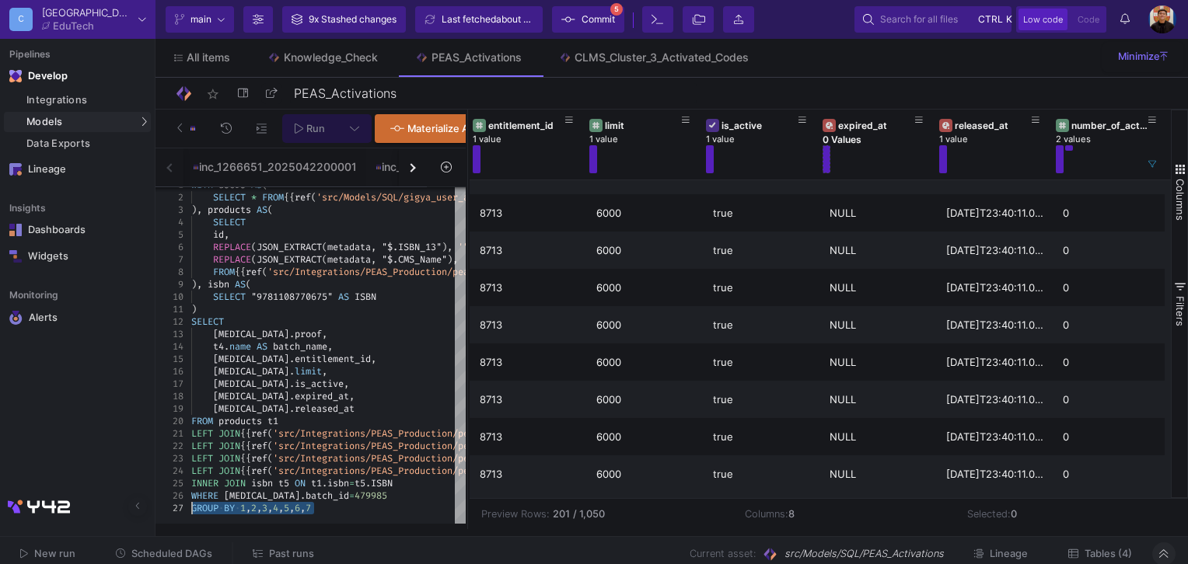
drag, startPoint x: 344, startPoint y: 517, endPoint x: 152, endPoint y: 522, distance: 191.3
type textarea "LEFT JOIN {{ ref('src/Integrations/PEAS_Production/peas_entitlements') }} t2 ON…"
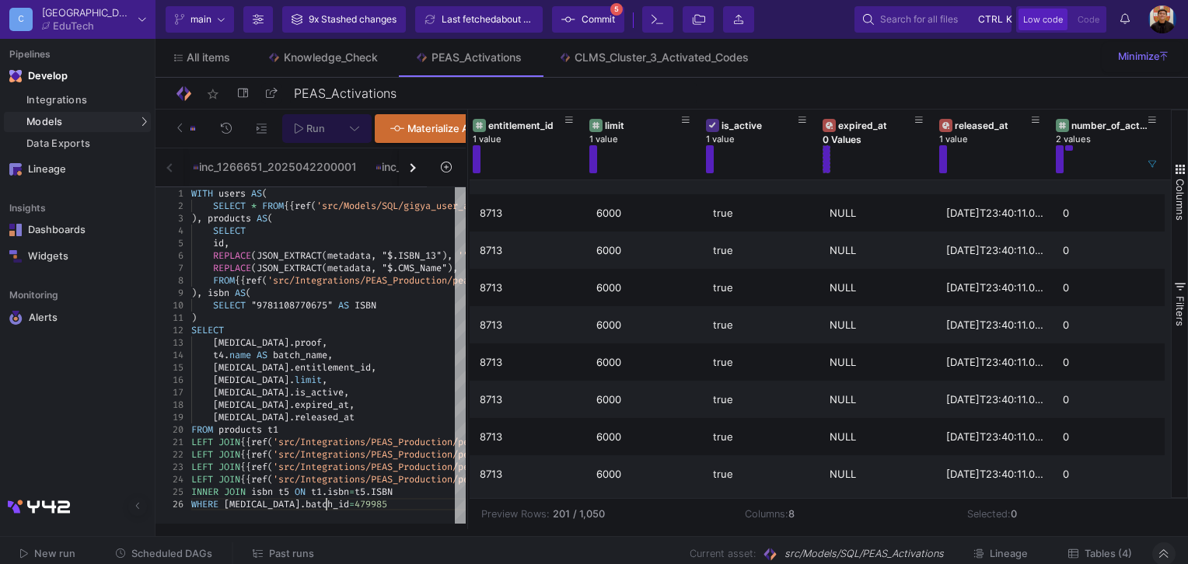
click at [357, 134] on icon at bounding box center [355, 128] width 10 height 11
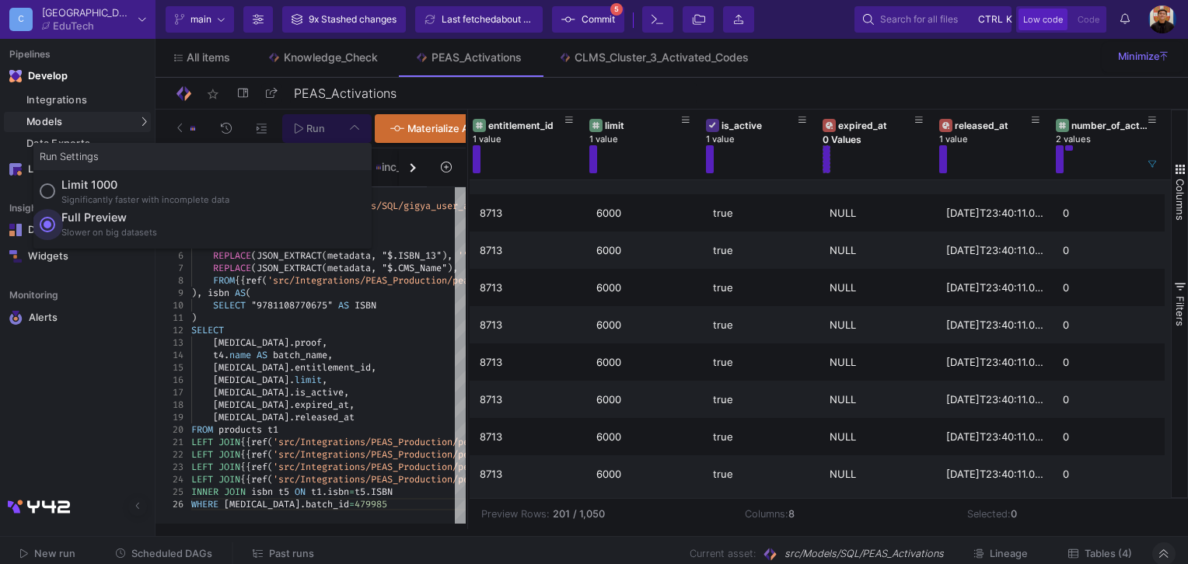
drag, startPoint x: 141, startPoint y: 225, endPoint x: 251, endPoint y: 176, distance: 120.4
click at [150, 224] on div "Full preview" at bounding box center [109, 217] width 96 height 17
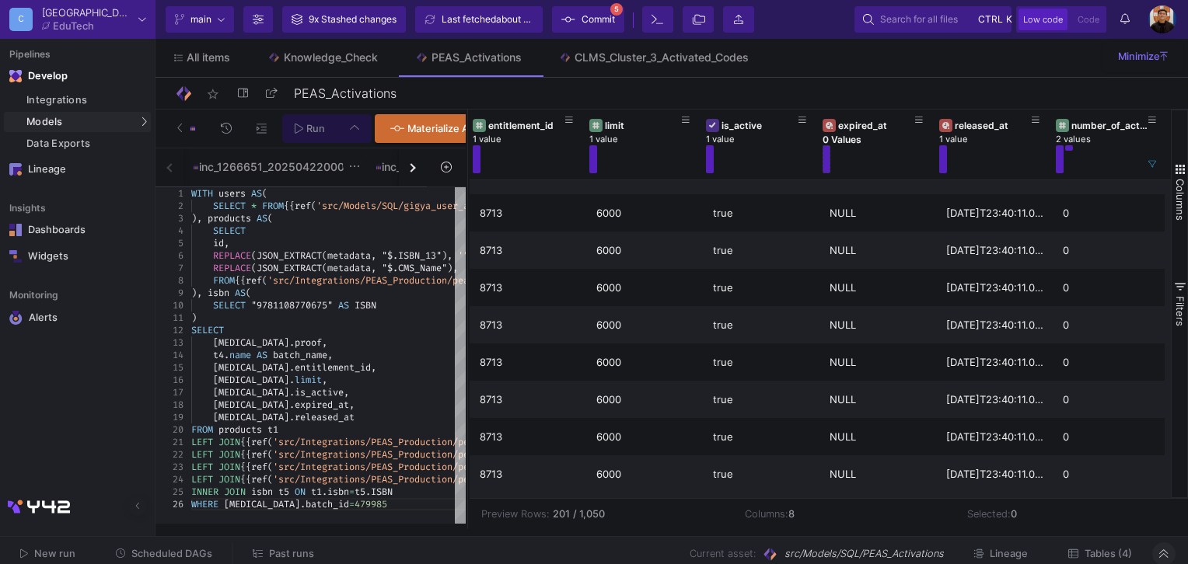
click at [55, 224] on input "Full preview Slower on big datasets" at bounding box center [48, 225] width 16 height 16
click at [309, 127] on span "Run" at bounding box center [315, 129] width 19 height 12
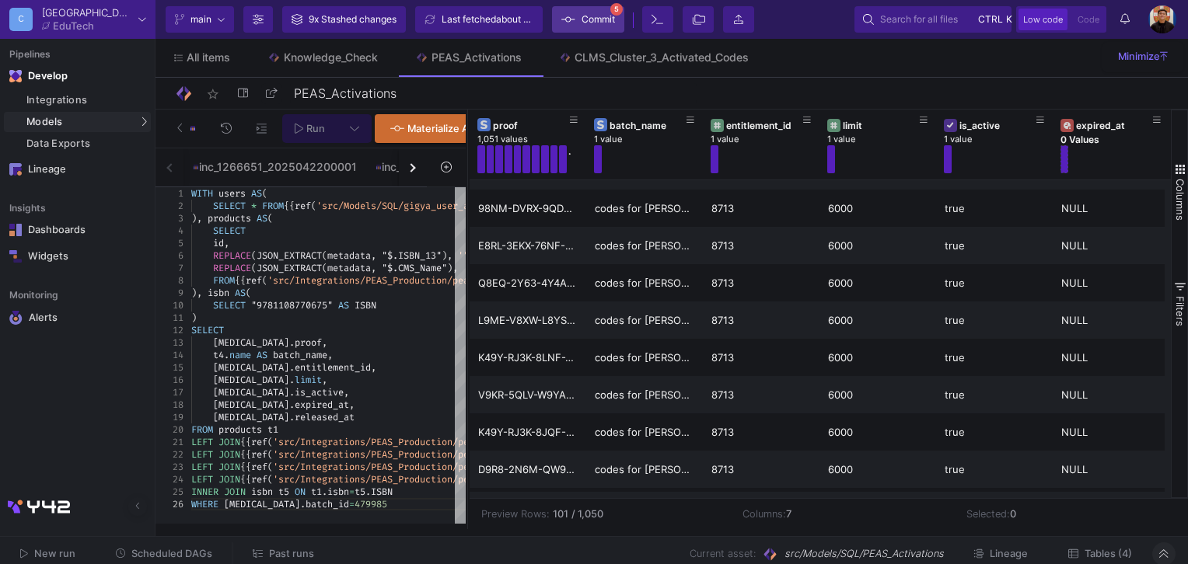
click at [608, 20] on span "Commit" at bounding box center [597, 19] width 33 height 23
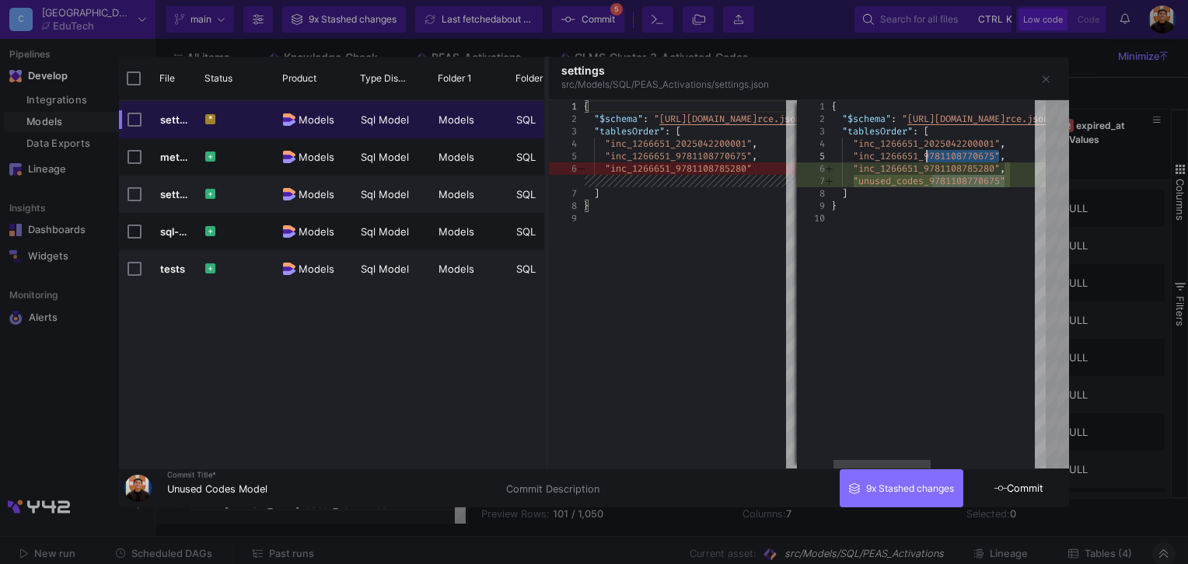
drag, startPoint x: 1000, startPoint y: 158, endPoint x: 933, endPoint y: 152, distance: 67.8
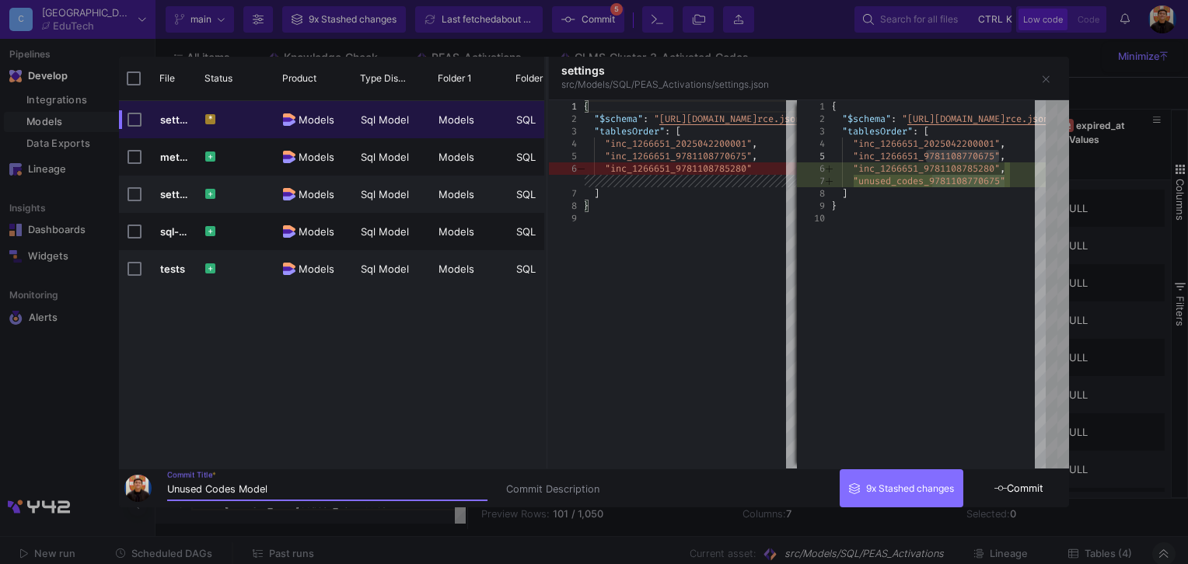
click at [337, 488] on input "Unused Codes Model" at bounding box center [327, 489] width 320 height 12
paste input "9781108770675"
type input "Unused Codes Model for 9781108770675"
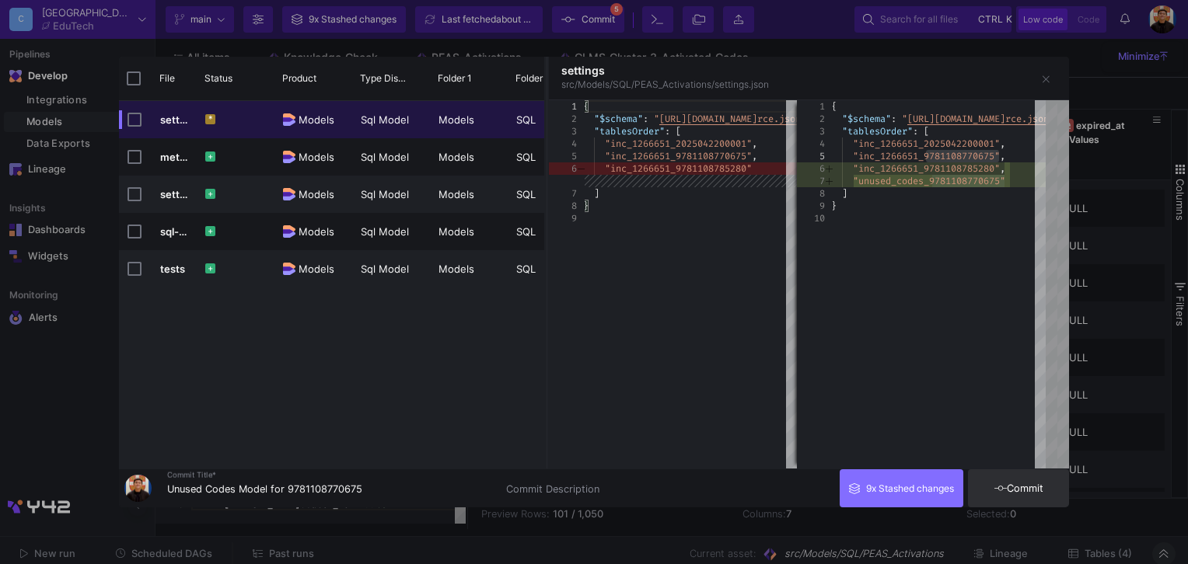
click at [1007, 483] on span "Commit" at bounding box center [1018, 489] width 49 height 12
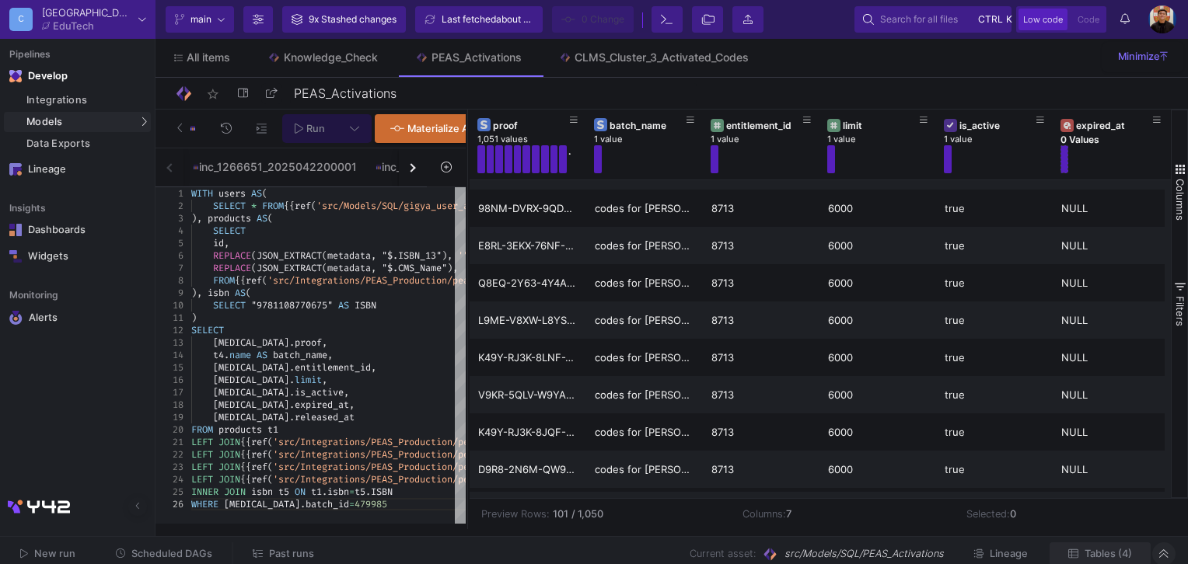
click at [1110, 548] on span "Tables (4)" at bounding box center [1107, 554] width 47 height 12
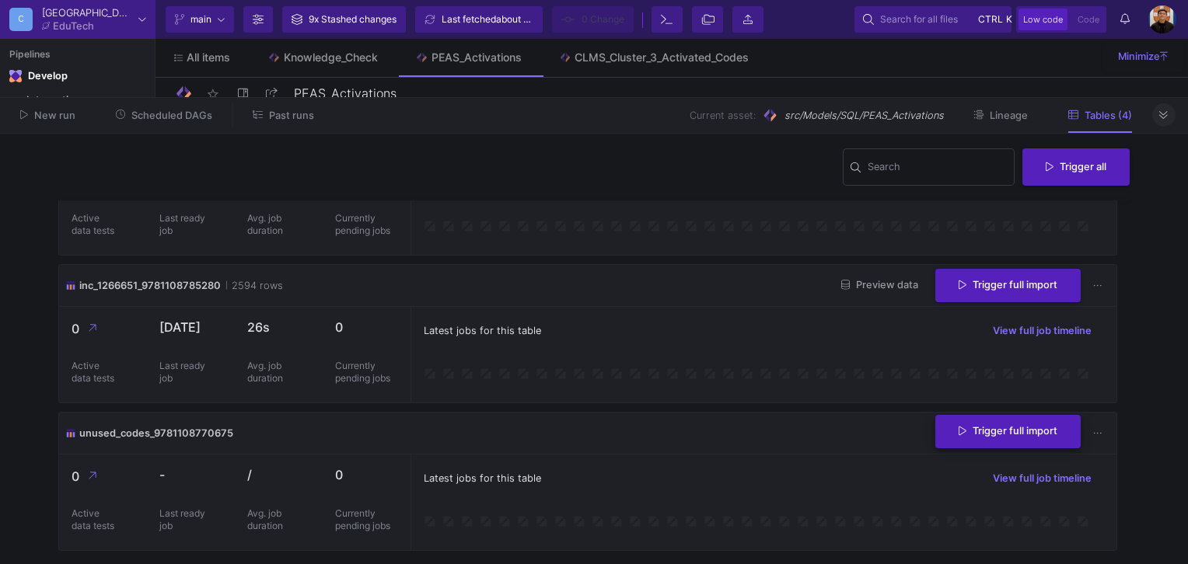
click at [1005, 432] on span "Trigger full import" at bounding box center [1007, 431] width 99 height 12
click at [1165, 114] on icon at bounding box center [1163, 115] width 9 height 8
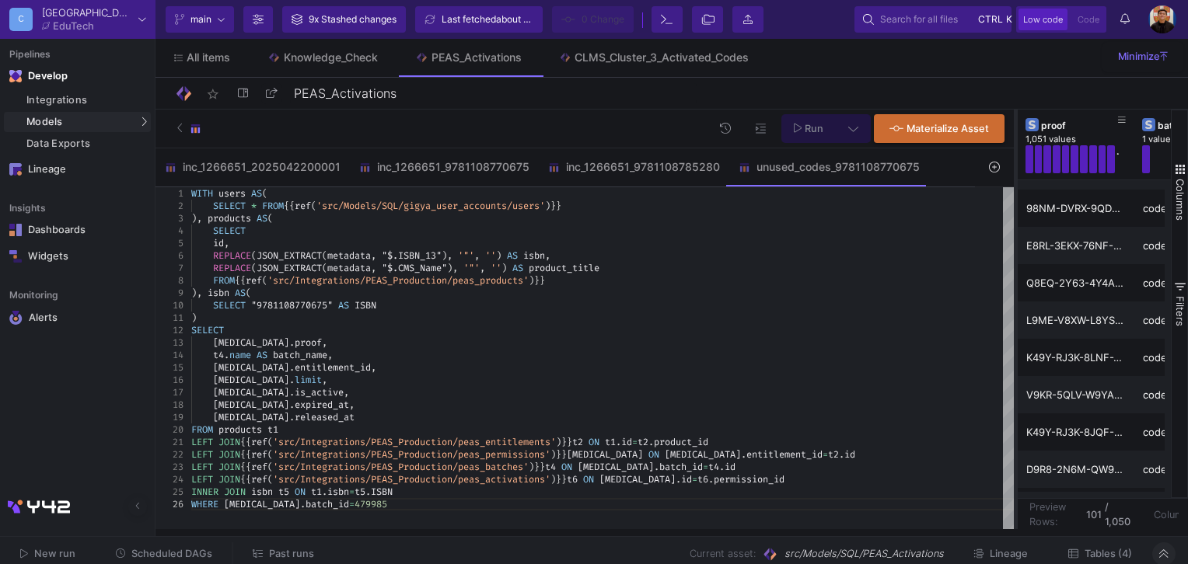
drag, startPoint x: 466, startPoint y: 222, endPoint x: 1013, endPoint y: 273, distance: 549.5
click at [1013, 273] on div at bounding box center [1015, 320] width 4 height 420
click at [636, 177] on div "inc_1266651_9781108785280" at bounding box center [634, 166] width 190 height 37
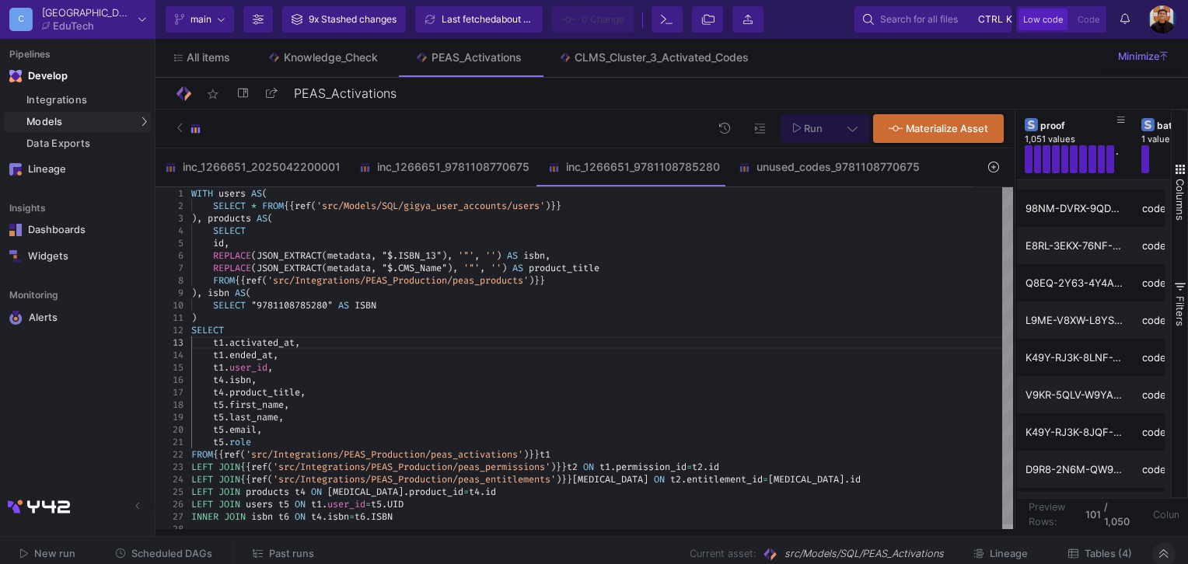
type textarea "WITH users AS( SELECT * FROM {{ ref('src/Models/SQL/gigya_user_accounts/users')…"
drag, startPoint x: 332, startPoint y: 308, endPoint x: 258, endPoint y: 303, distance: 74.0
click at [989, 173] on icon at bounding box center [993, 167] width 11 height 11
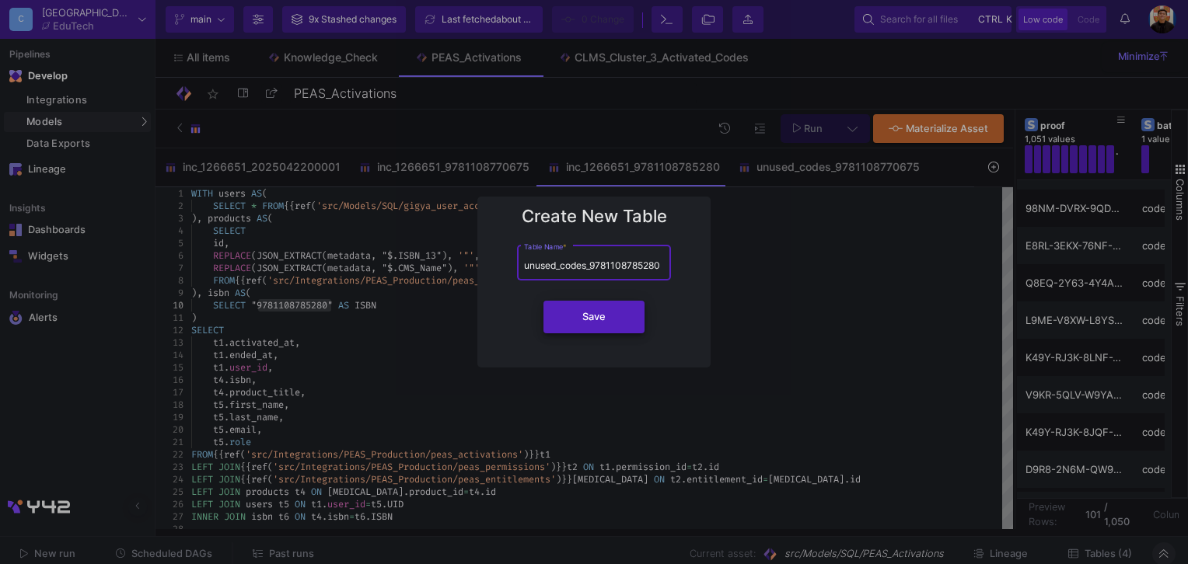
type input "unused_codes_9781108785280"
click at [616, 326] on button "Save" at bounding box center [593, 317] width 101 height 33
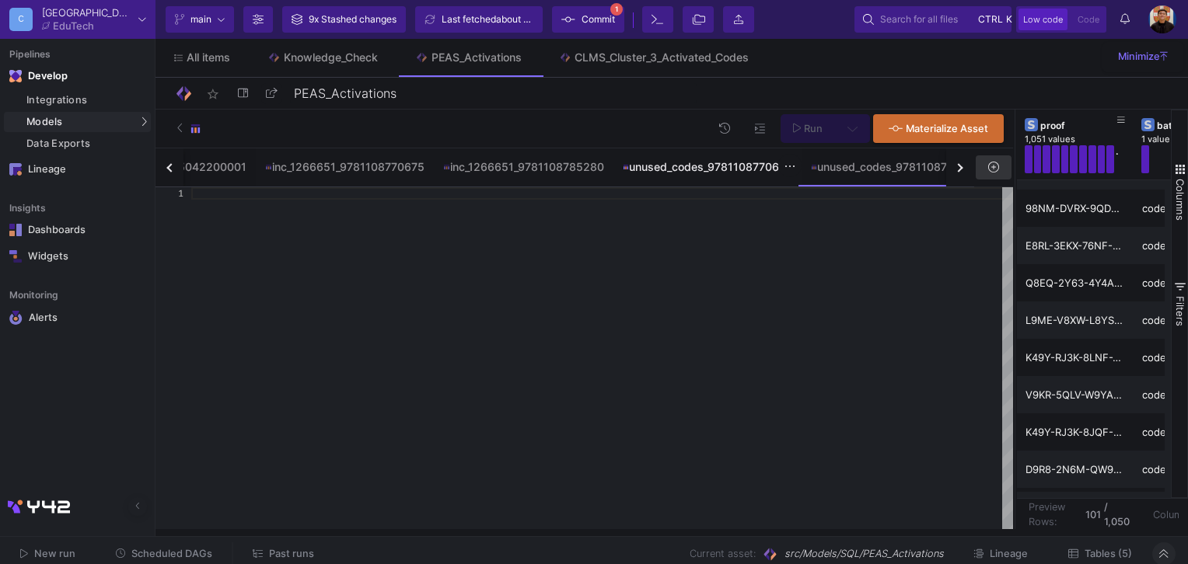
click at [693, 163] on div "unused_codes_9781108770675" at bounding box center [707, 167] width 169 height 12
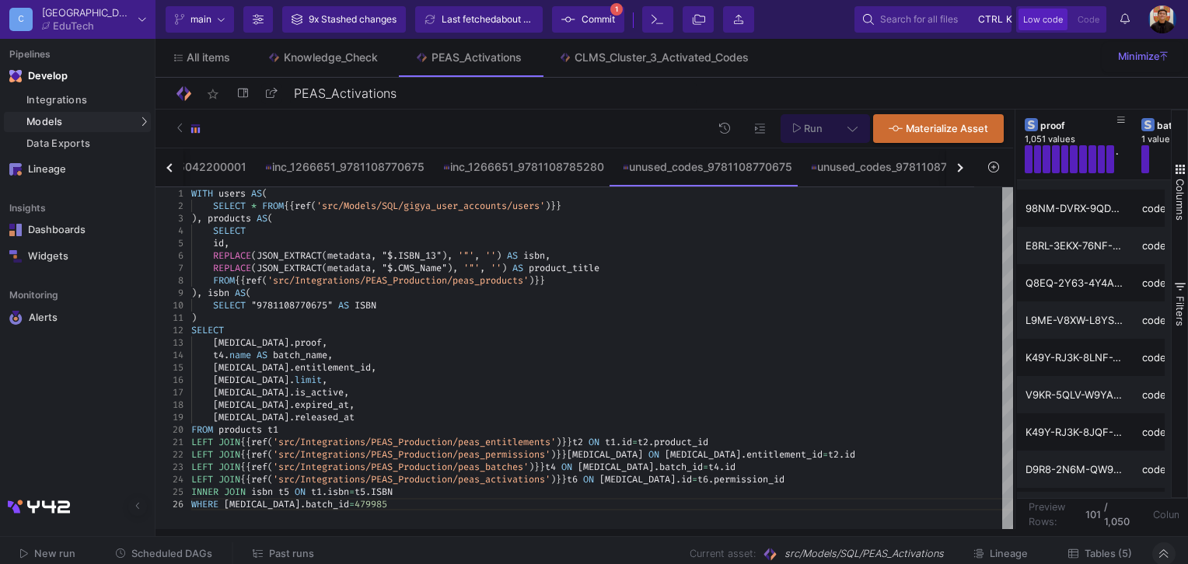
click at [610, 329] on div "SELECT" at bounding box center [601, 330] width 821 height 12
type textarea "WITH users AS( SELECT * FROM {{ ref('src/Models/SQL/gigya_user_accounts/users')…"
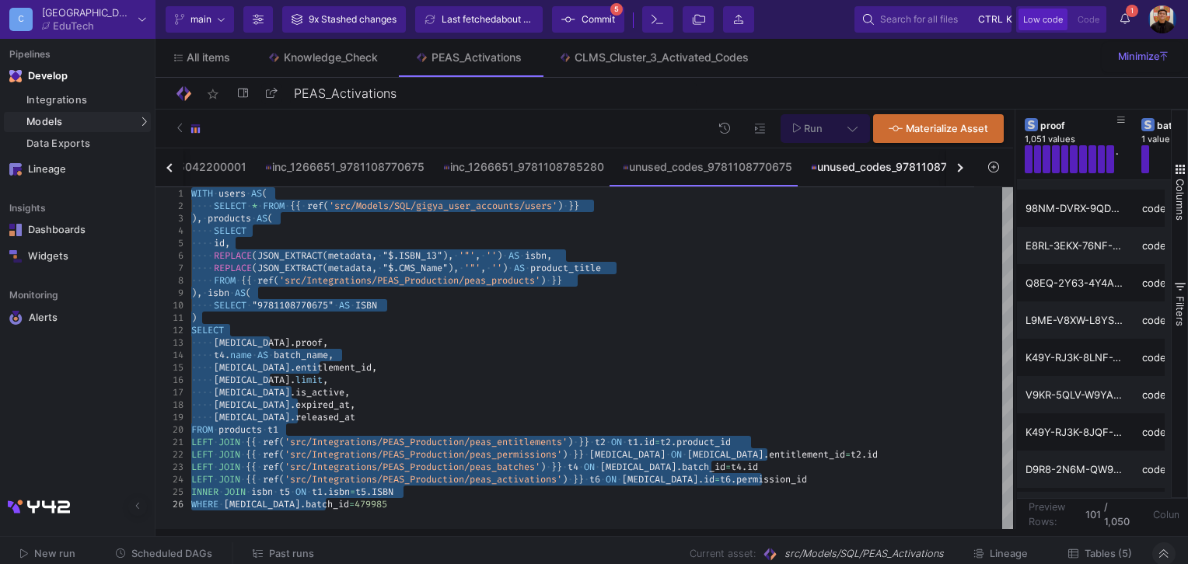
click at [892, 172] on div "unused_codes_9781108785280" at bounding box center [904, 167] width 186 height 12
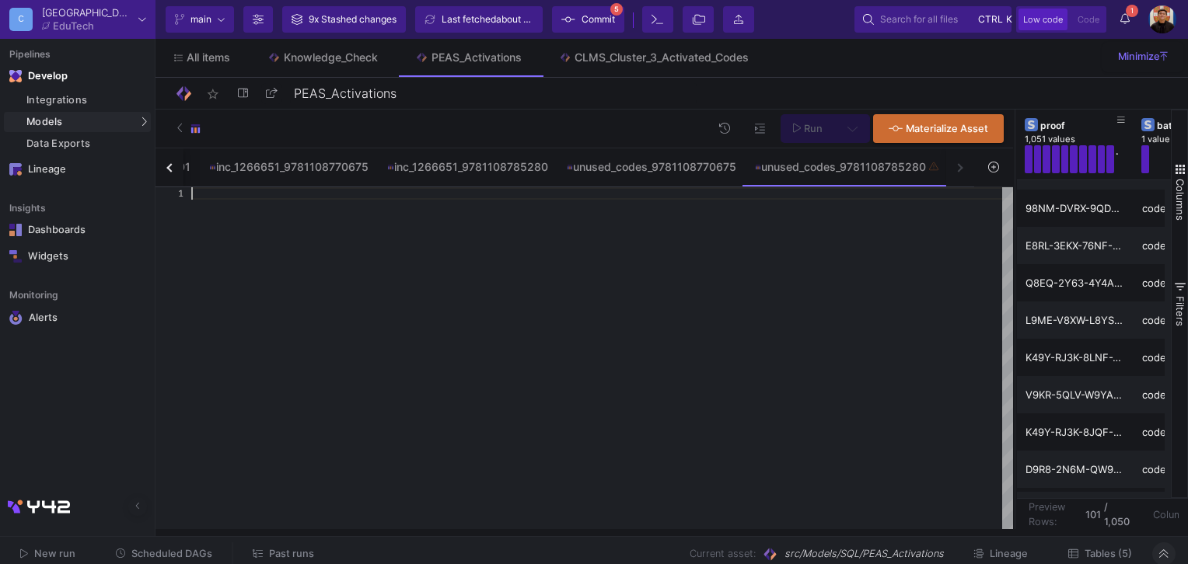
click at [657, 359] on div at bounding box center [601, 358] width 821 height 343
paste textarea "LEFT JOIN {{ ref('src/Integrations/PEAS_Production/peas_entitlements') }} t2 ON…"
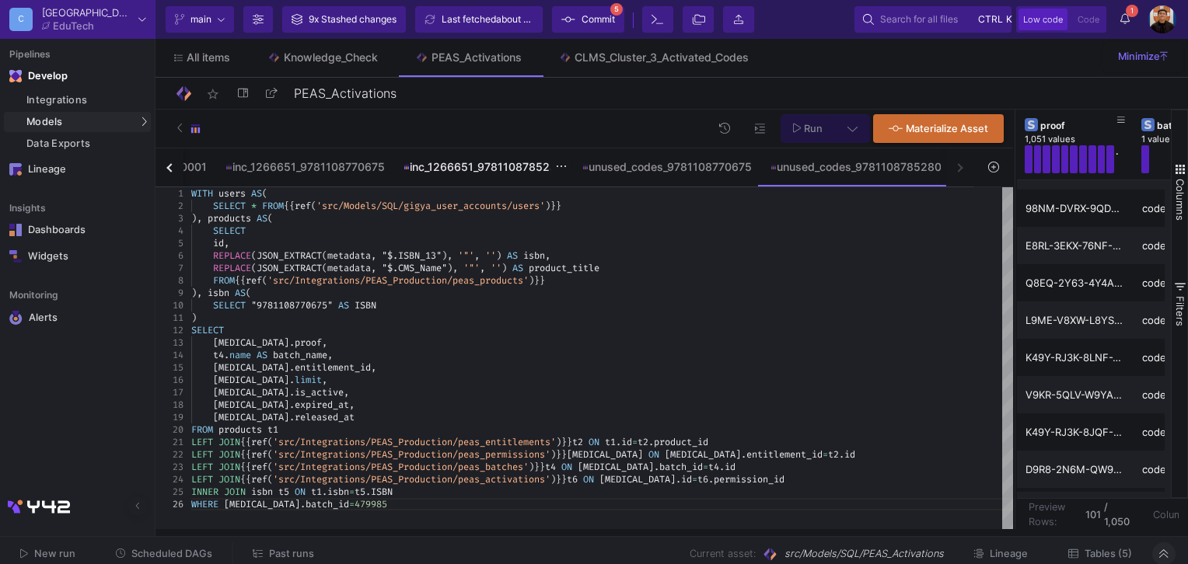
click at [487, 173] on div "inc_1266651_9781108785280" at bounding box center [483, 166] width 179 height 37
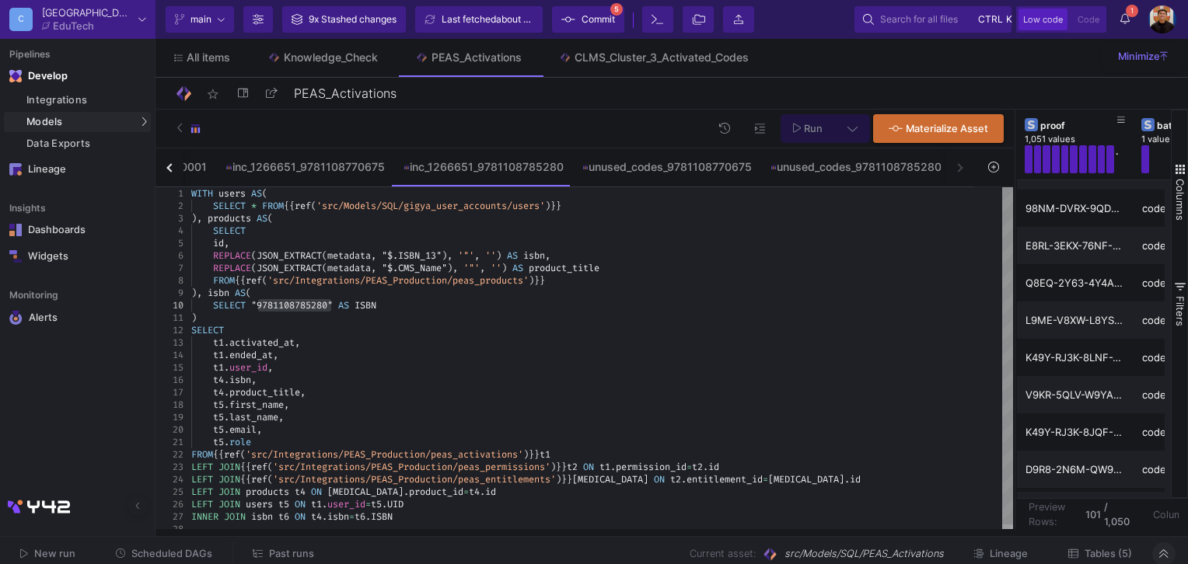
click at [329, 305] on span ""9781108785280"" at bounding box center [292, 305] width 82 height 12
drag, startPoint x: 333, startPoint y: 305, endPoint x: 261, endPoint y: 306, distance: 71.5
click at [871, 168] on div "unused_codes_9781108785280" at bounding box center [855, 167] width 170 height 12
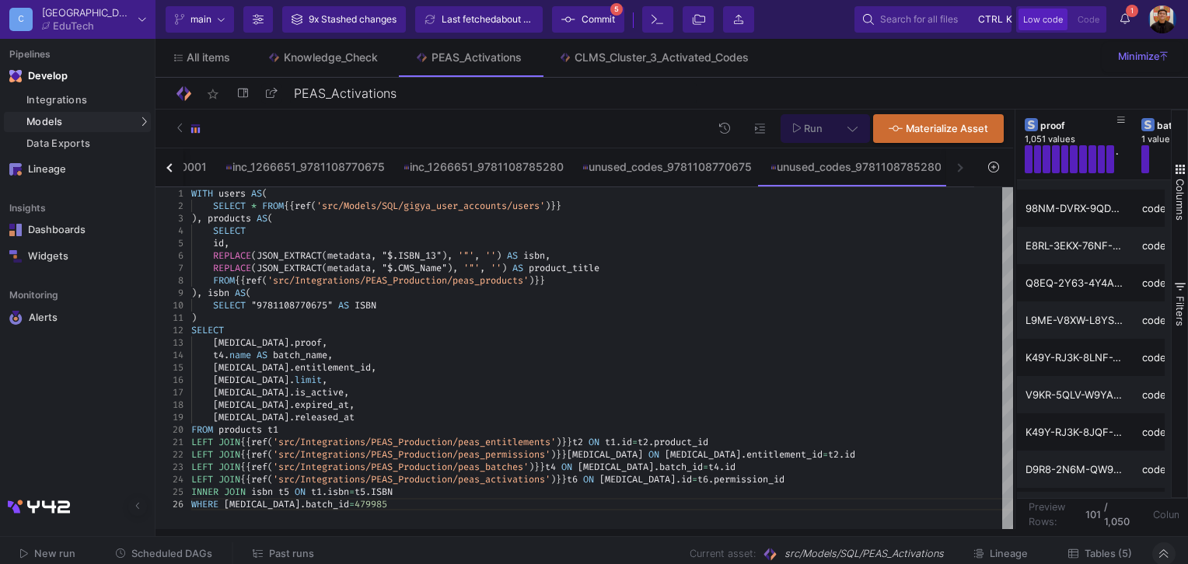
scroll to position [0, 133]
drag, startPoint x: 333, startPoint y: 306, endPoint x: 260, endPoint y: 305, distance: 73.1
paste textarea "85280"
drag, startPoint x: 330, startPoint y: 507, endPoint x: 309, endPoint y: 504, distance: 20.6
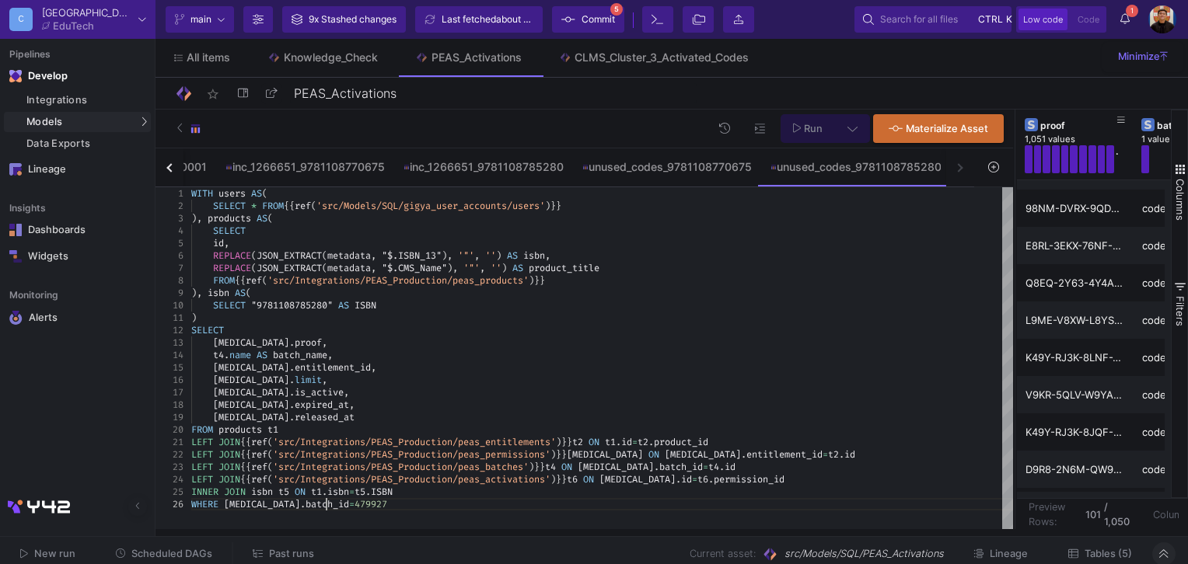
type textarea "LEFT JOIN {{ ref('src/Integrations/PEAS_Production/peas_entitlements') }} t2 ON…"
click at [853, 127] on icon at bounding box center [852, 128] width 10 height 11
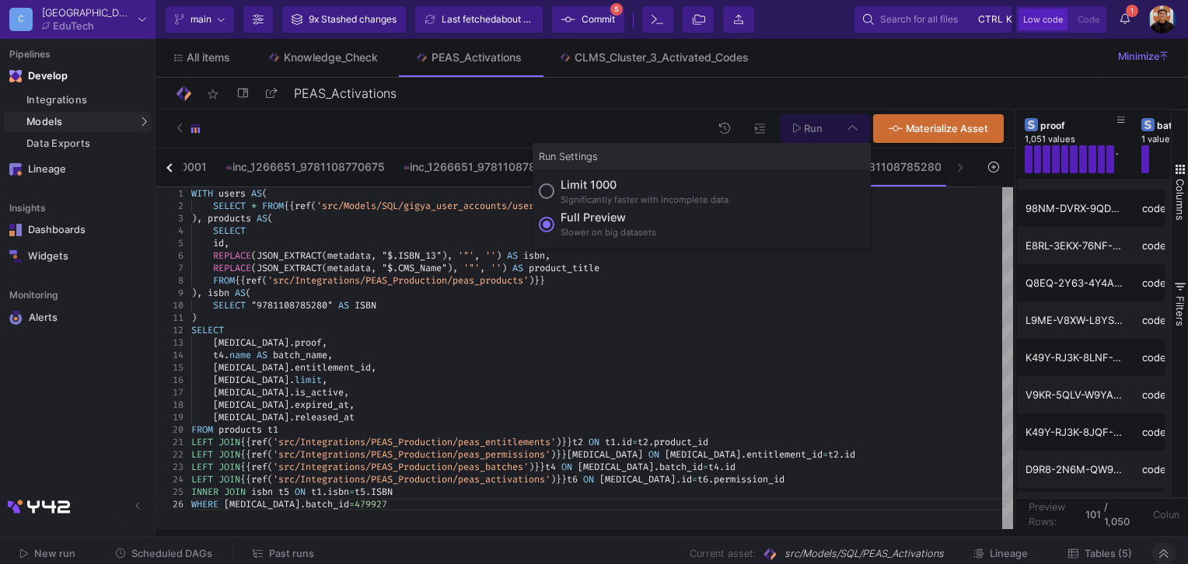
click at [617, 226] on div "Slower on big datasets" at bounding box center [608, 232] width 96 height 13
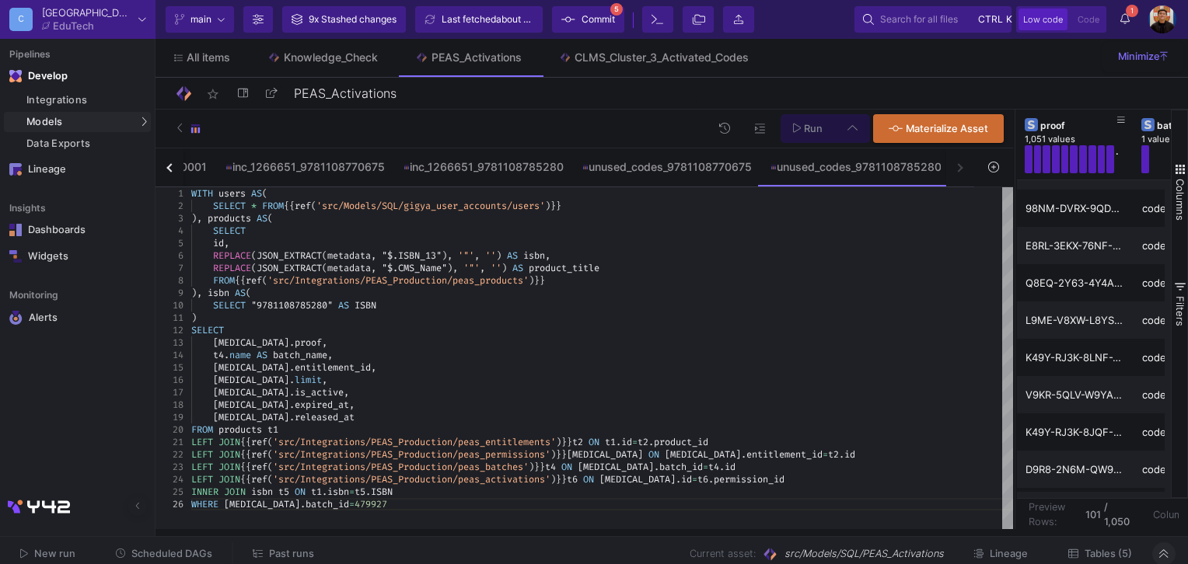
click at [554, 226] on input "Full preview Slower on big datasets" at bounding box center [547, 225] width 16 height 16
click at [796, 131] on icon at bounding box center [797, 129] width 9 height 10
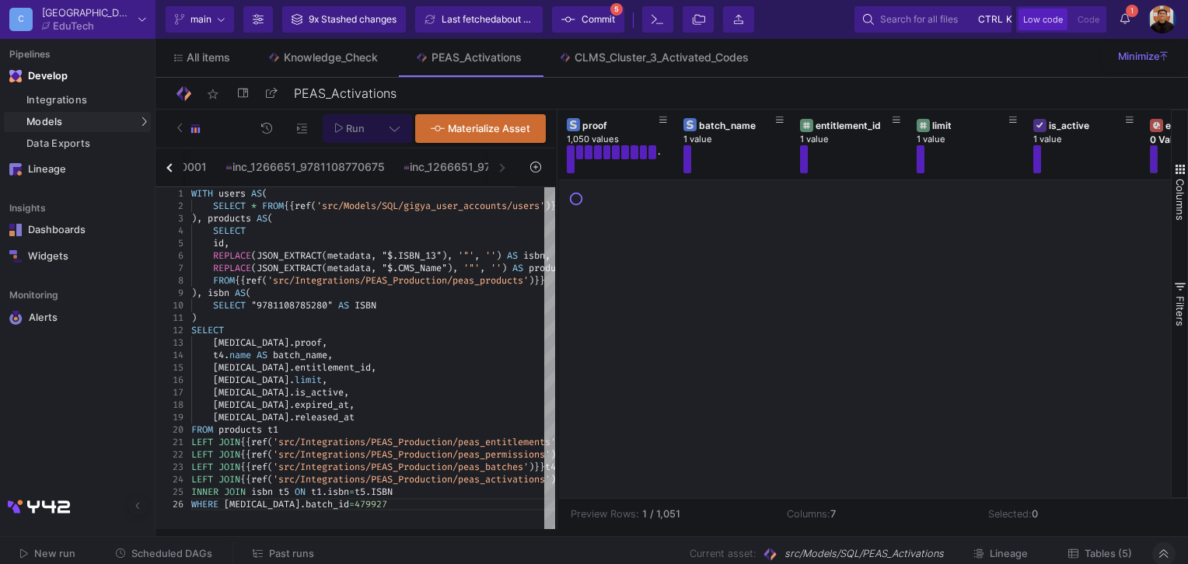
drag, startPoint x: 1013, startPoint y: 193, endPoint x: 556, endPoint y: 202, distance: 457.8
click at [556, 202] on div at bounding box center [557, 320] width 4 height 420
drag, startPoint x: 692, startPoint y: 513, endPoint x: 654, endPoint y: 513, distance: 38.1
click at [654, 513] on div "Preview Rows: 1 / 1,051" at bounding box center [666, 514] width 193 height 15
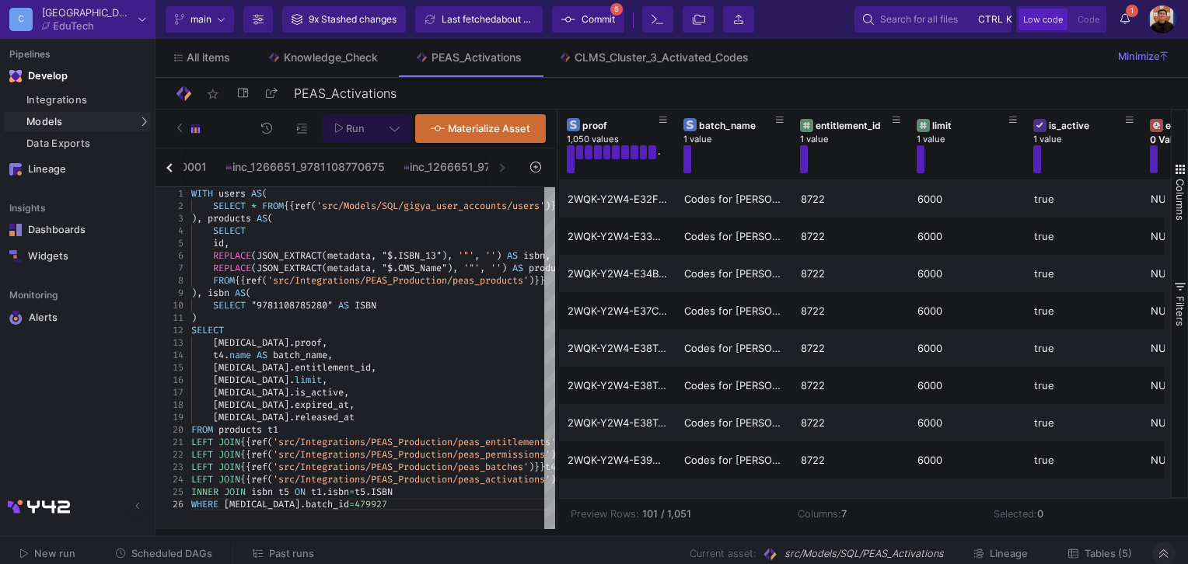
drag, startPoint x: 654, startPoint y: 513, endPoint x: 741, endPoint y: 515, distance: 87.1
click at [741, 515] on div "Preview Rows: 101 / 1,051" at bounding box center [672, 514] width 204 height 15
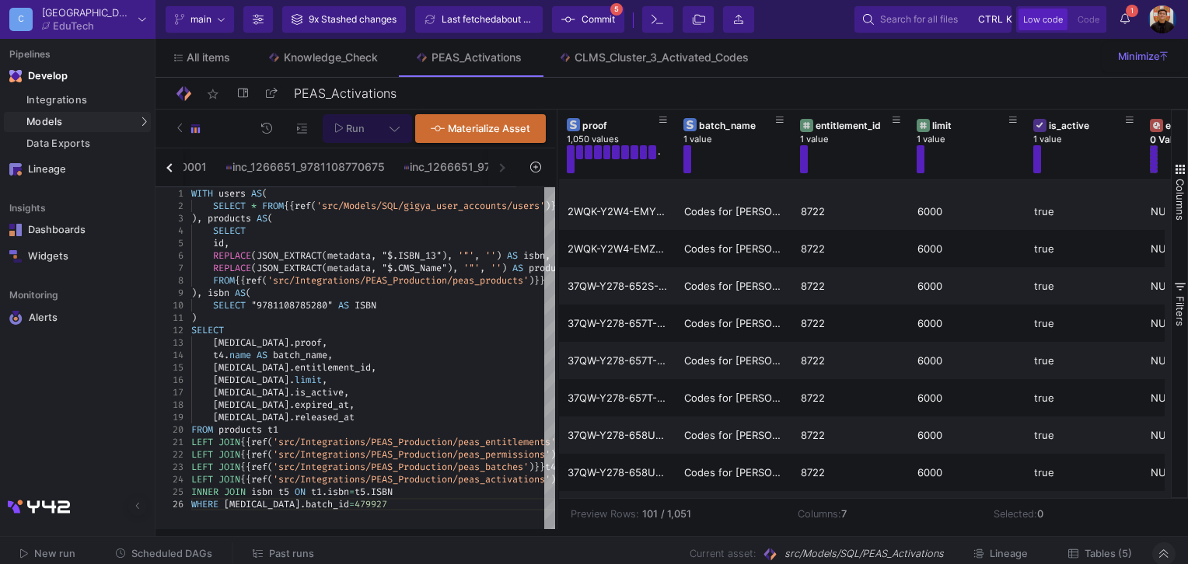
scroll to position [2176, 0]
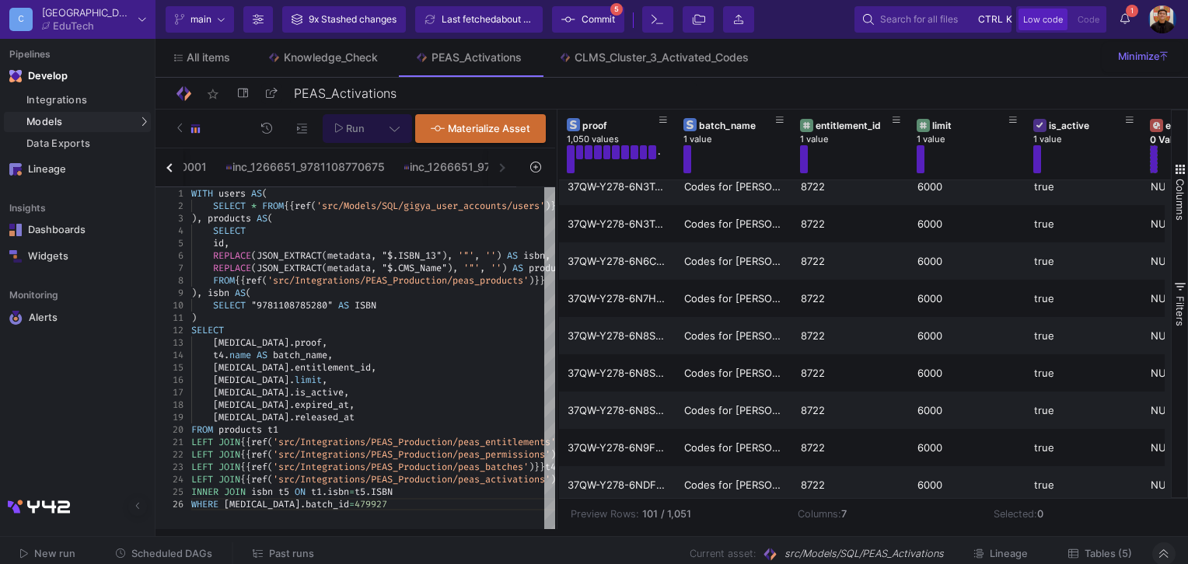
click at [607, 19] on span "Commit" at bounding box center [597, 19] width 33 height 23
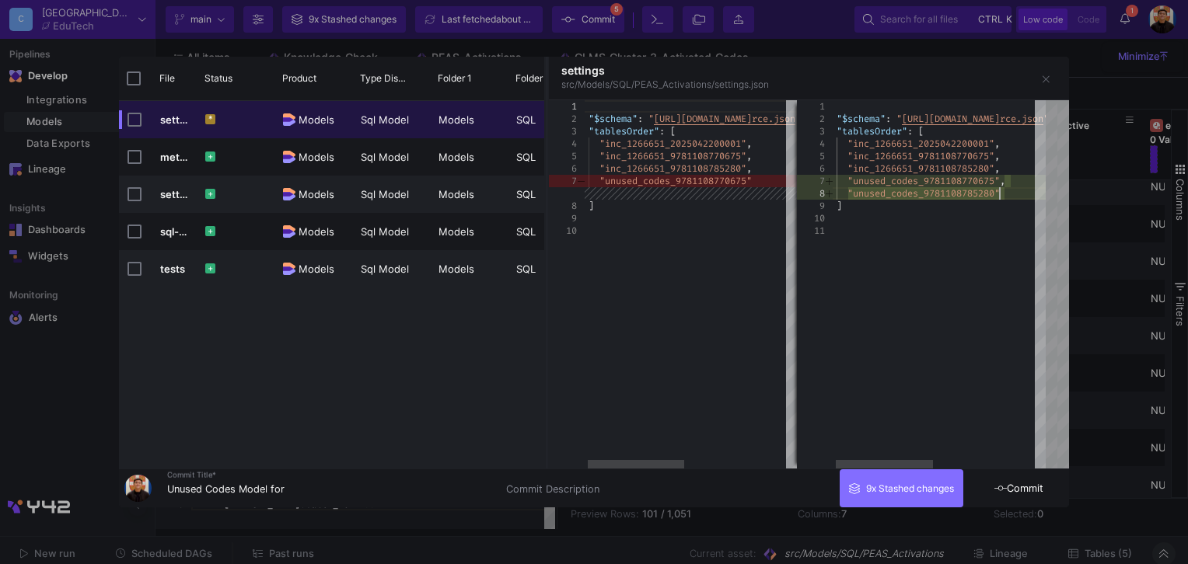
scroll to position [0, 0]
drag, startPoint x: 1008, startPoint y: 193, endPoint x: 998, endPoint y: 195, distance: 10.4
drag, startPoint x: 992, startPoint y: 195, endPoint x: 922, endPoint y: 194, distance: 69.9
click at [374, 487] on input "Unused Codes Model for" at bounding box center [327, 489] width 320 height 12
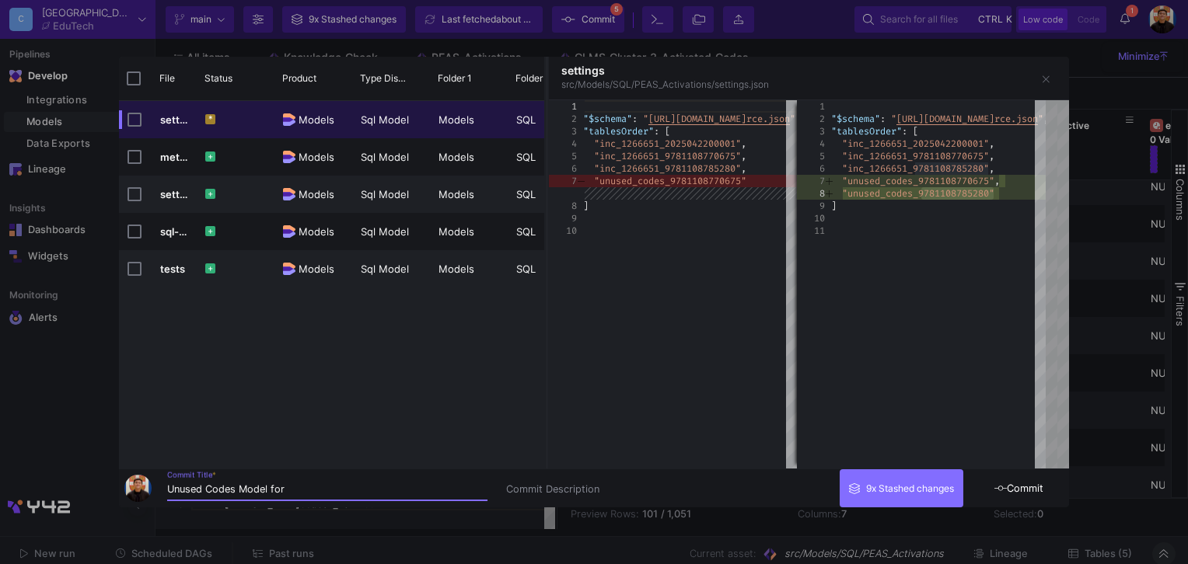
paste input "9781108785280"
type input "Unused Codes Model for 9781108785280"
click at [1018, 488] on span "Commit" at bounding box center [1018, 489] width 49 height 12
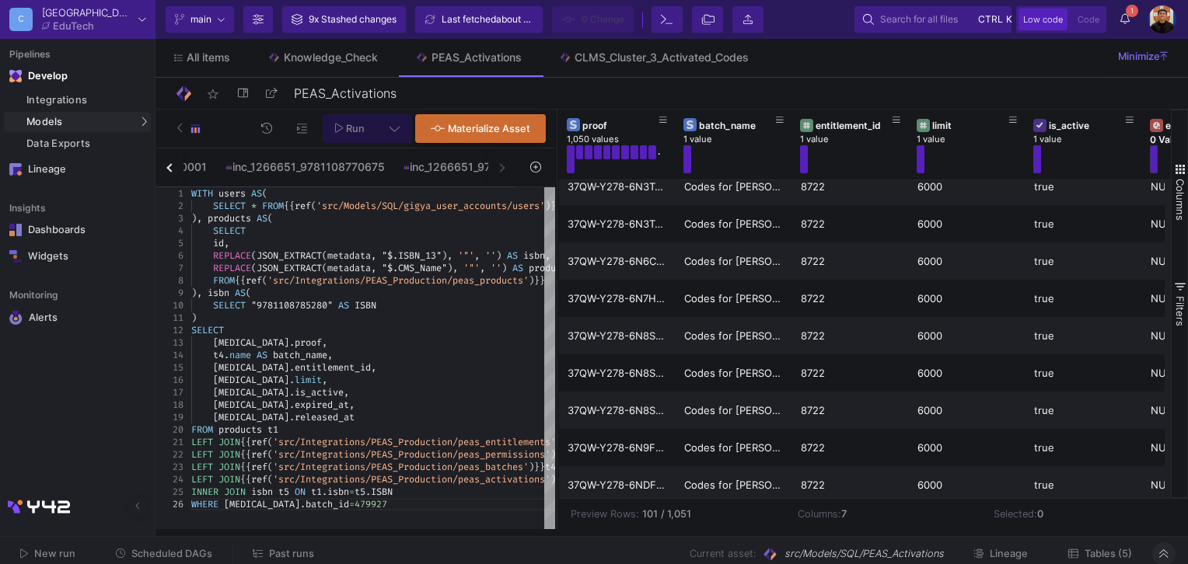
click at [1114, 555] on span "Tables (5)" at bounding box center [1107, 554] width 47 height 12
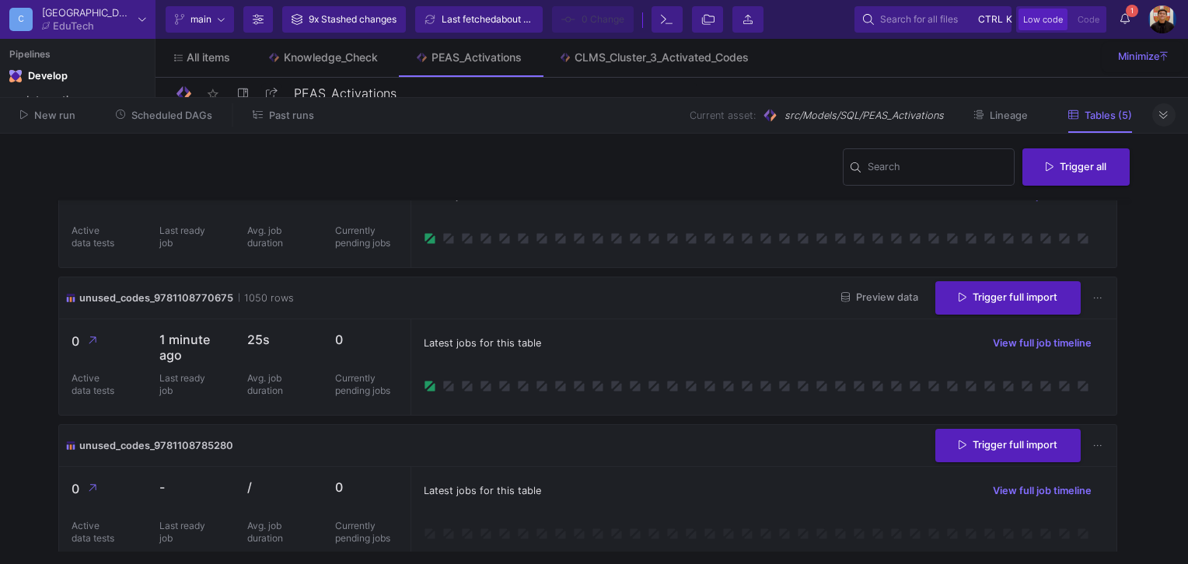
scroll to position [379, 0]
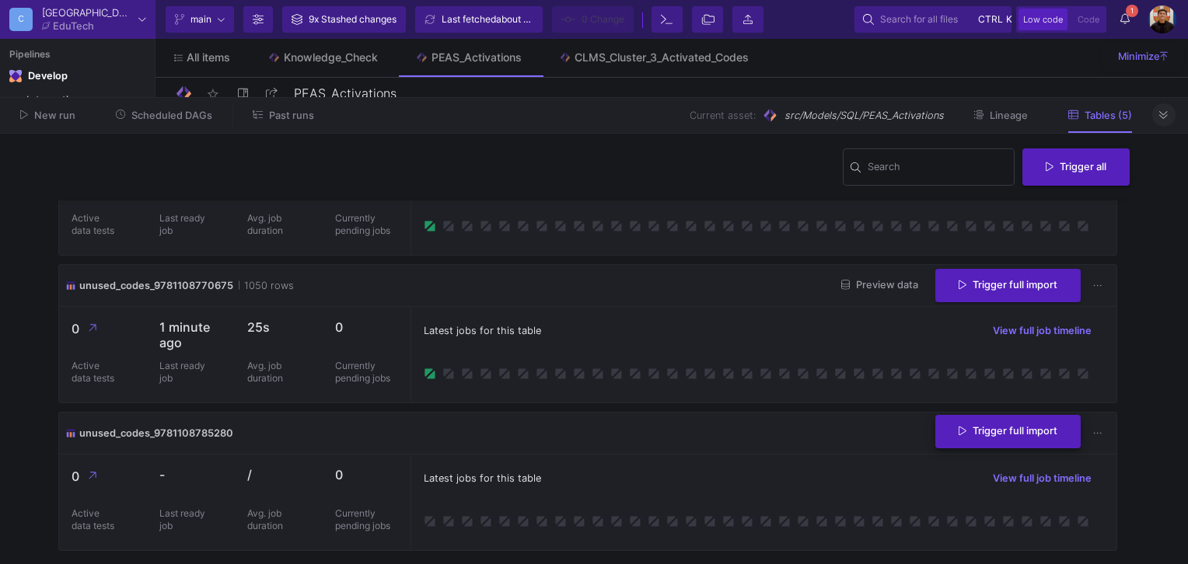
click at [1020, 432] on span "Trigger full import" at bounding box center [1007, 431] width 99 height 12
click at [1172, 114] on button at bounding box center [1163, 114] width 23 height 23
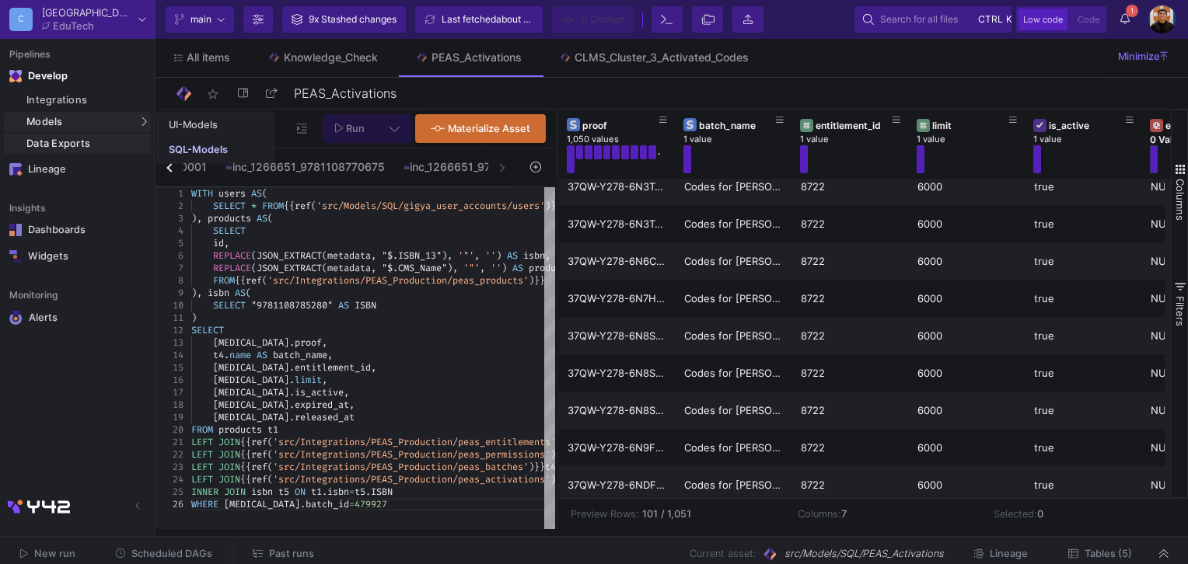
click at [69, 141] on div "Data Exports" at bounding box center [86, 144] width 120 height 12
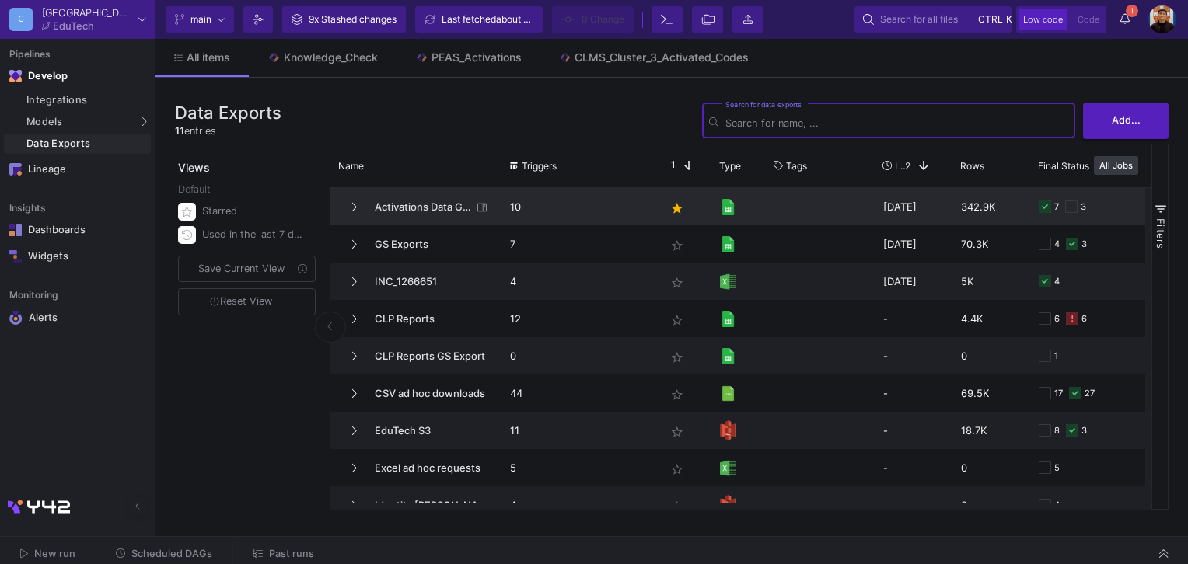
click at [420, 201] on span "Activations Data GS Exports" at bounding box center [418, 207] width 106 height 37
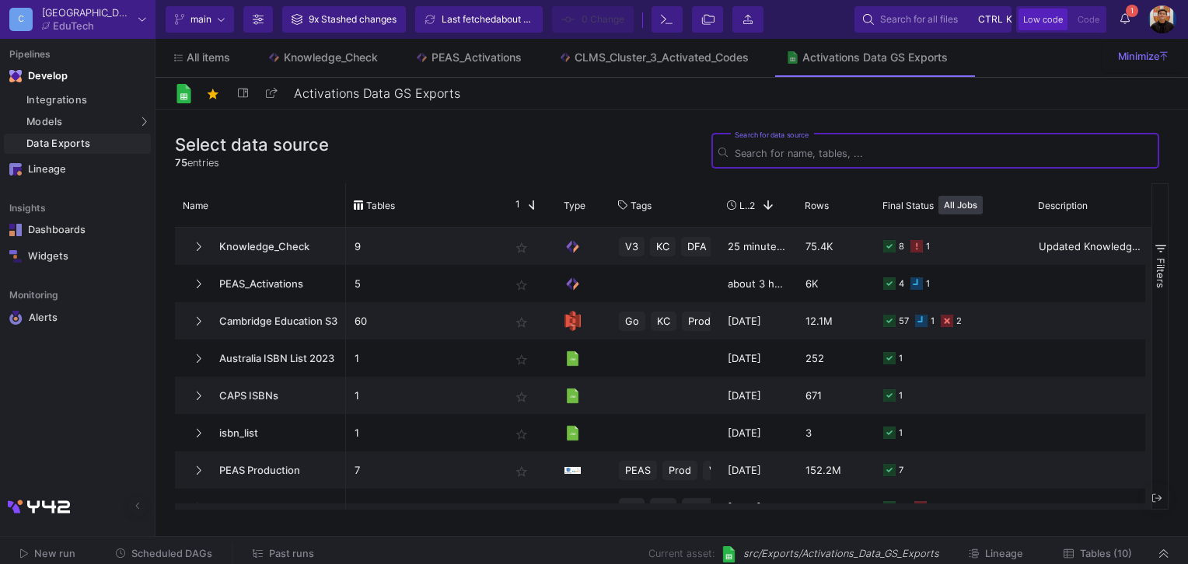
click at [87, 134] on link "Data Exports" at bounding box center [77, 144] width 147 height 20
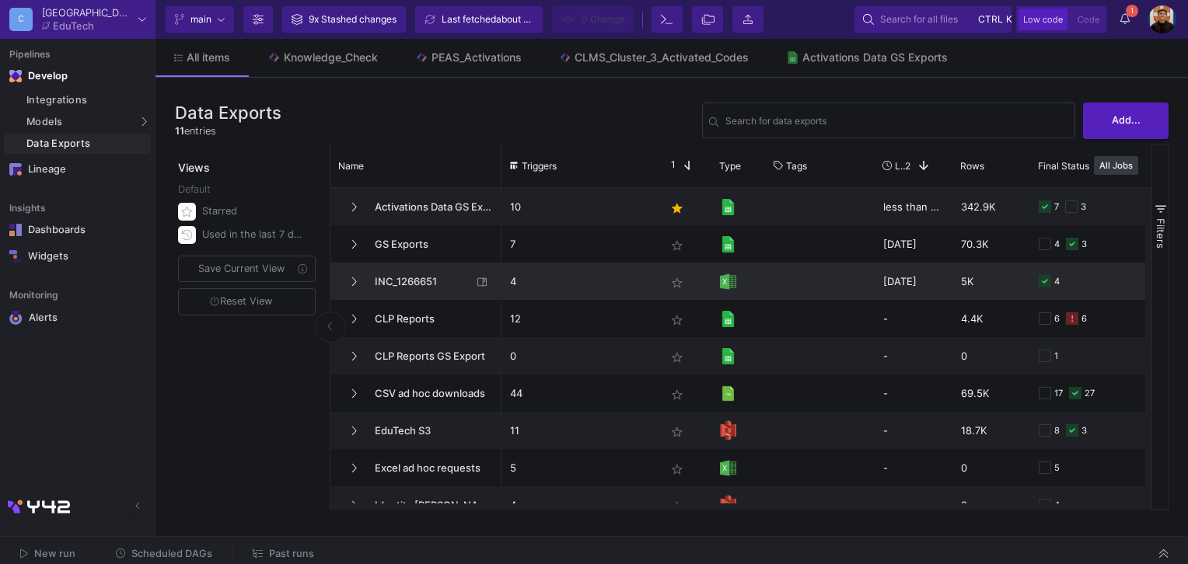
click at [441, 282] on span "INC_1266651" at bounding box center [418, 281] width 106 height 37
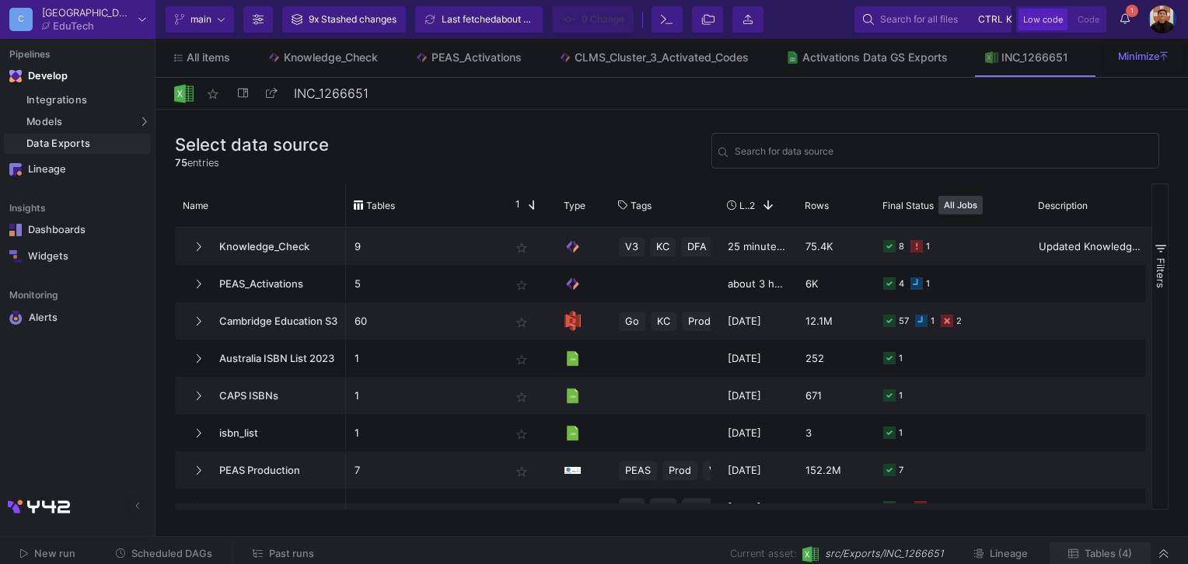
click at [1115, 556] on span "Tables (4)" at bounding box center [1107, 554] width 47 height 12
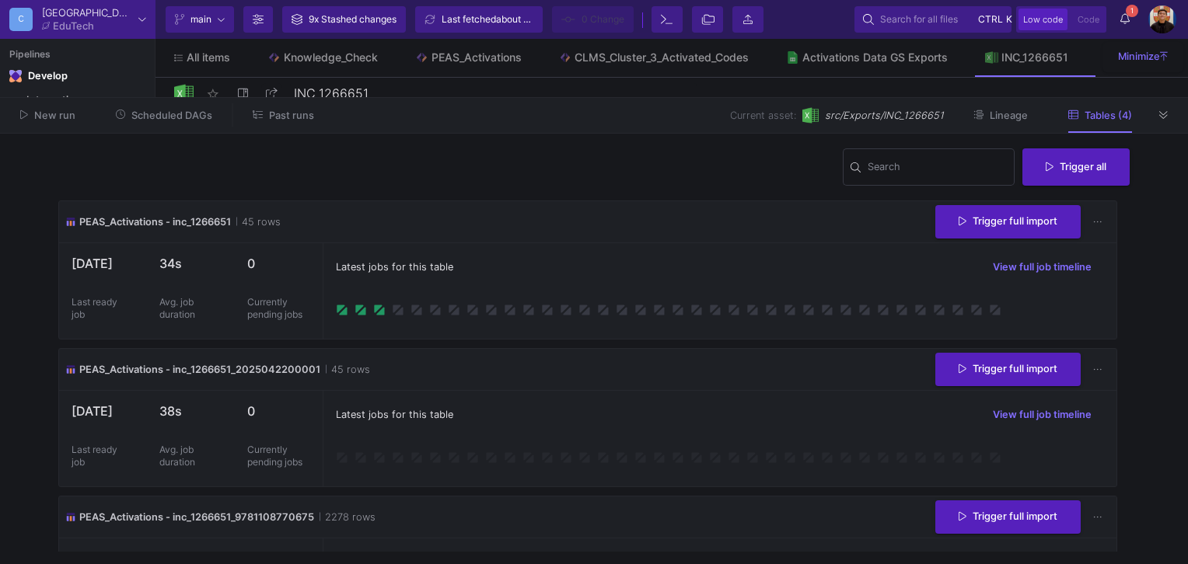
click at [1166, 112] on icon at bounding box center [1163, 115] width 9 height 10
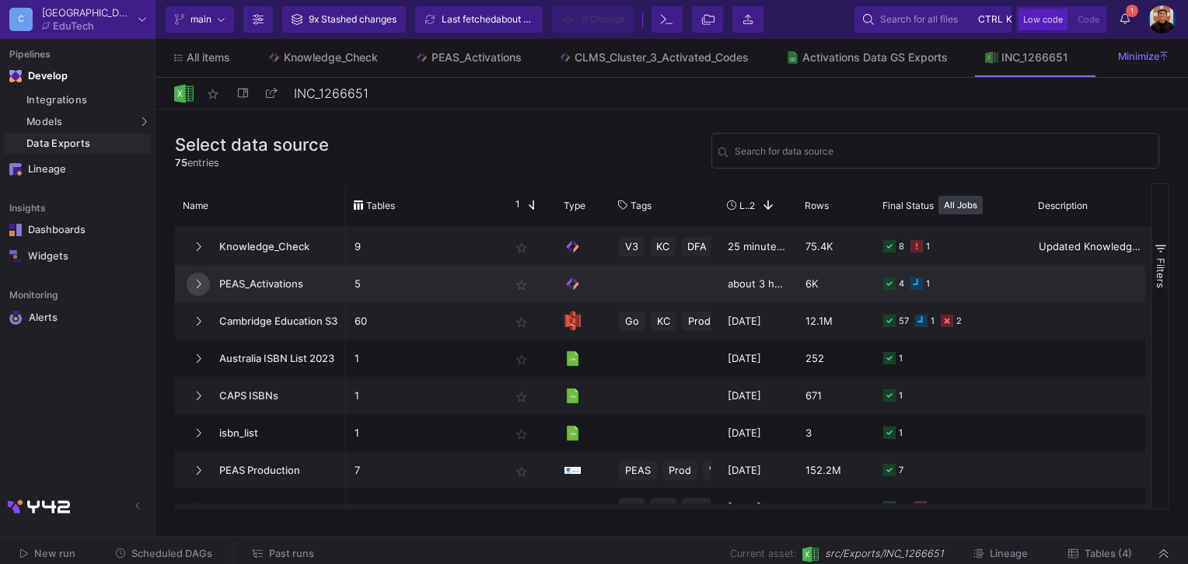
click at [202, 281] on button at bounding box center [198, 284] width 23 height 23
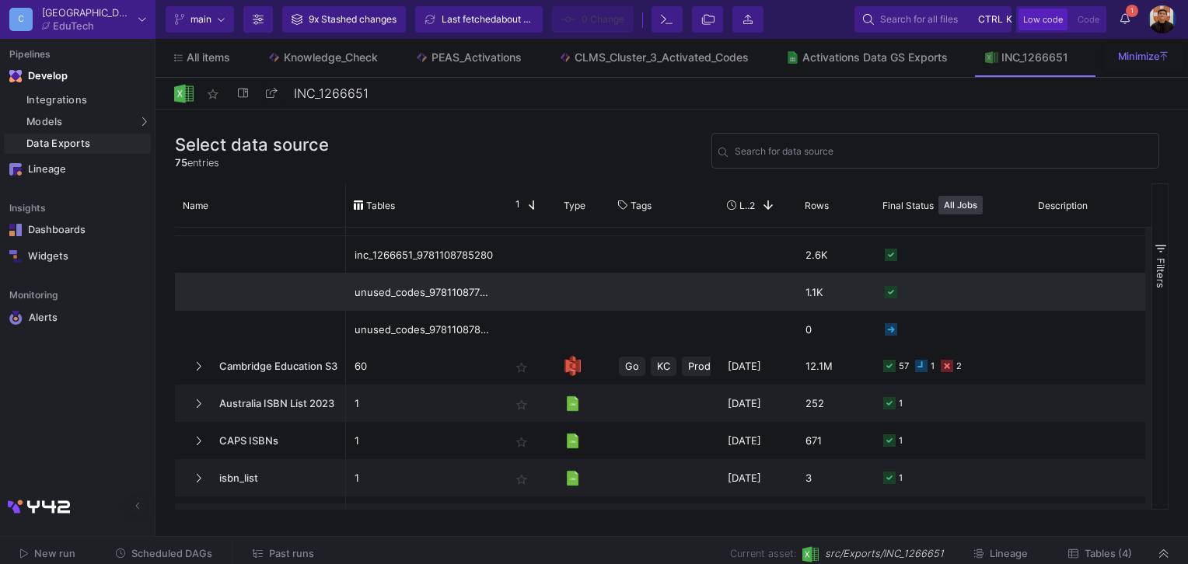
scroll to position [155, 0]
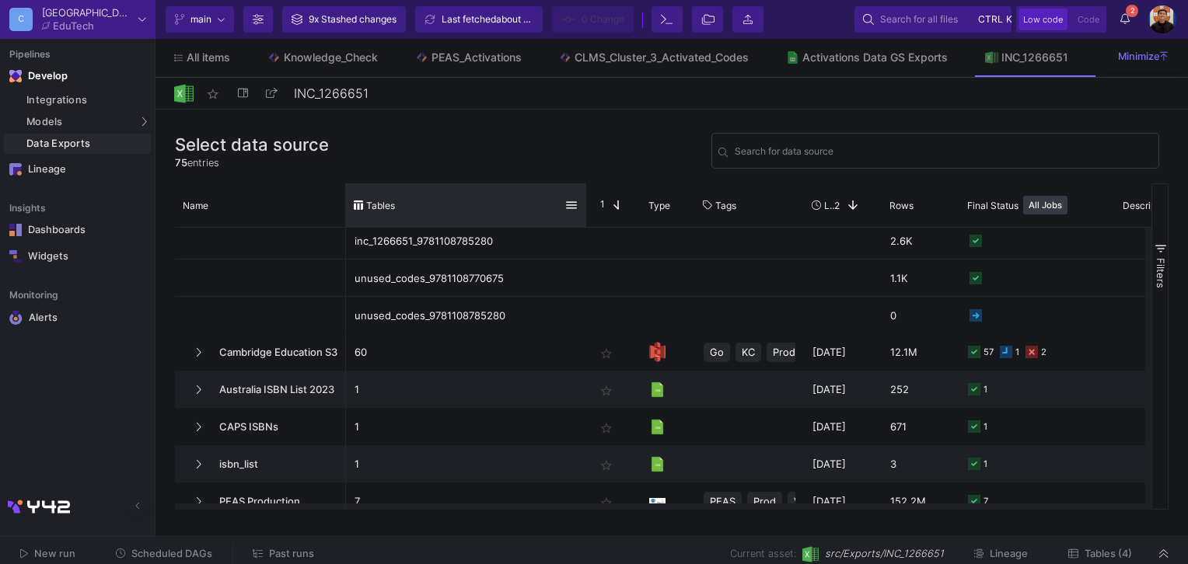
drag, startPoint x: 500, startPoint y: 194, endPoint x: 584, endPoint y: 205, distance: 85.5
click at [584, 205] on div at bounding box center [586, 205] width 6 height 44
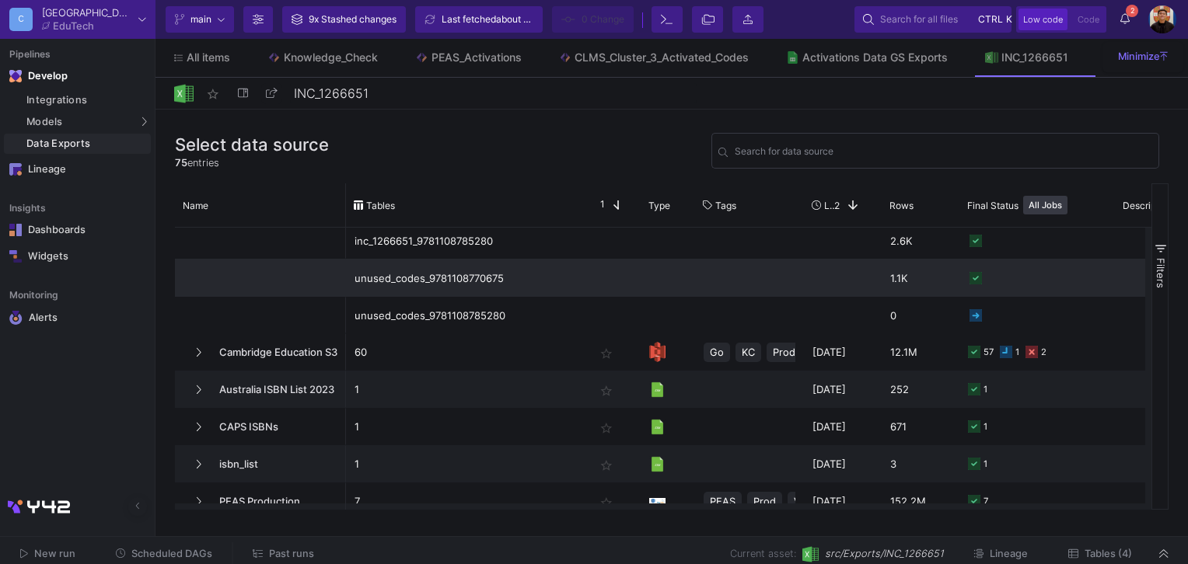
click at [438, 276] on div "unused_codes_9781108770675" at bounding box center [465, 278] width 223 height 37
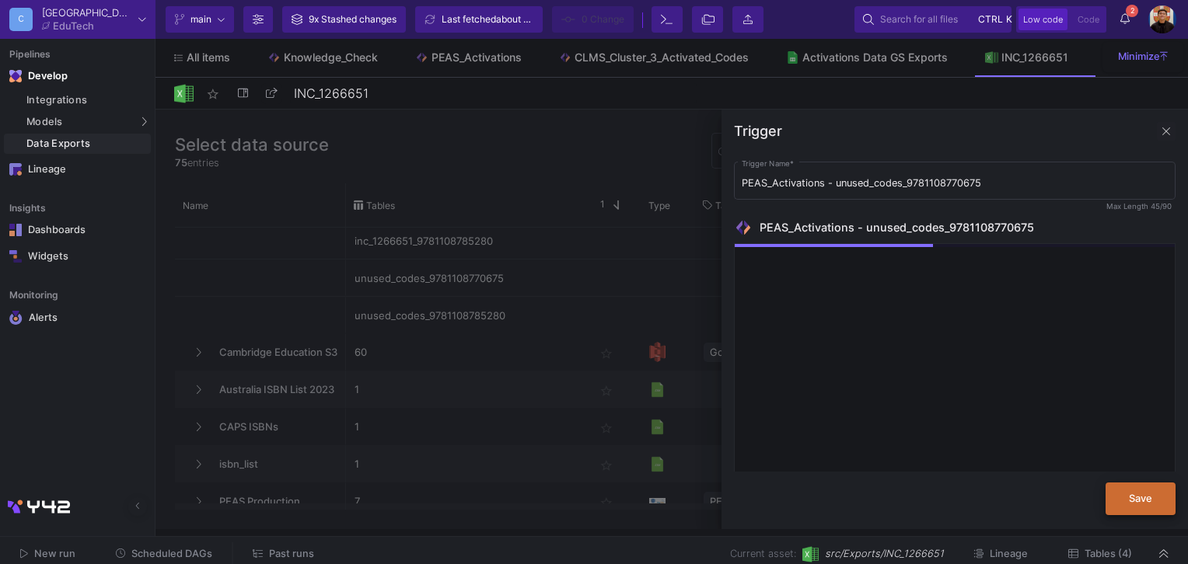
click at [1131, 507] on button "Save" at bounding box center [1140, 499] width 70 height 33
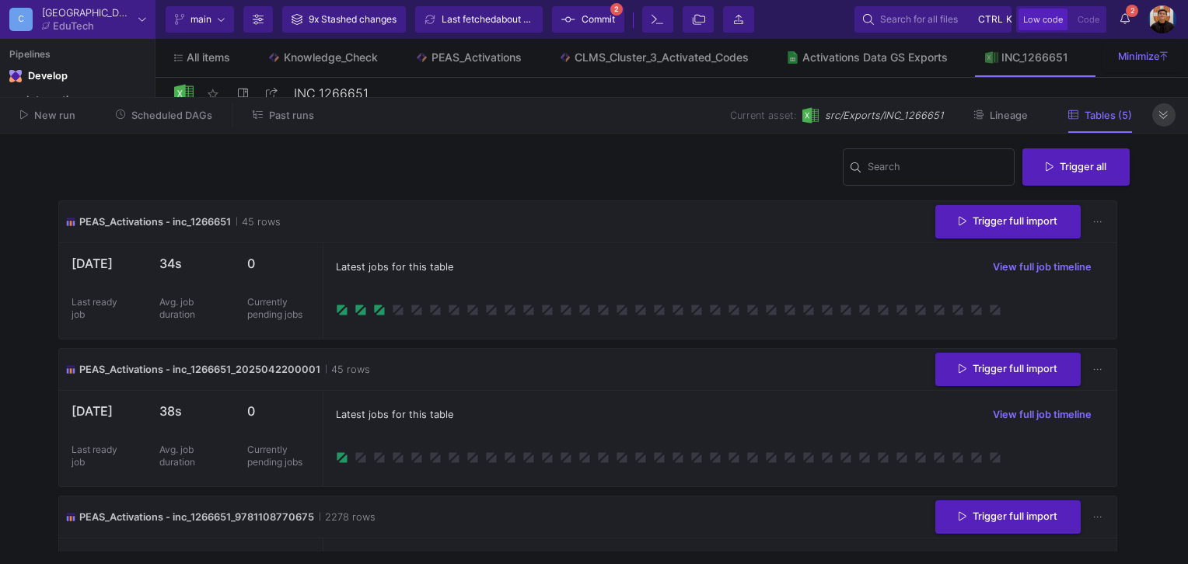
click at [1171, 113] on button at bounding box center [1163, 114] width 23 height 23
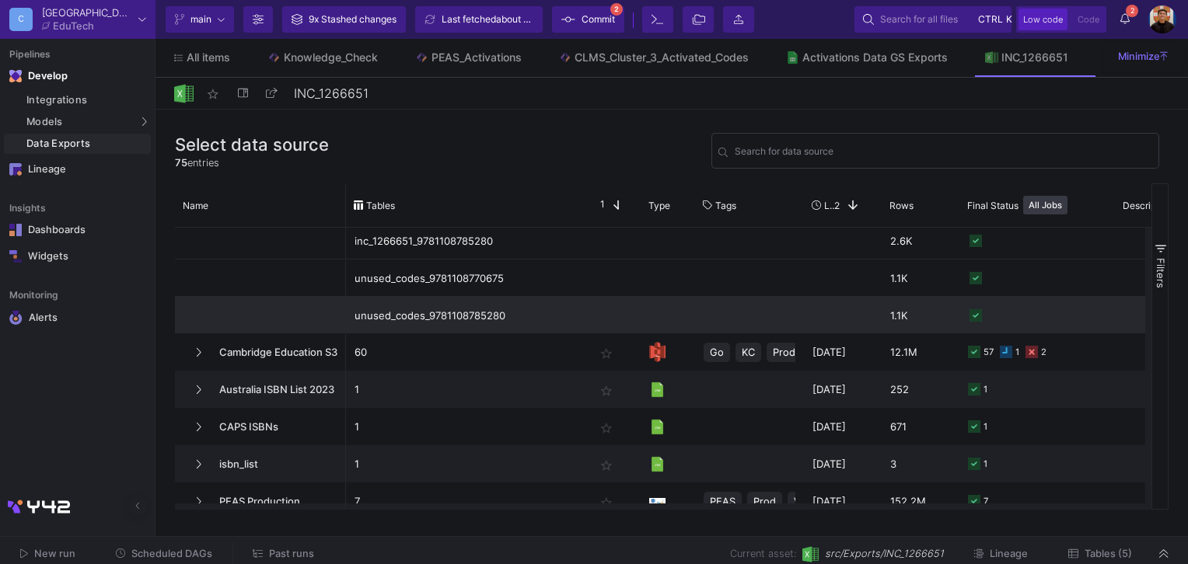
click at [504, 314] on div "unused_codes_9781108785280" at bounding box center [465, 316] width 223 height 37
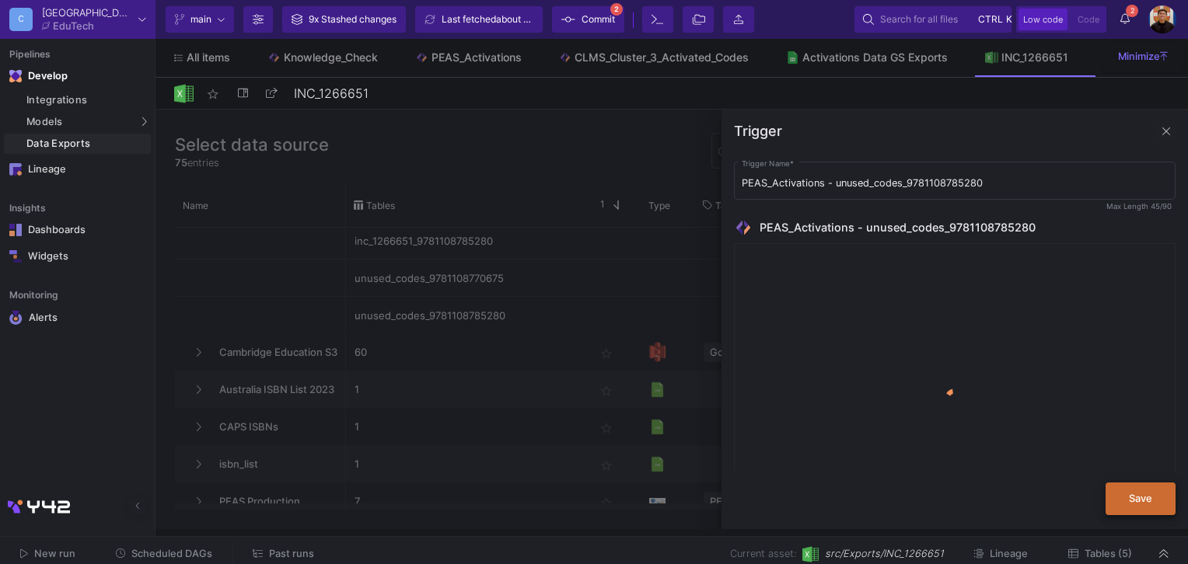
click at [1135, 490] on button "Save" at bounding box center [1140, 499] width 70 height 33
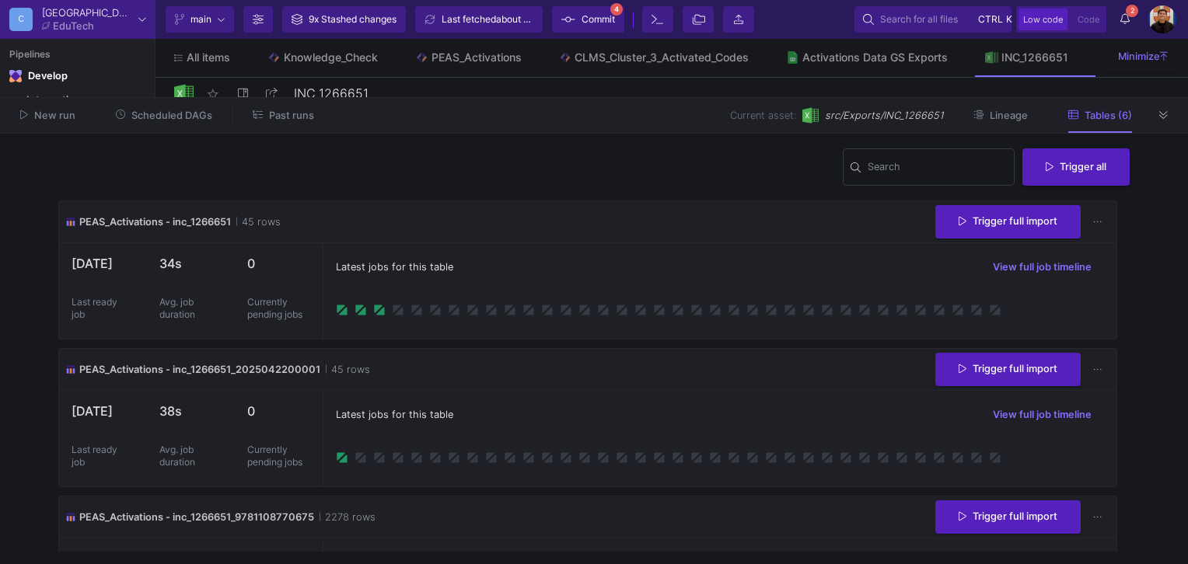
click at [597, 23] on span "Commit" at bounding box center [597, 19] width 33 height 23
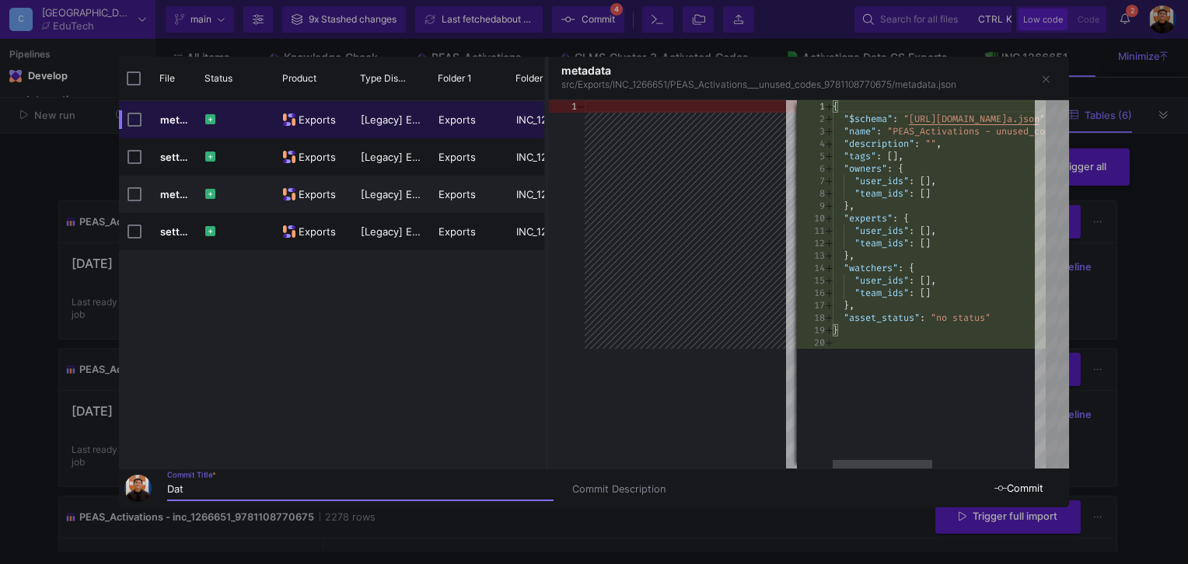
scroll to position [155, 0]
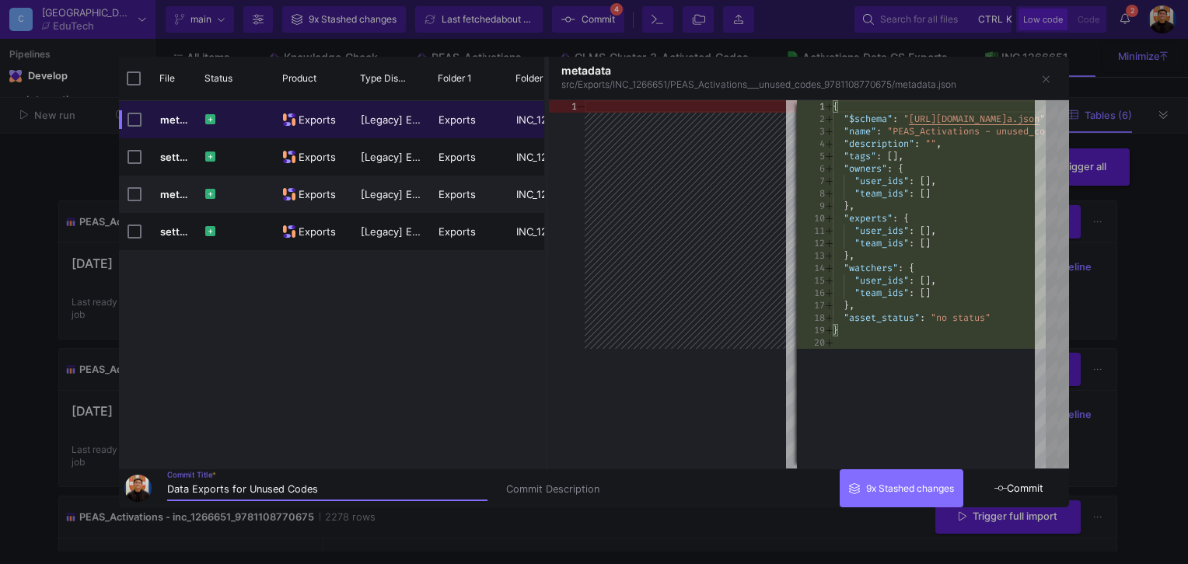
type input "Data Exports for Unused Codes"
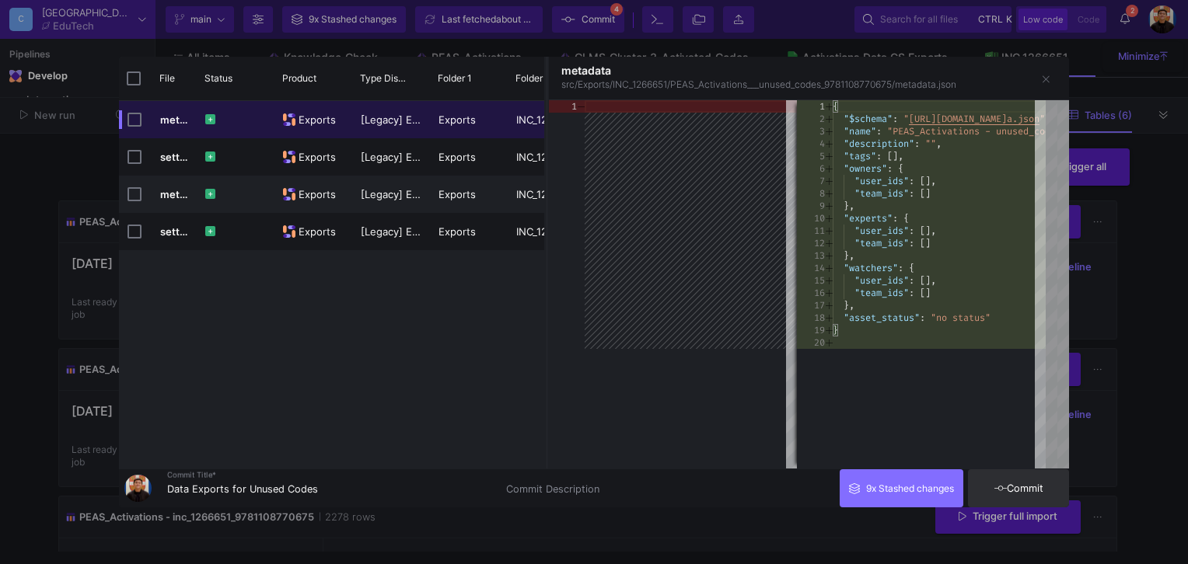
click at [1039, 494] on span "Commit" at bounding box center [1018, 489] width 49 height 12
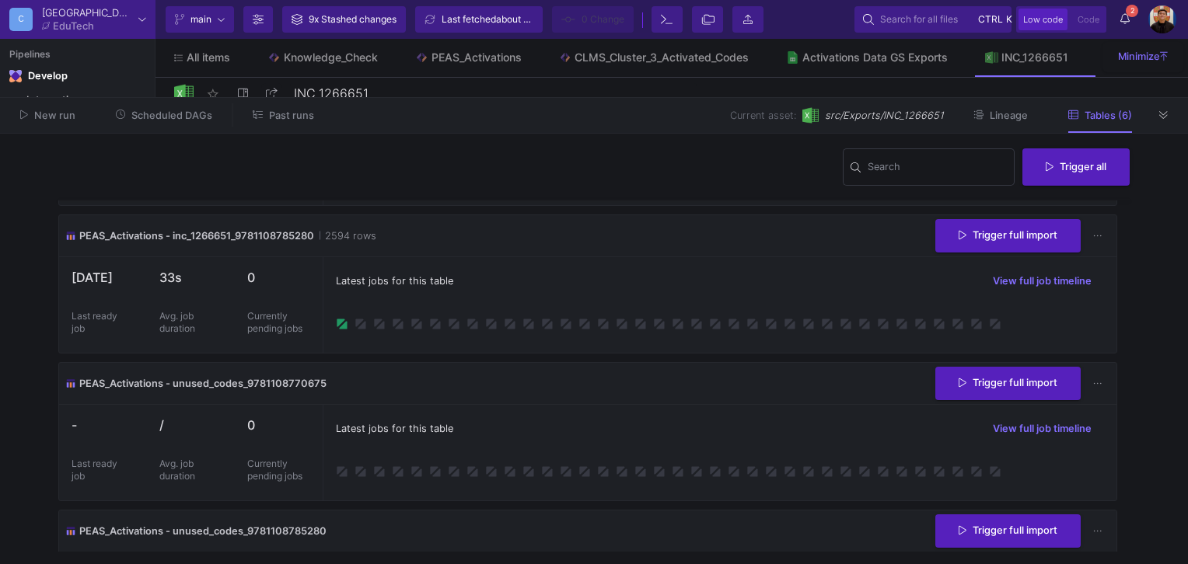
scroll to position [528, 0]
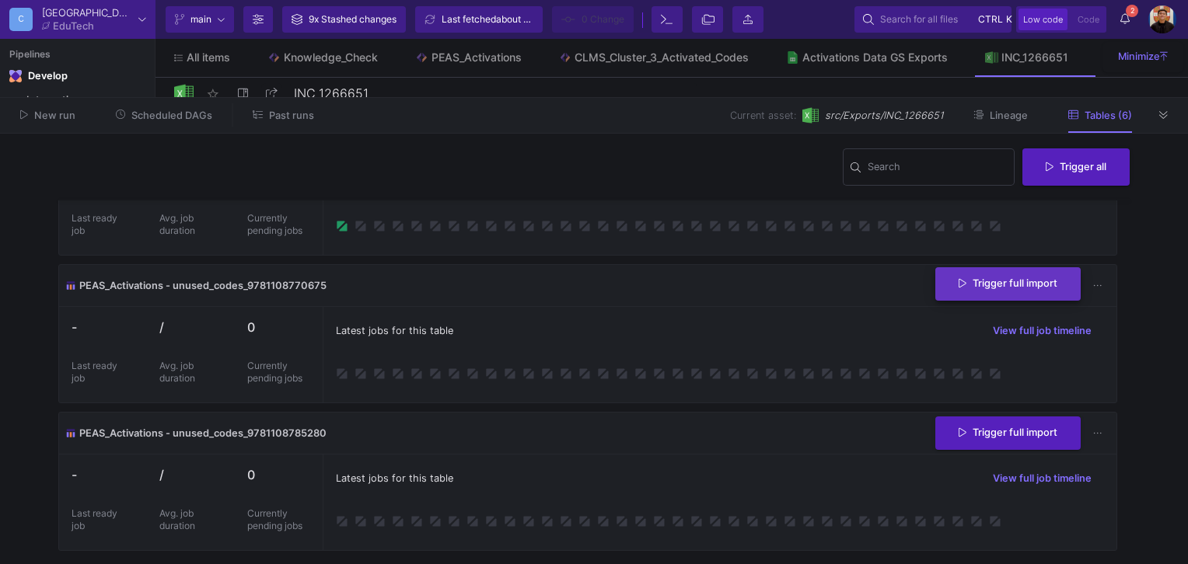
click at [1001, 287] on span "Trigger full import" at bounding box center [1007, 283] width 99 height 12
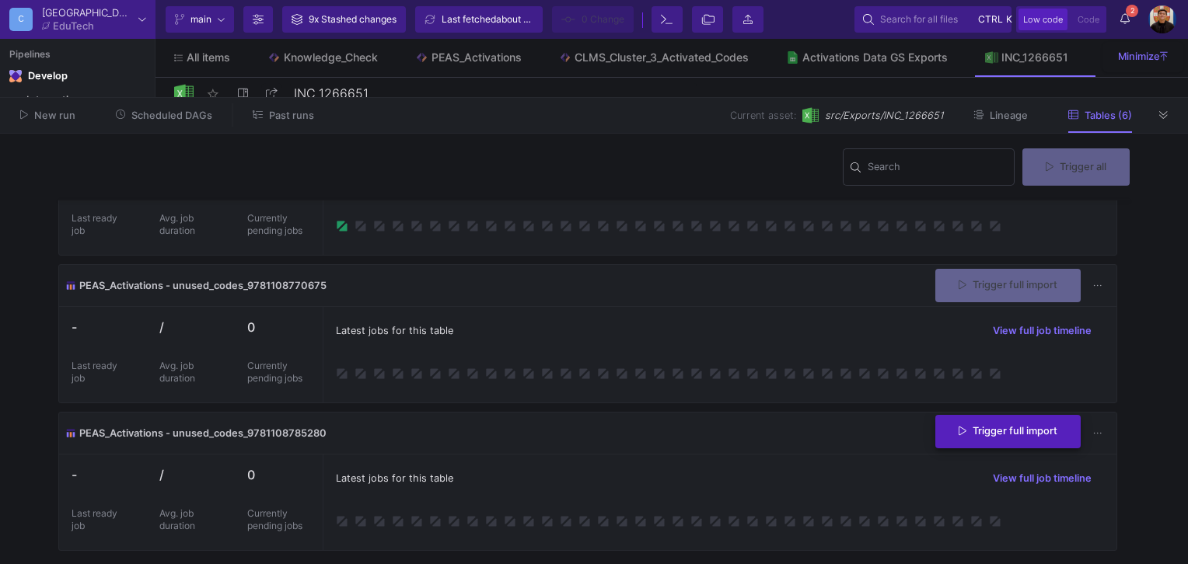
click at [998, 432] on span "Trigger full import" at bounding box center [1007, 431] width 99 height 12
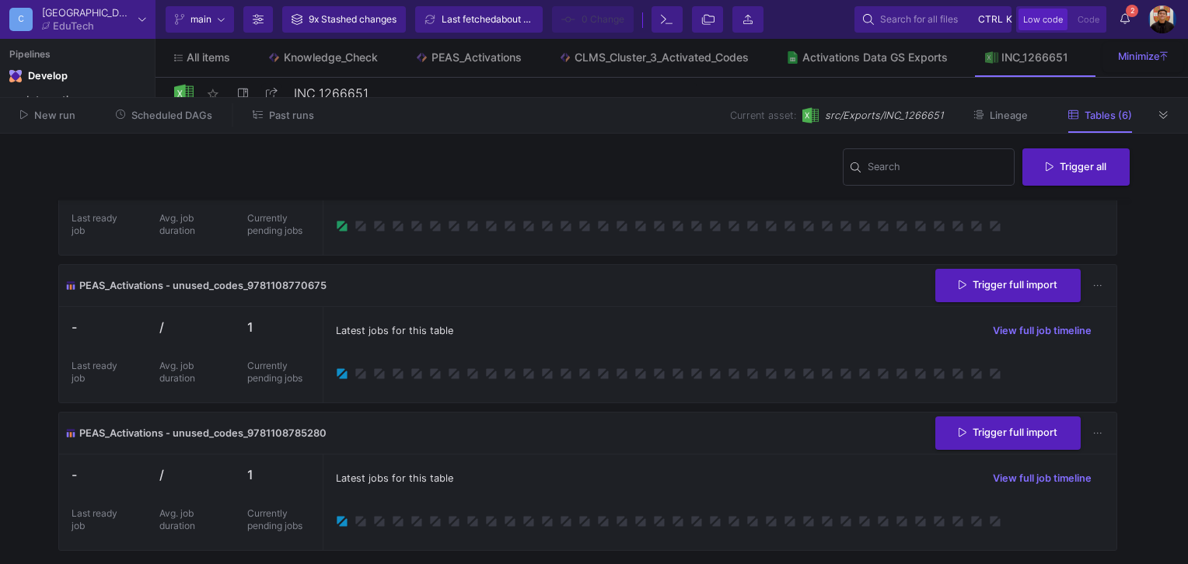
click at [141, 21] on icon at bounding box center [142, 20] width 8 height 4
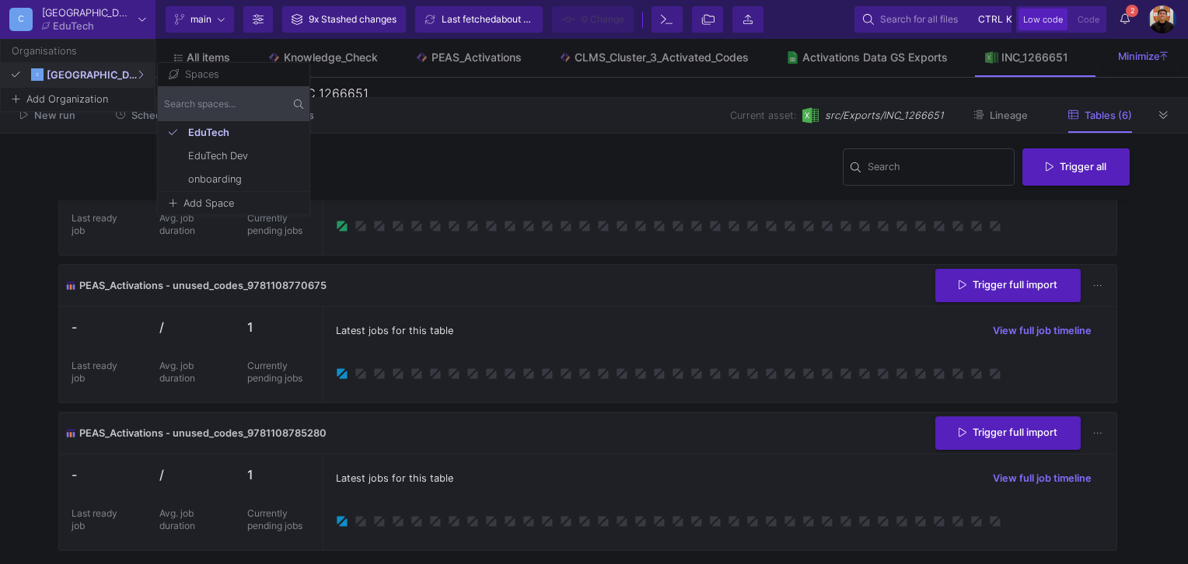
click at [706, 326] on div at bounding box center [594, 282] width 1188 height 564
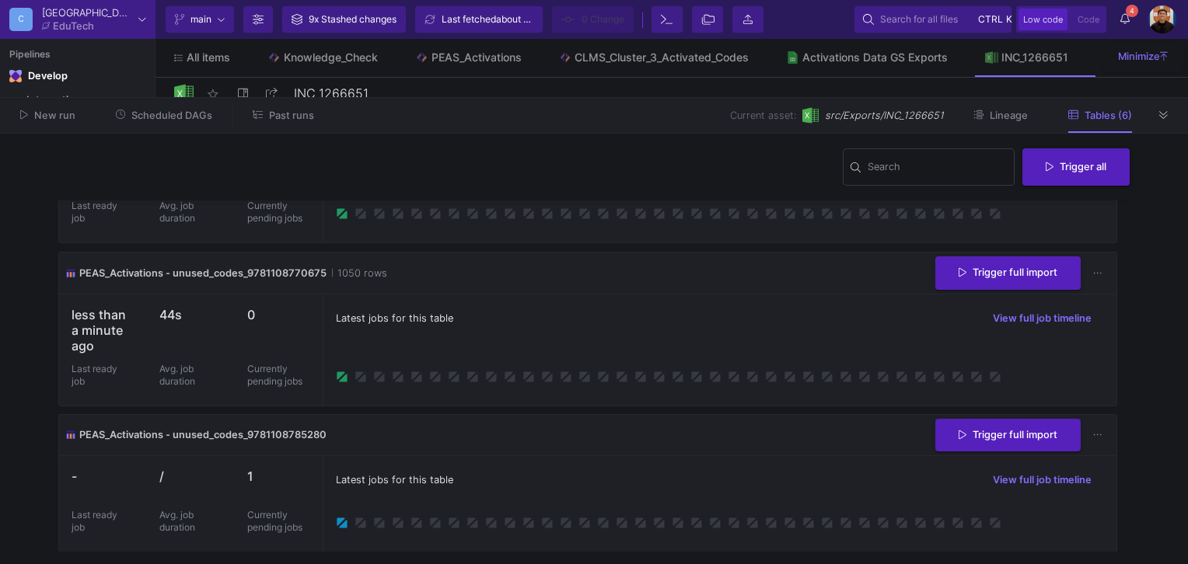
scroll to position [541, 0]
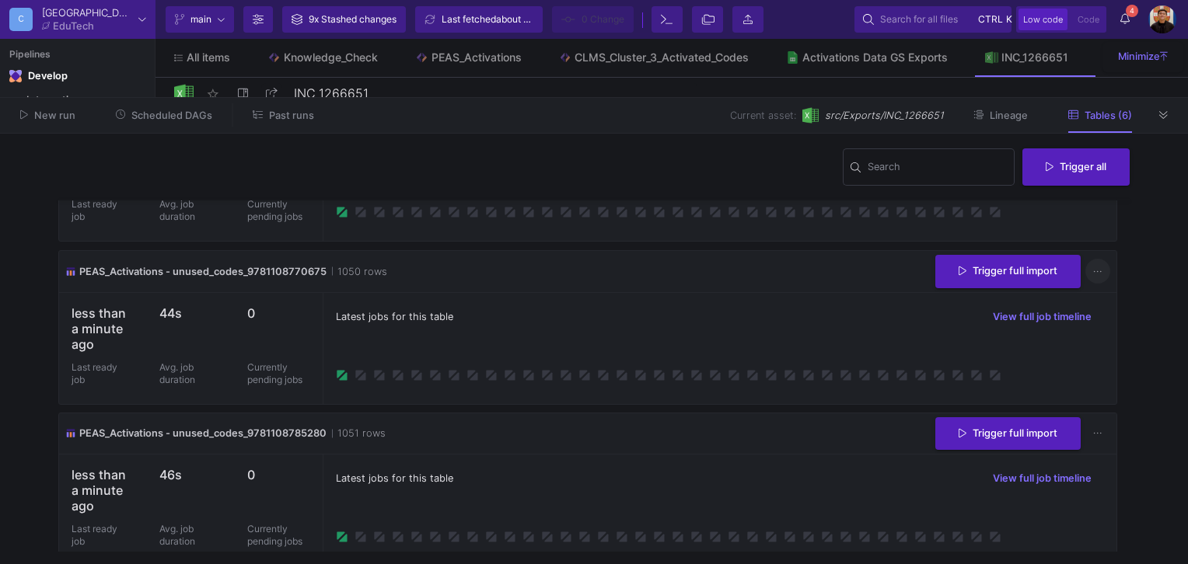
click at [1098, 273] on button at bounding box center [1097, 272] width 25 height 25
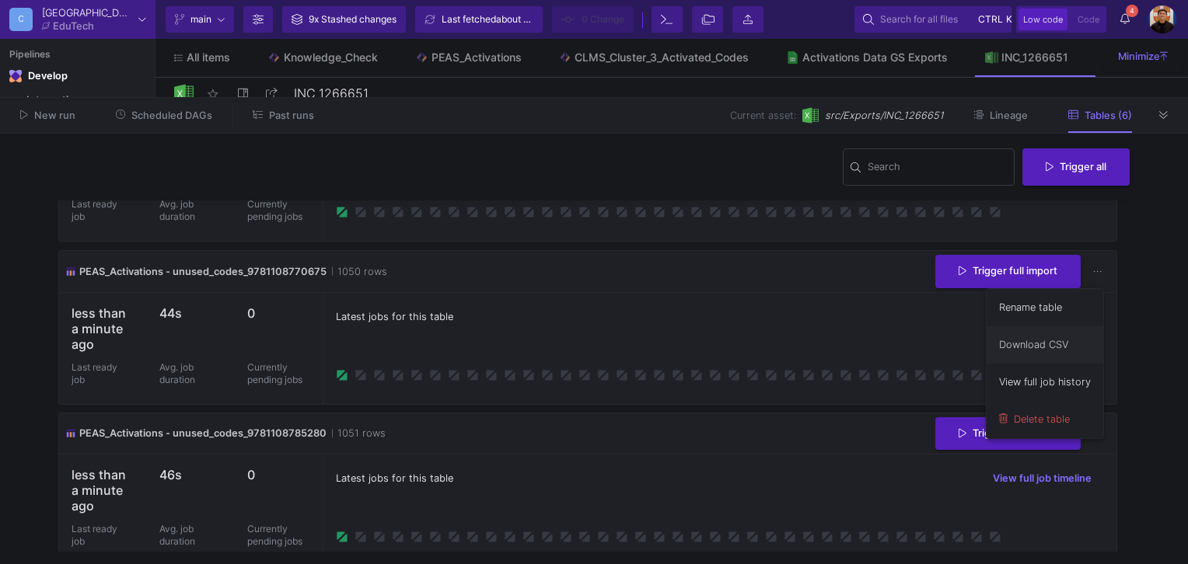
click at [1075, 350] on link "Download CSV" at bounding box center [1044, 344] width 117 height 37
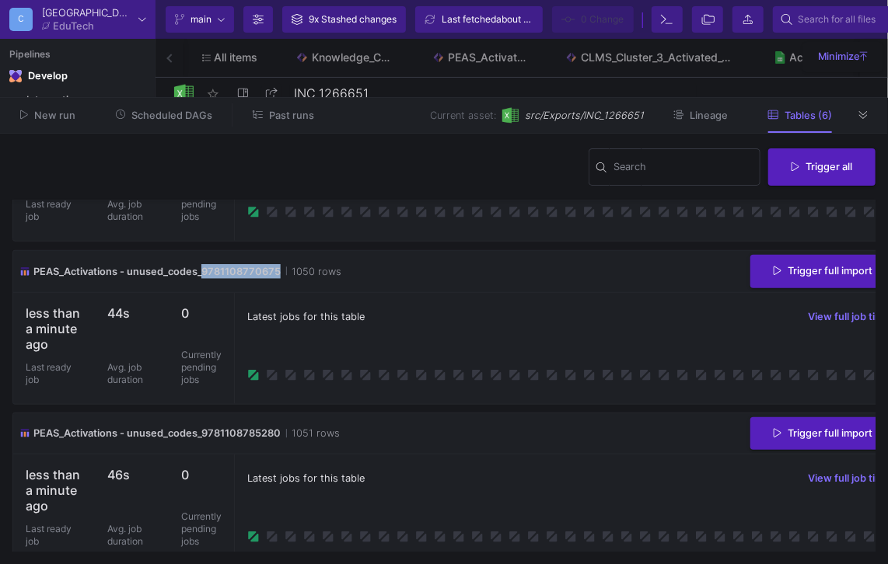
drag, startPoint x: 277, startPoint y: 273, endPoint x: 205, endPoint y: 273, distance: 72.3
click at [205, 273] on span "PEAS_Activations - unused_codes_9781108770675" at bounding box center [156, 271] width 247 height 15
copy span "9781108770675"
click at [460, 462] on div "Latest jobs for this table View full job timeline" at bounding box center [582, 510] width 697 height 111
drag, startPoint x: 282, startPoint y: 430, endPoint x: 202, endPoint y: 432, distance: 80.1
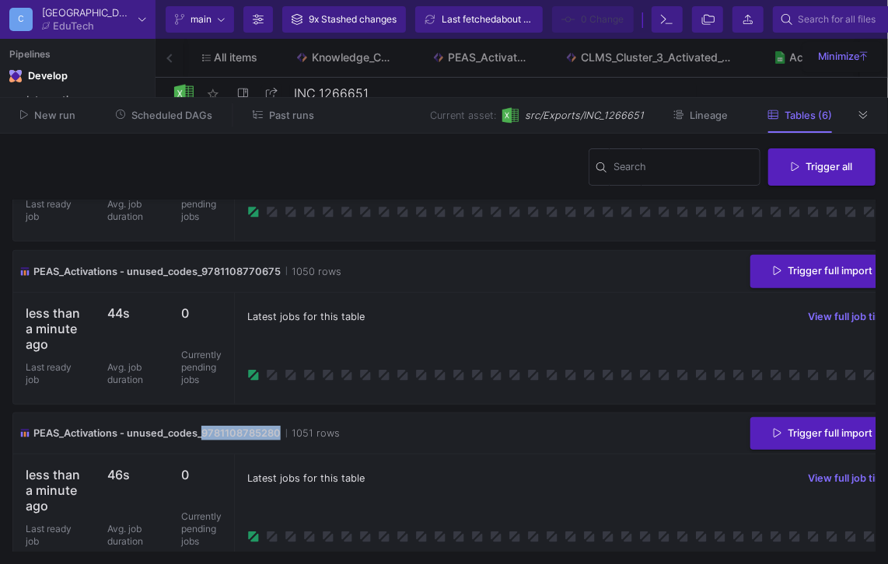
click at [202, 432] on div "PEAS_Activations - unused_codes_9781108785280 1051 rows" at bounding box center [179, 433] width 320 height 15
copy span "9781108785280"
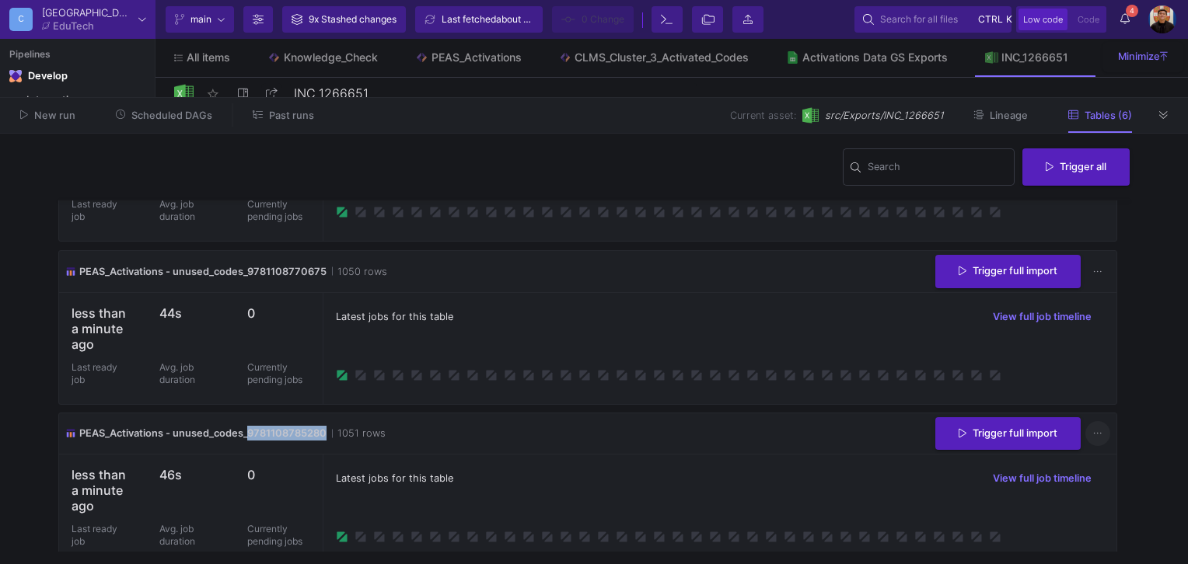
click at [1094, 429] on icon at bounding box center [1097, 434] width 9 height 10
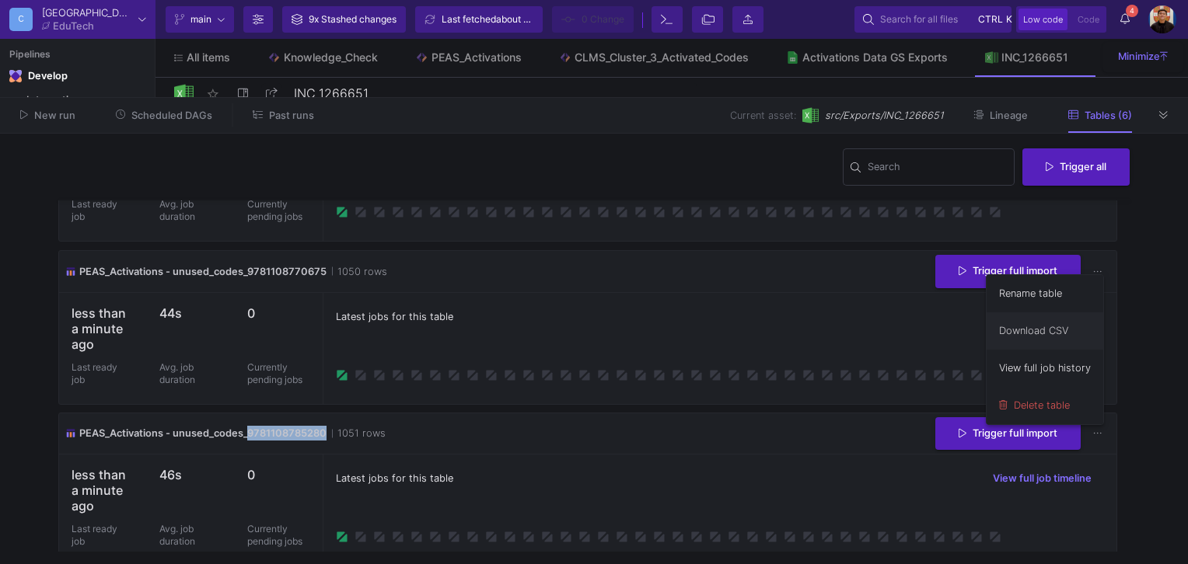
click at [1053, 345] on link "Download CSV" at bounding box center [1044, 330] width 117 height 37
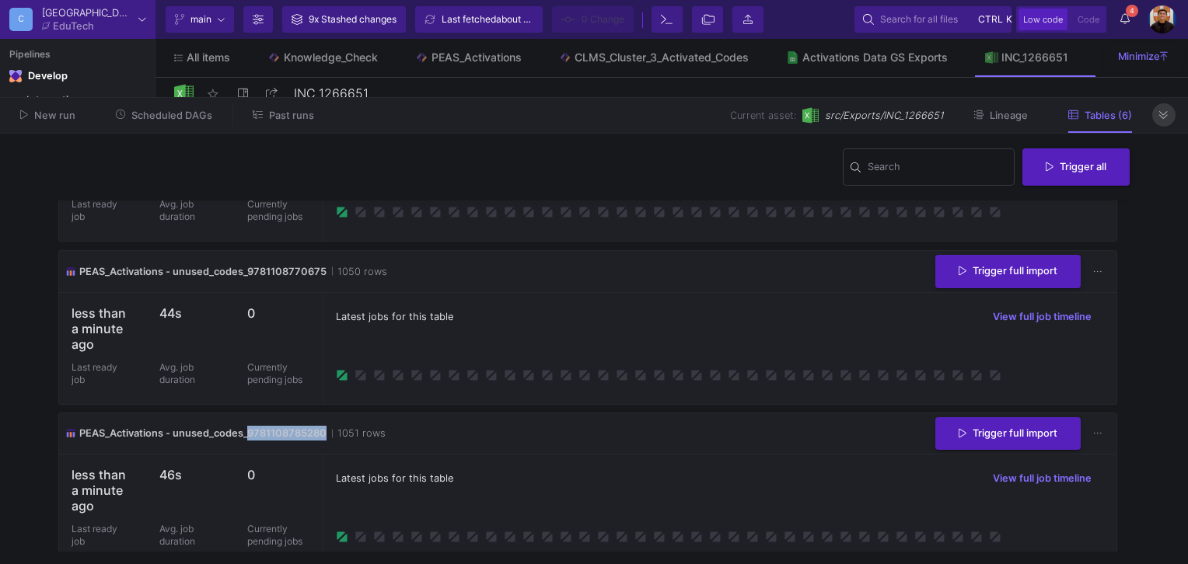
click at [1174, 111] on button at bounding box center [1163, 114] width 23 height 23
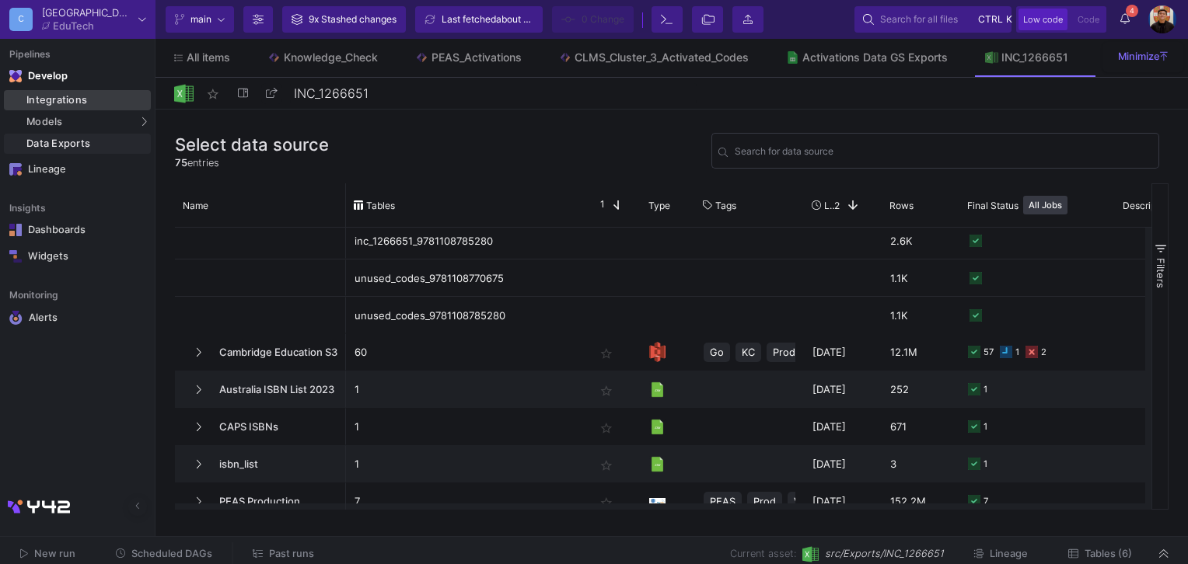
click at [61, 104] on div "Integrations" at bounding box center [86, 100] width 120 height 12
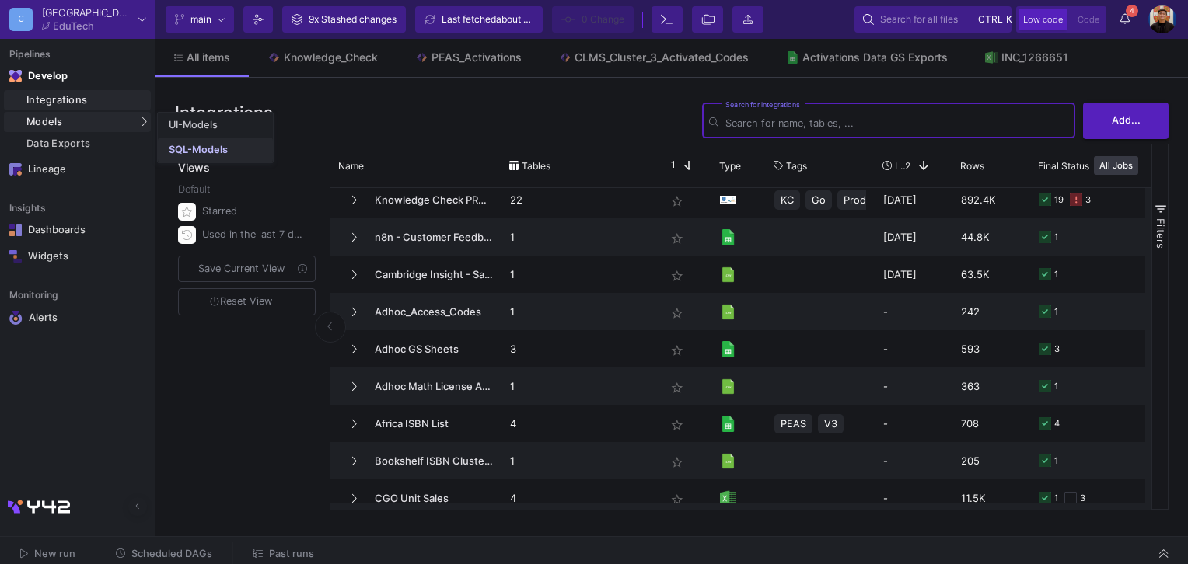
click at [204, 150] on div "SQL-Models" at bounding box center [198, 150] width 59 height 12
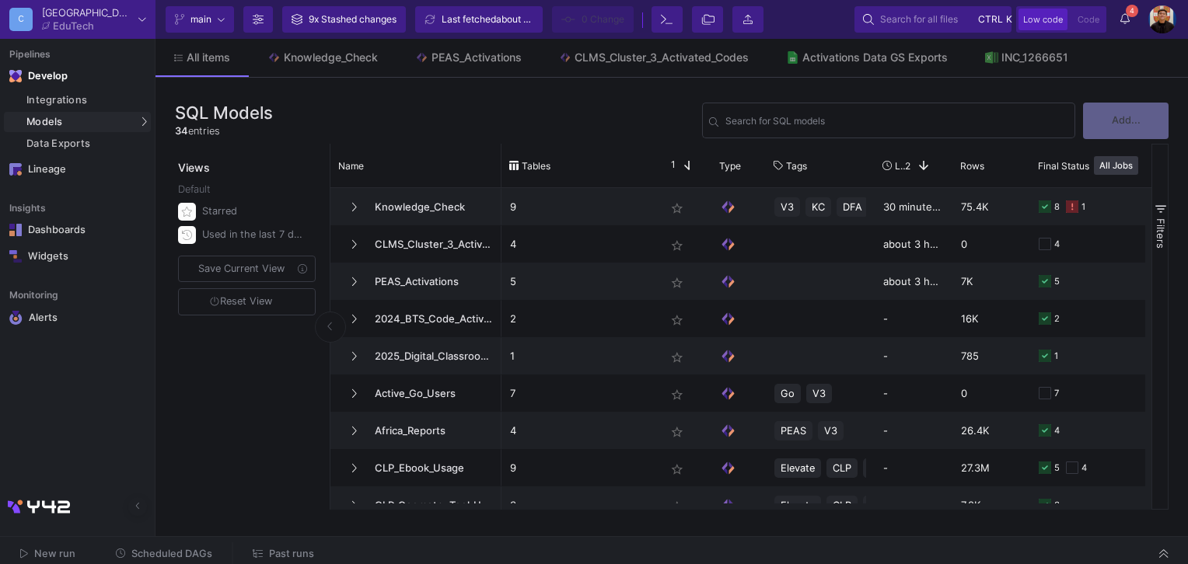
click at [1134, 126] on div "Add..." at bounding box center [1121, 121] width 93 height 37
click at [1144, 129] on button "Add..." at bounding box center [1125, 119] width 85 height 37
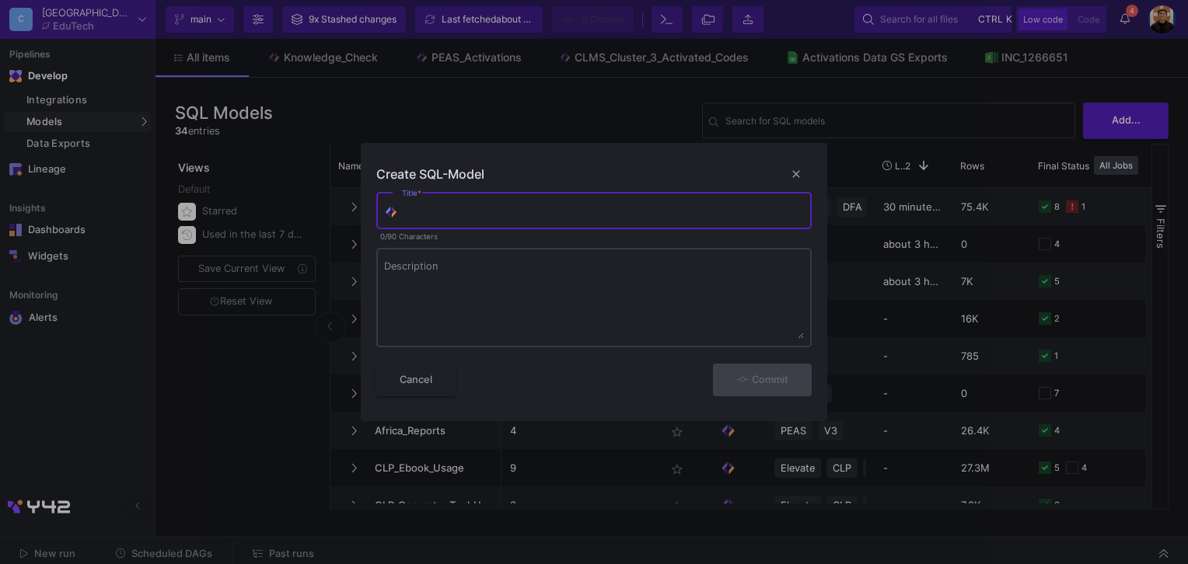
click at [458, 294] on textarea "Description" at bounding box center [594, 301] width 420 height 78
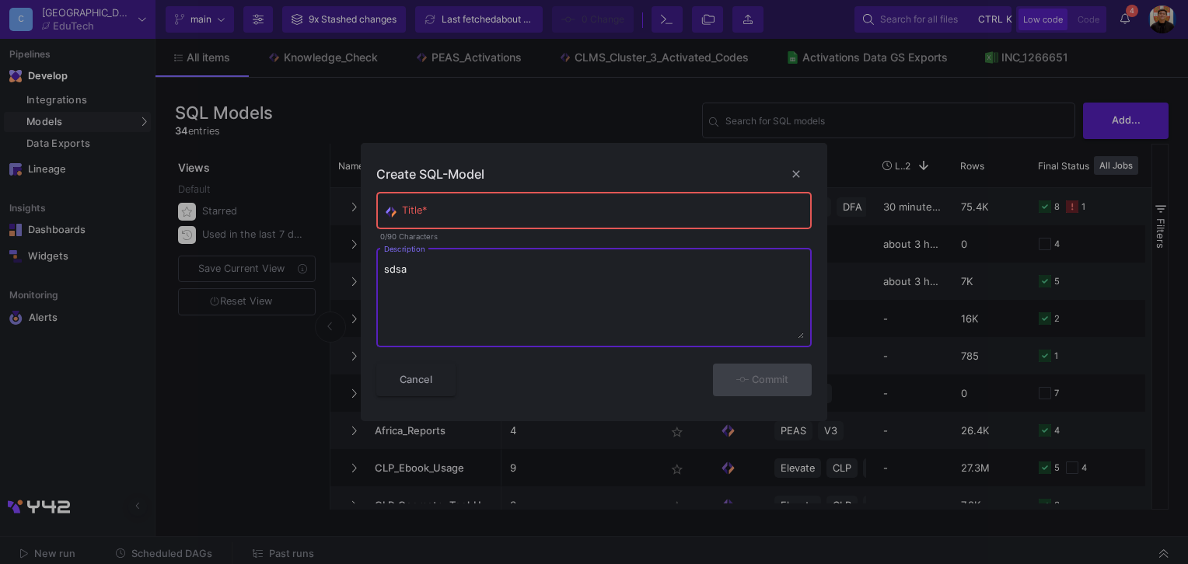
type textarea "sdsad"
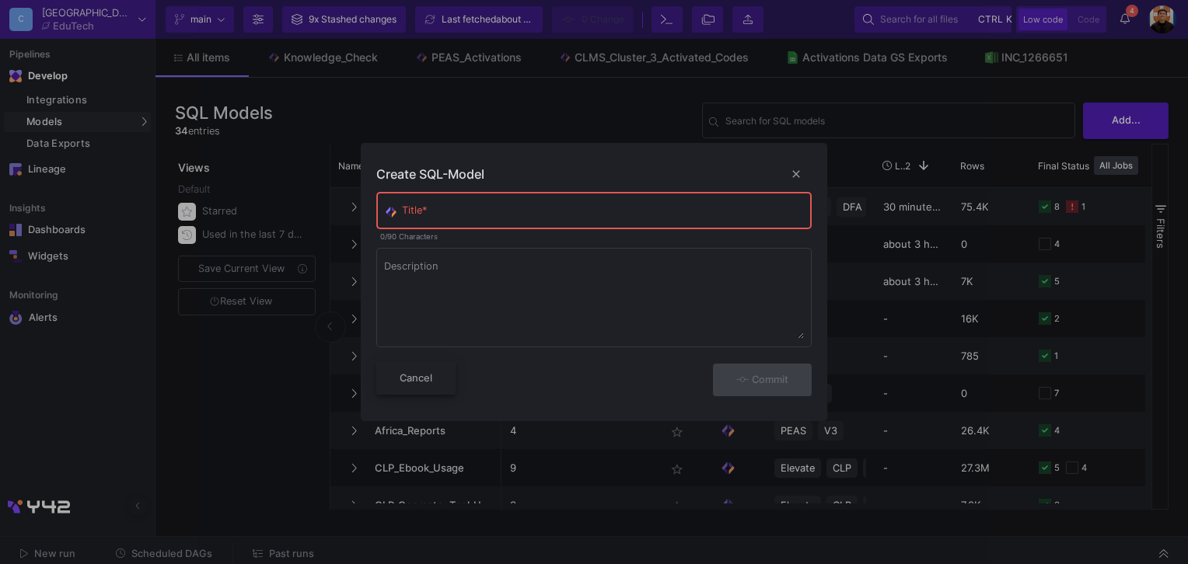
click at [425, 379] on span "Cancel" at bounding box center [415, 378] width 33 height 12
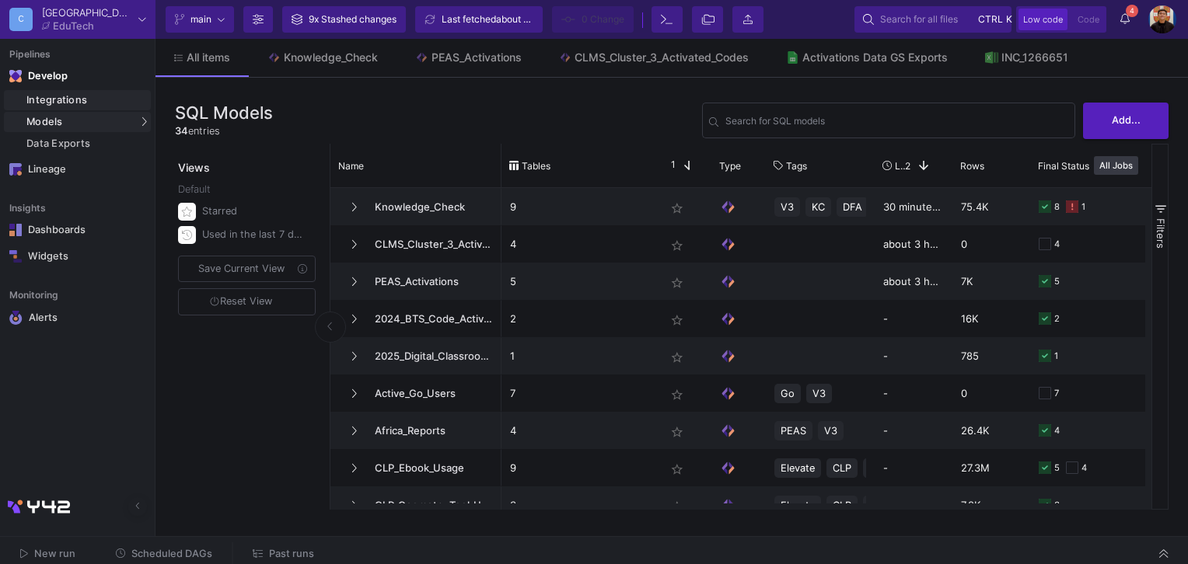
click at [84, 103] on div "Integrations" at bounding box center [86, 100] width 120 height 12
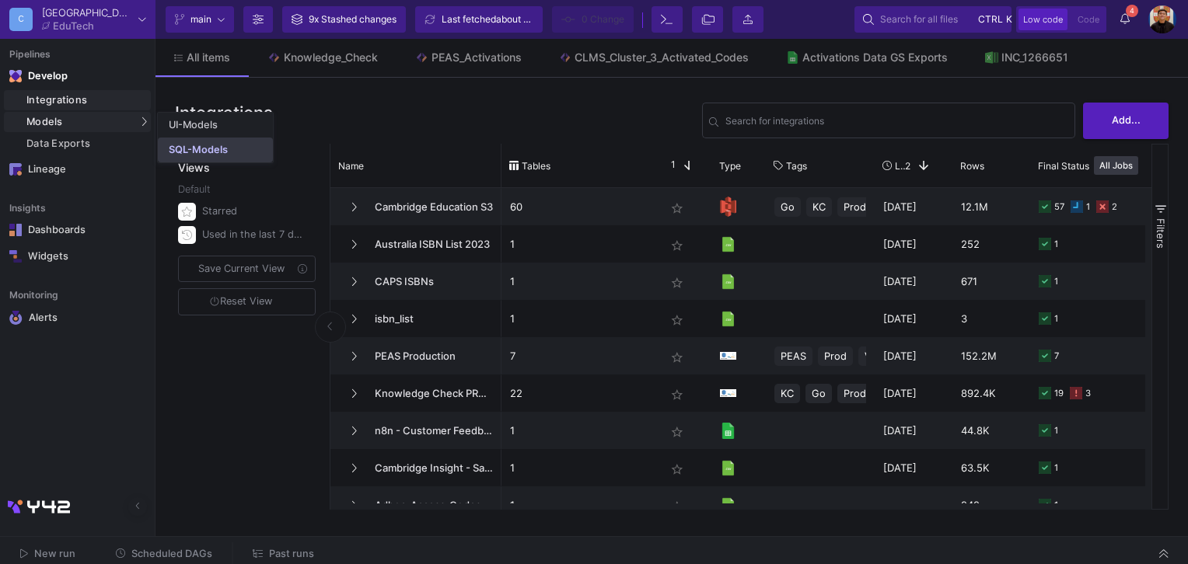
click at [199, 145] on div "SQL-Models" at bounding box center [198, 150] width 59 height 12
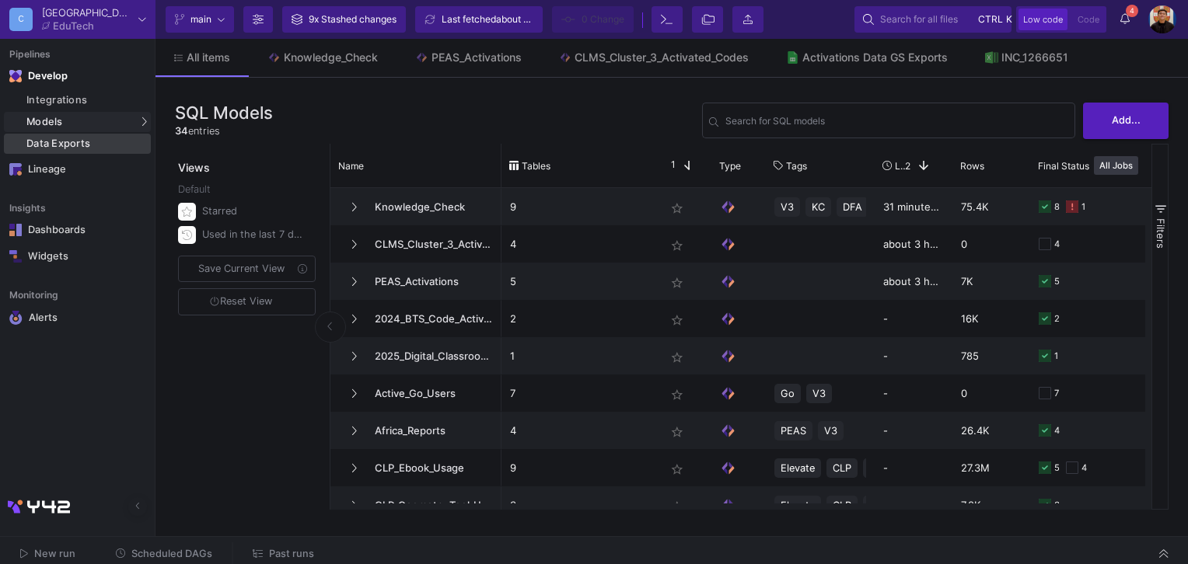
click at [82, 147] on div "Data Exports" at bounding box center [86, 144] width 120 height 12
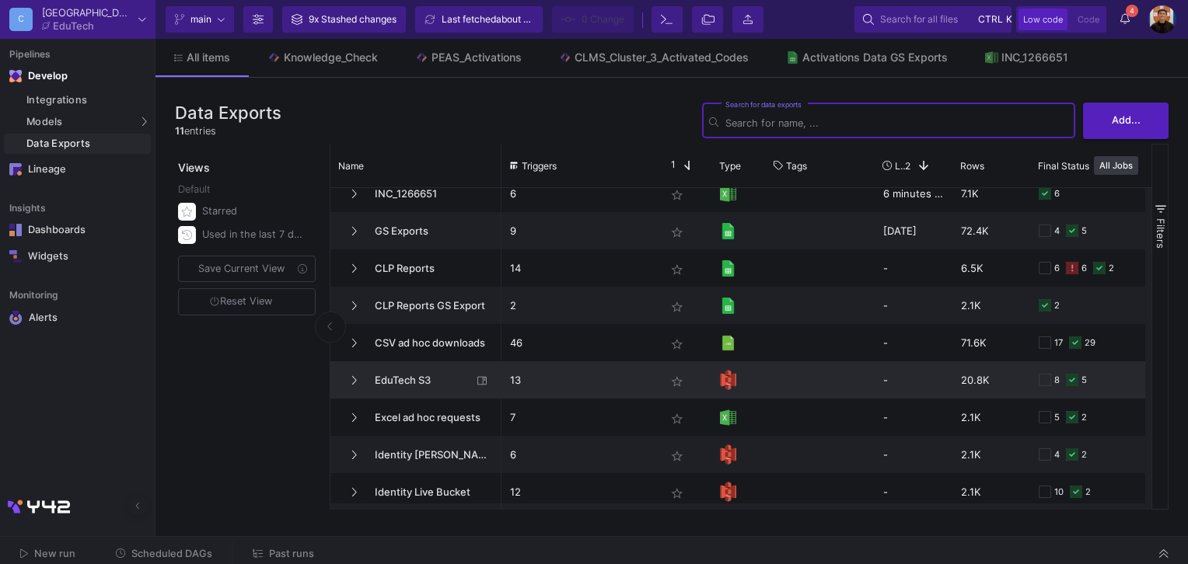
scroll to position [94, 0]
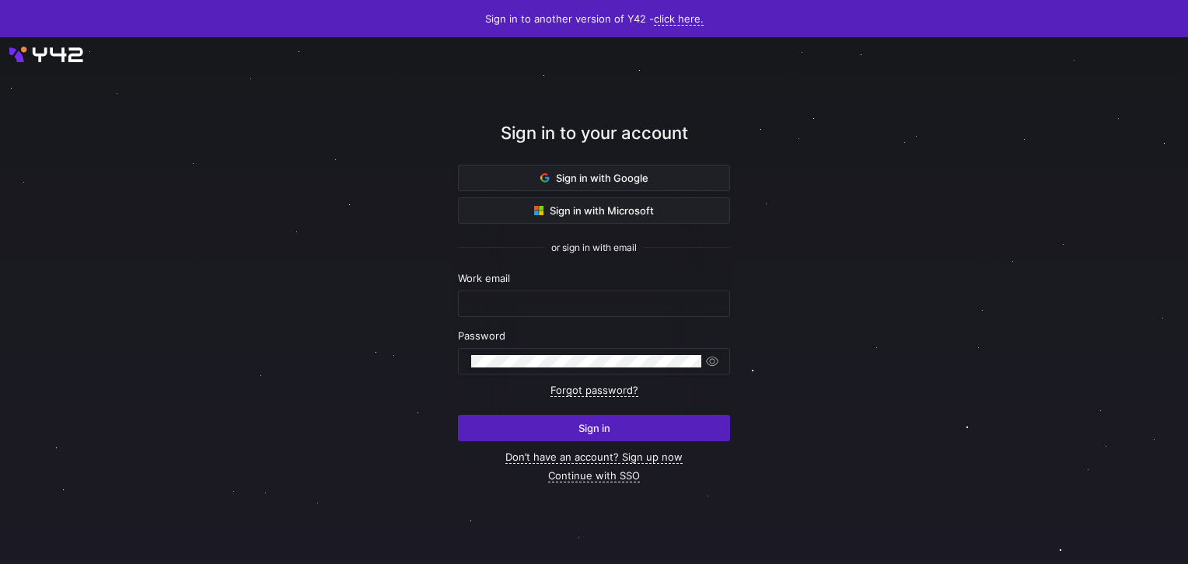
type input "airon.hiwatig@cambridge.org"
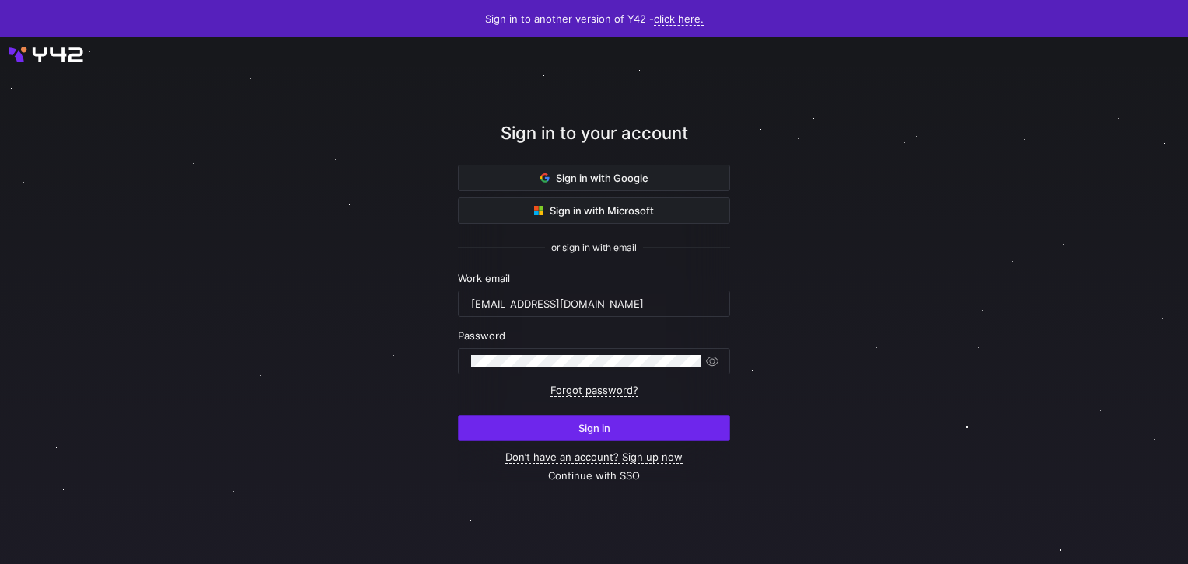
click at [639, 425] on span "submit" at bounding box center [594, 428] width 270 height 25
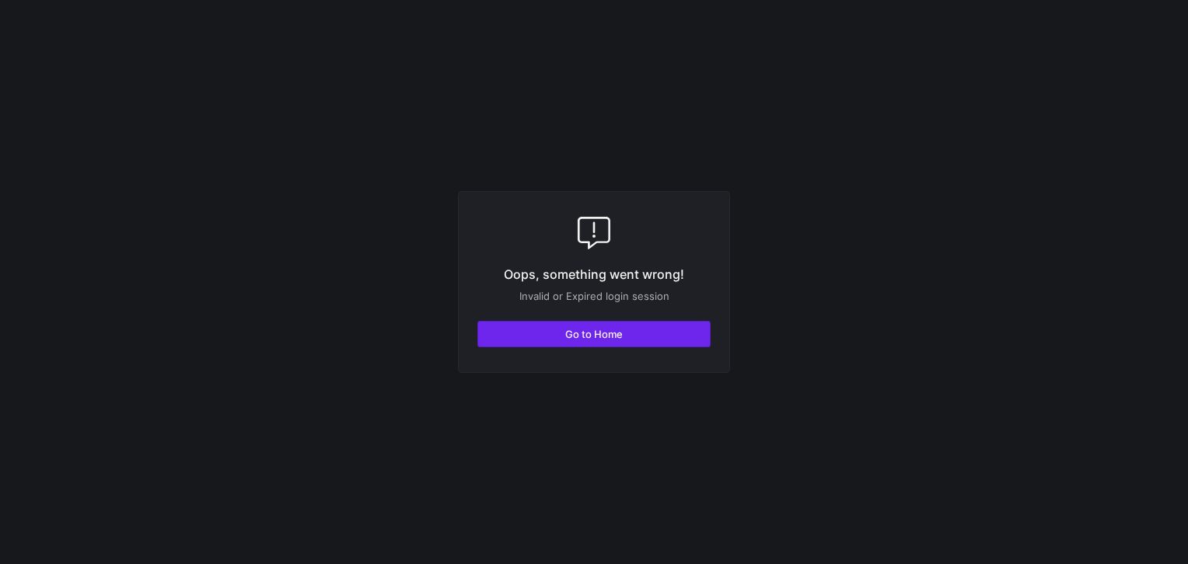
click at [603, 337] on span "Go to Home" at bounding box center [594, 334] width 58 height 12
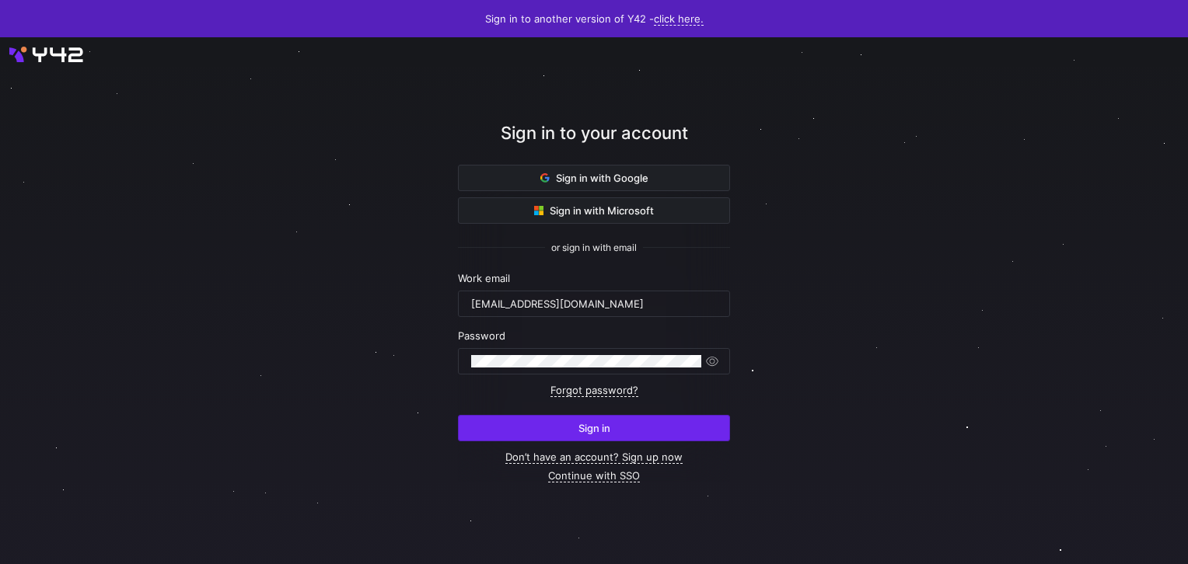
click at [603, 420] on span "submit" at bounding box center [594, 428] width 270 height 25
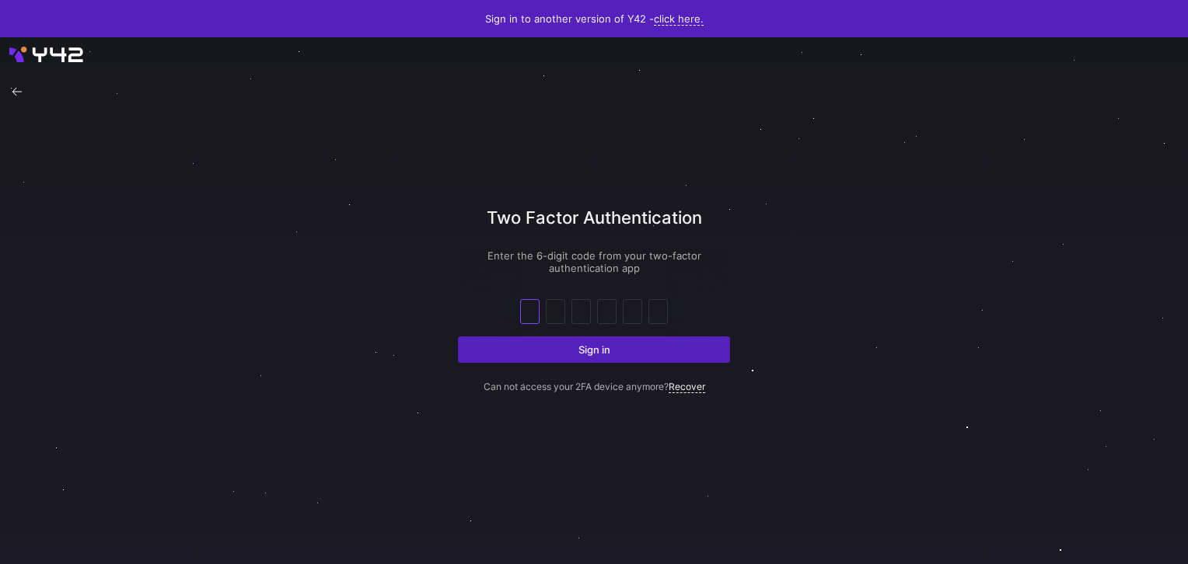
type input "8"
type input "1"
type input "9"
type input "4"
type input "1"
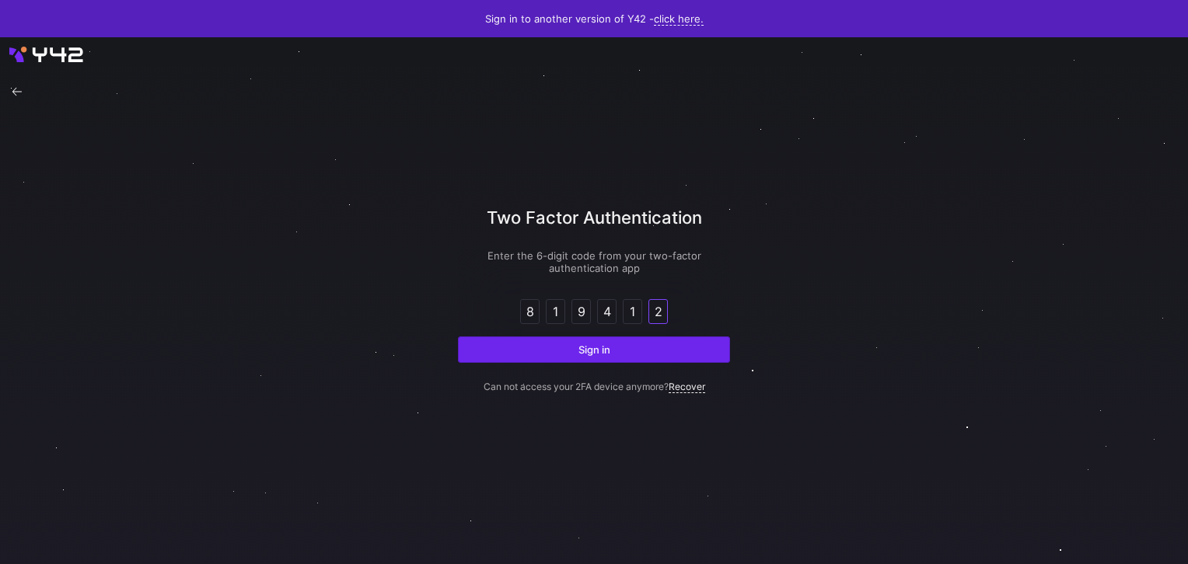
type input "2"
click at [711, 351] on span "submit" at bounding box center [594, 349] width 270 height 25
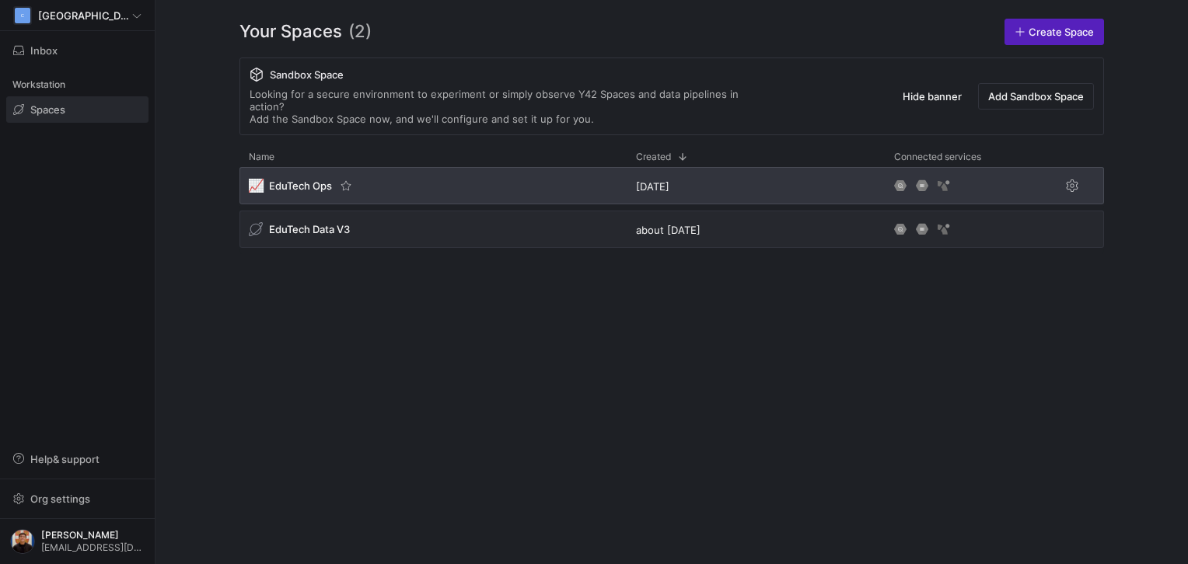
click at [295, 180] on span "EduTech Ops" at bounding box center [300, 186] width 63 height 12
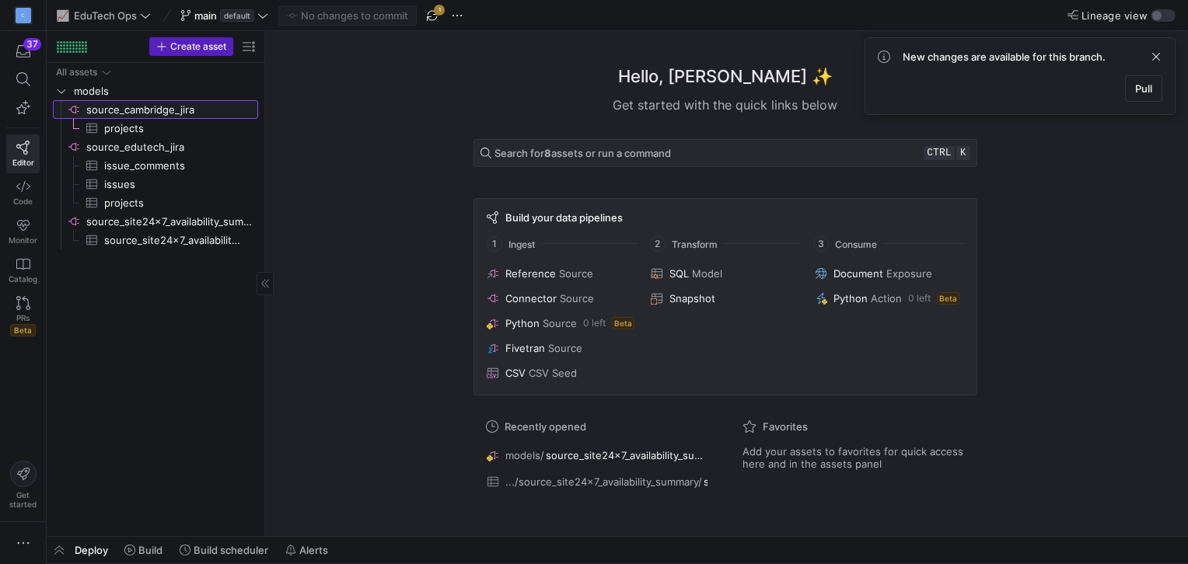
click at [149, 103] on span "source_cambridge_jira​​​​​​​​" at bounding box center [170, 110] width 169 height 18
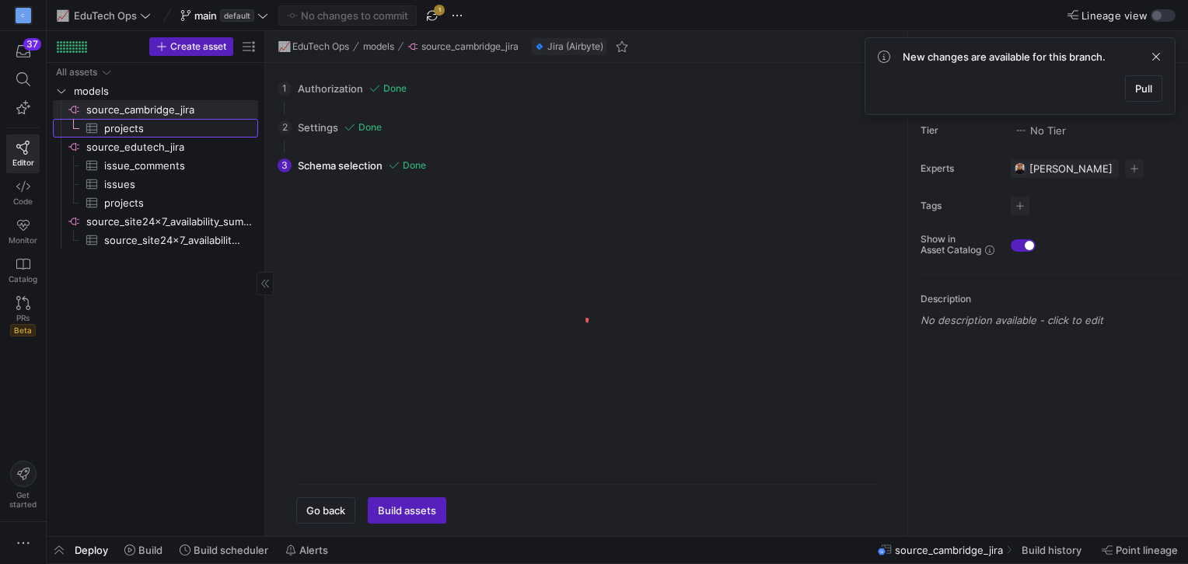
click at [140, 131] on span "projects​​​​​​​​​" at bounding box center [172, 129] width 136 height 18
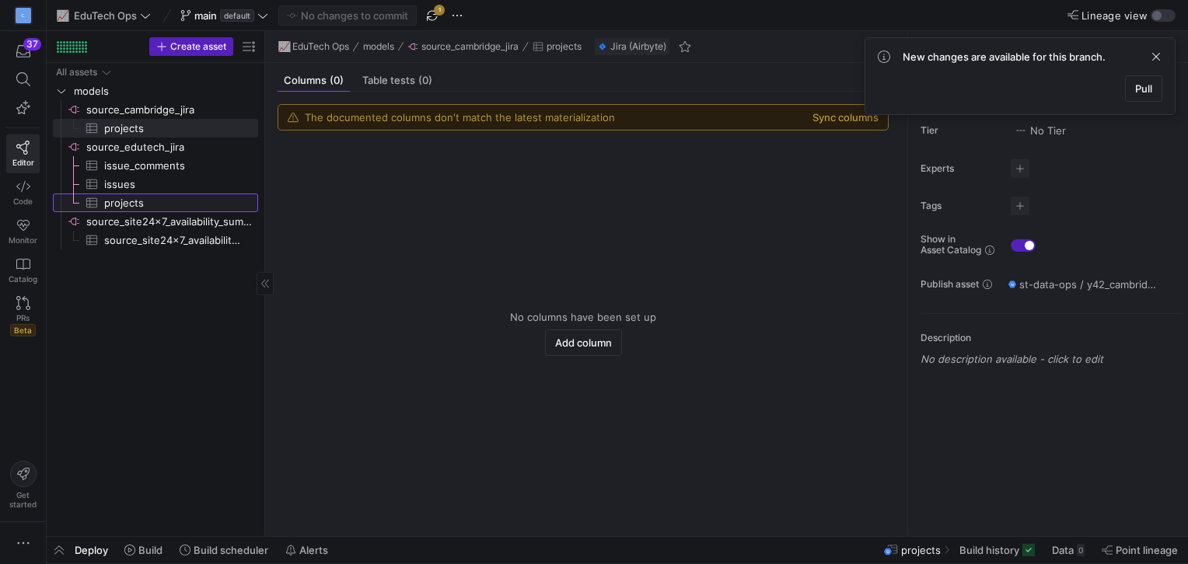
click at [137, 202] on span "projects​​​​​​​​​" at bounding box center [172, 203] width 136 height 18
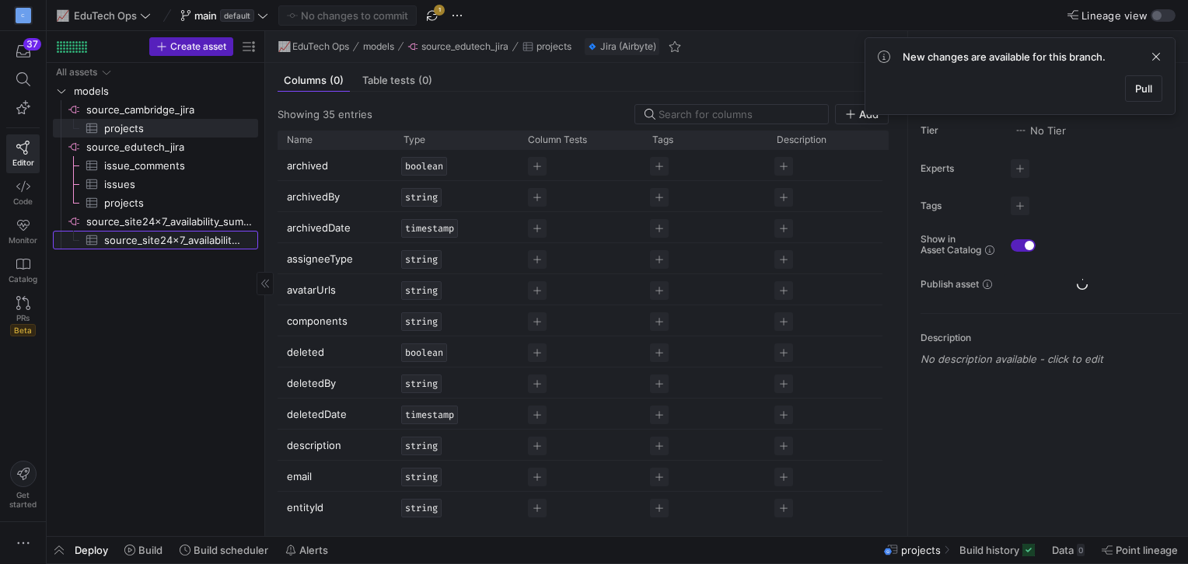
click at [153, 236] on span "source_site24x7_availability_summary​​​​​​​​​" at bounding box center [172, 241] width 136 height 18
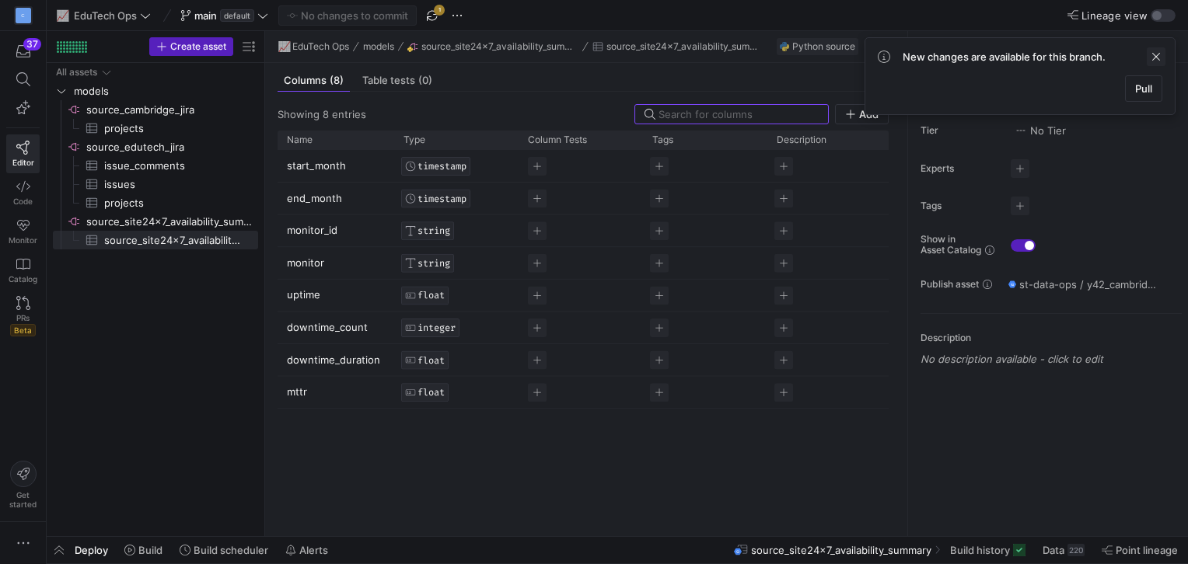
click at [1160, 55] on span at bounding box center [1155, 56] width 19 height 19
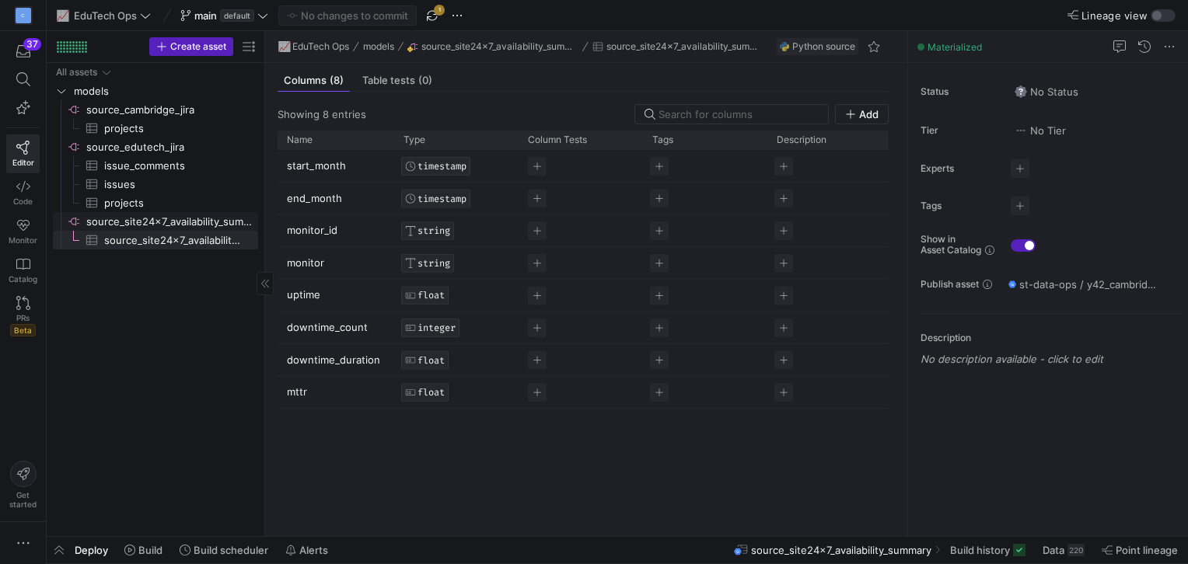
click at [227, 222] on span "source_site24x7_availability_summary​​​​​​​​" at bounding box center [170, 222] width 169 height 18
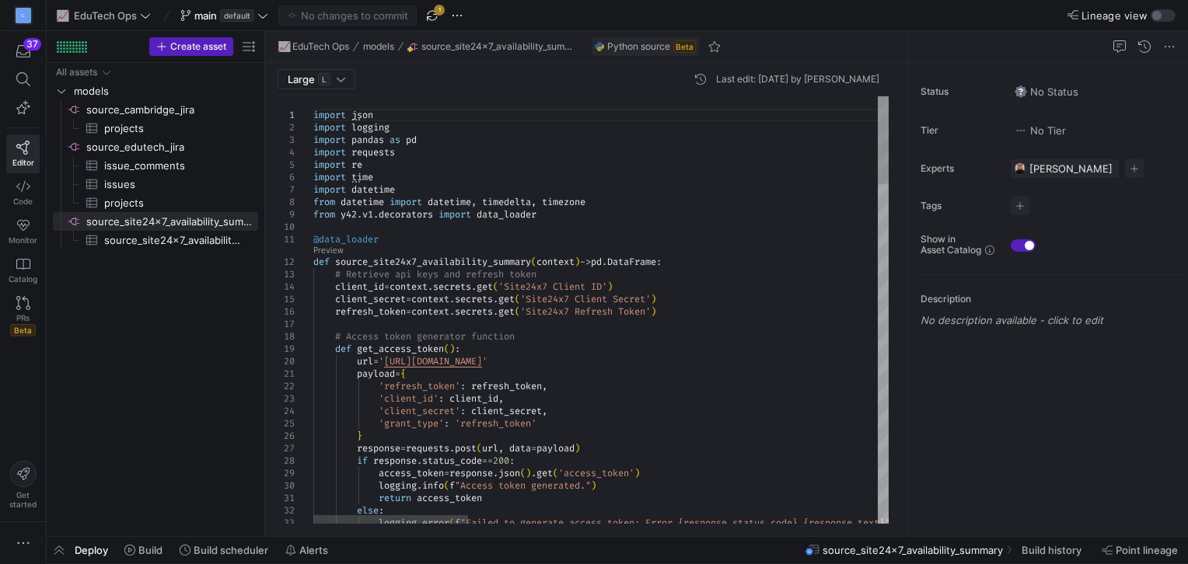
type textarea "@data_loader def source_site24x7_availability_summary(context) -> pd.DataFrame:…"
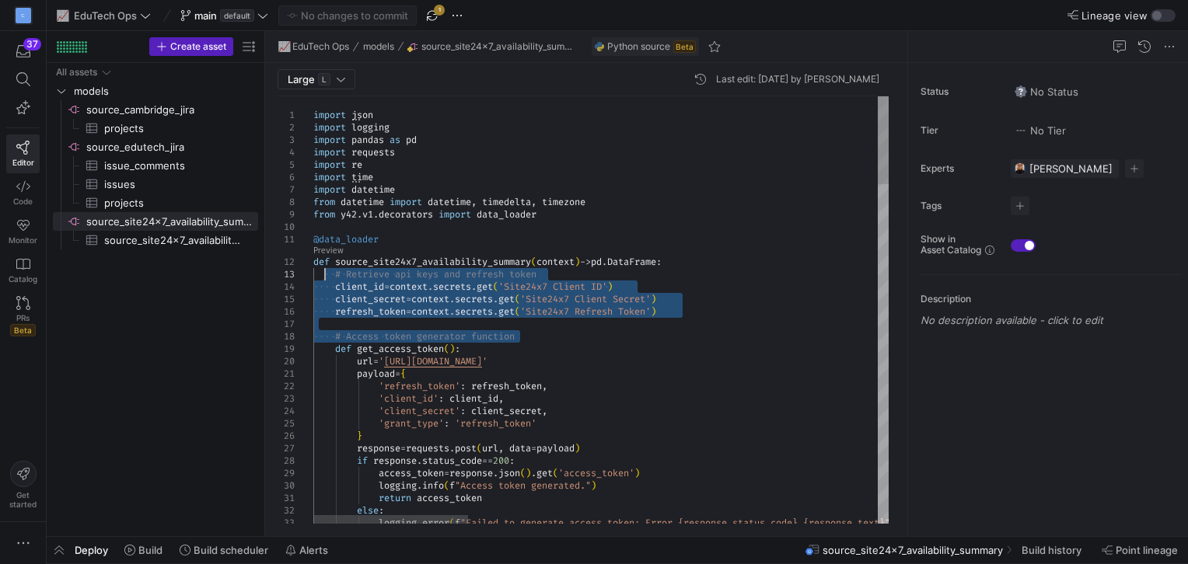
drag, startPoint x: 737, startPoint y: 327, endPoint x: 326, endPoint y: 268, distance: 414.6
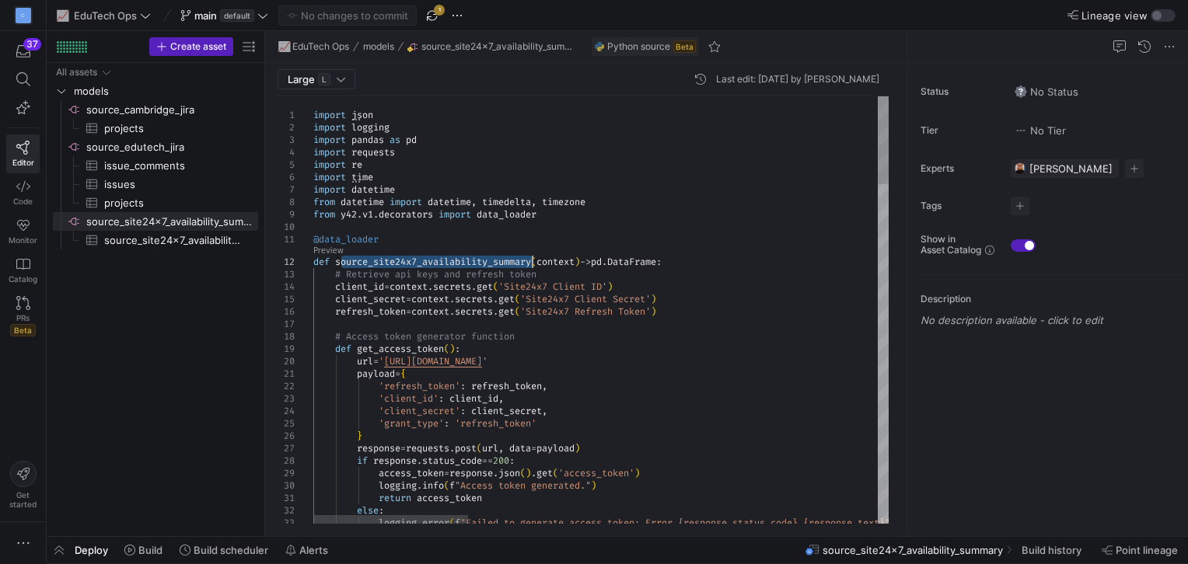
drag, startPoint x: 340, startPoint y: 260, endPoint x: 533, endPoint y: 266, distance: 192.8
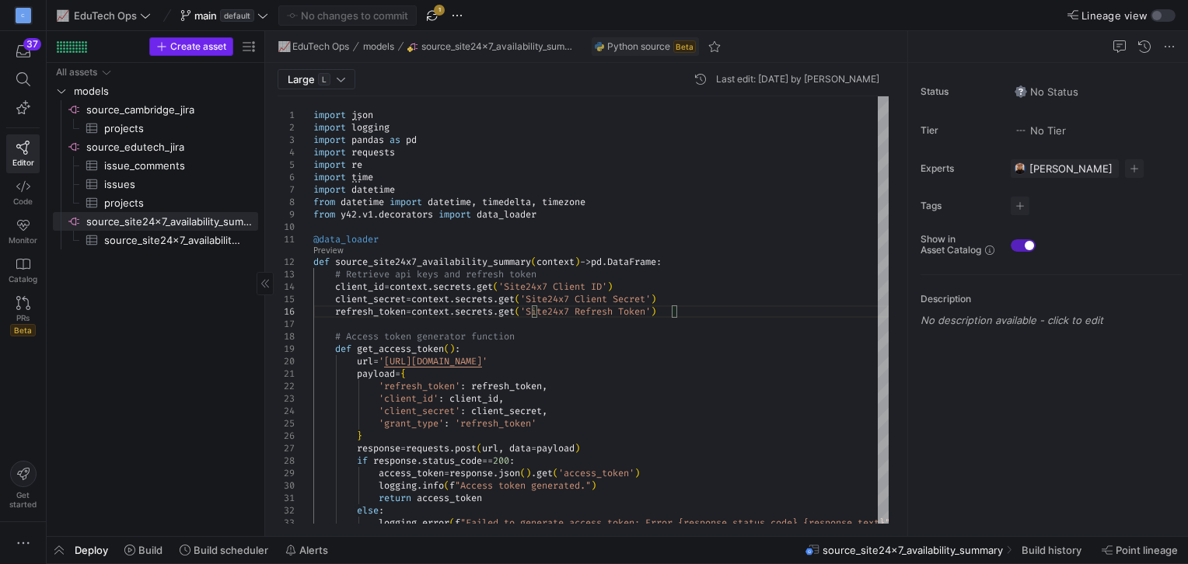
click at [214, 47] on span "Create asset" at bounding box center [198, 46] width 56 height 11
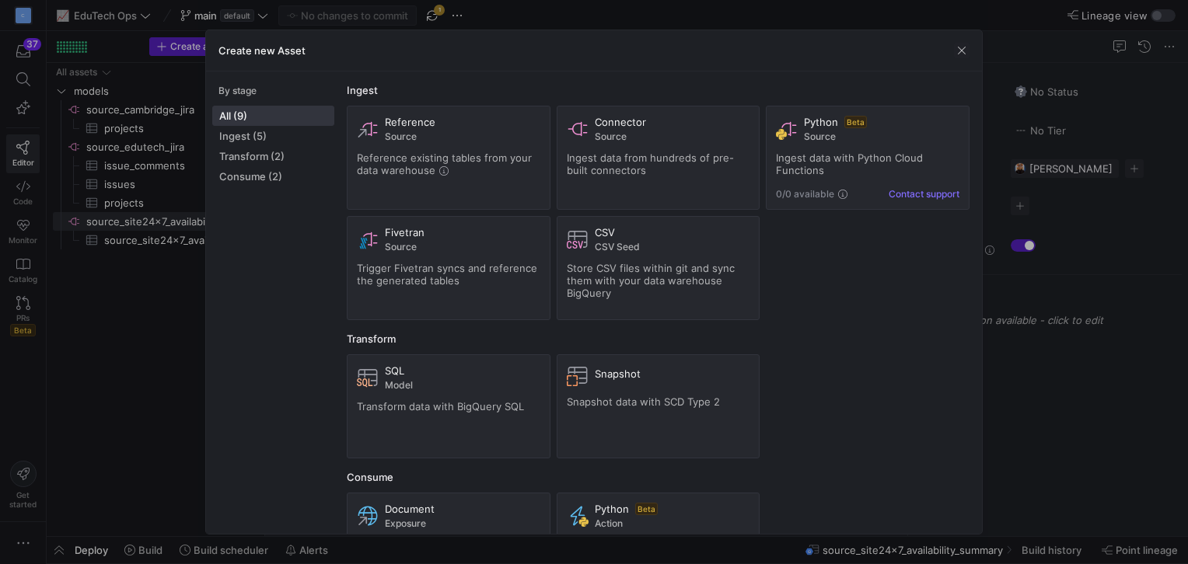
click at [1106, 284] on div at bounding box center [594, 282] width 1188 height 564
